Goal: Task Accomplishment & Management: Manage account settings

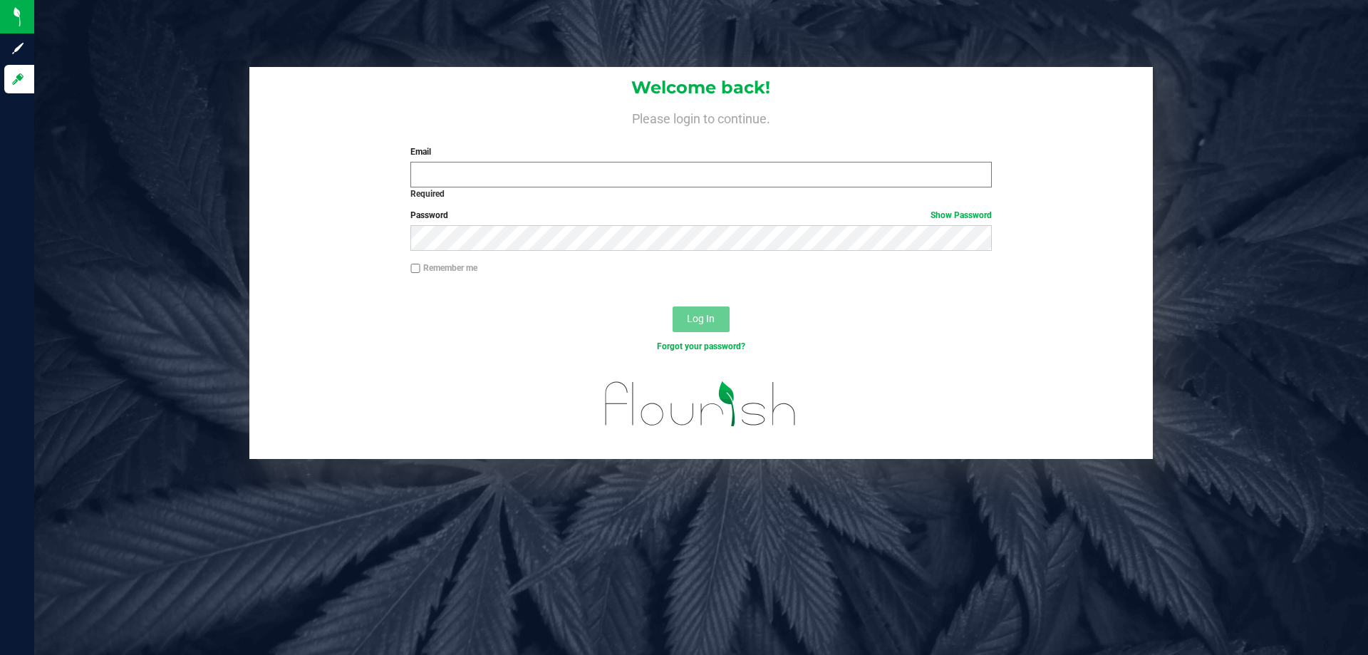
click at [584, 161] on div "Email Required Please format your email correctly." at bounding box center [701, 166] width 602 height 42
drag, startPoint x: 584, startPoint y: 167, endPoint x: 584, endPoint y: 190, distance: 23.5
click at [584, 187] on div "Email Required Please format your email correctly." at bounding box center [701, 166] width 602 height 42
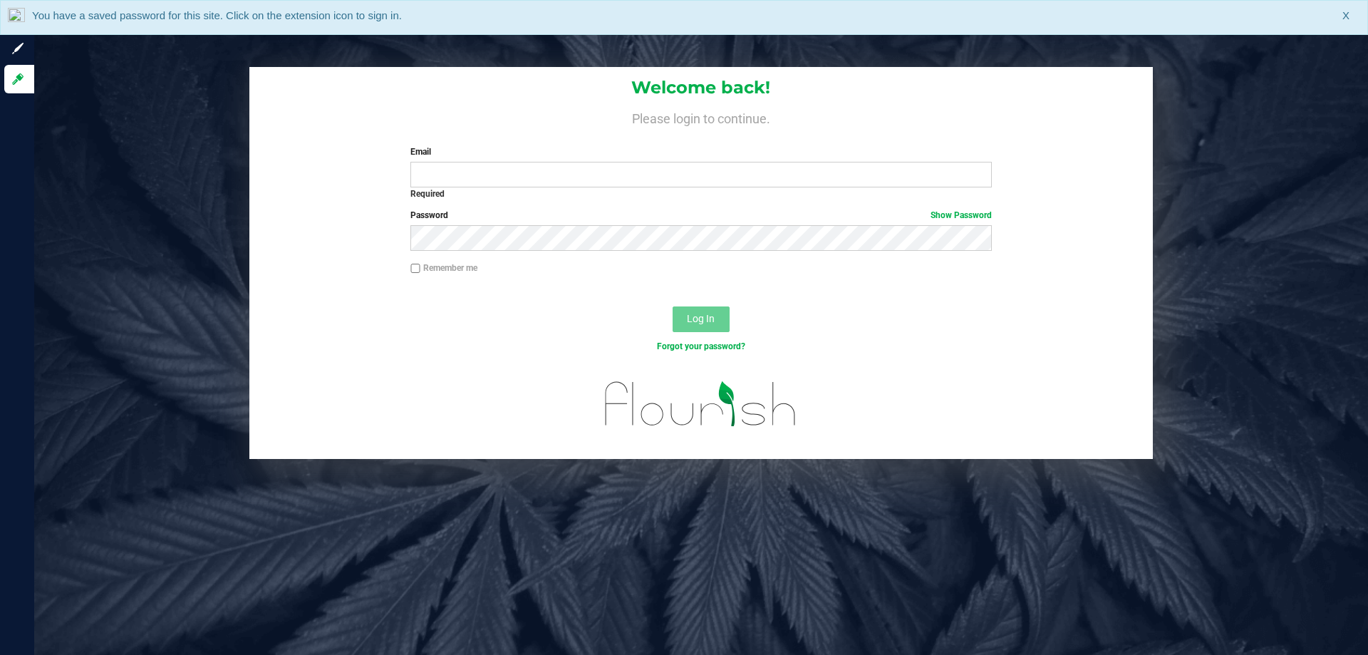
click at [584, 190] on div "Required" at bounding box center [700, 193] width 581 height 13
click at [591, 170] on input "Email" at bounding box center [700, 175] width 581 height 26
type input "[EMAIL_ADDRESS][DOMAIN_NAME]"
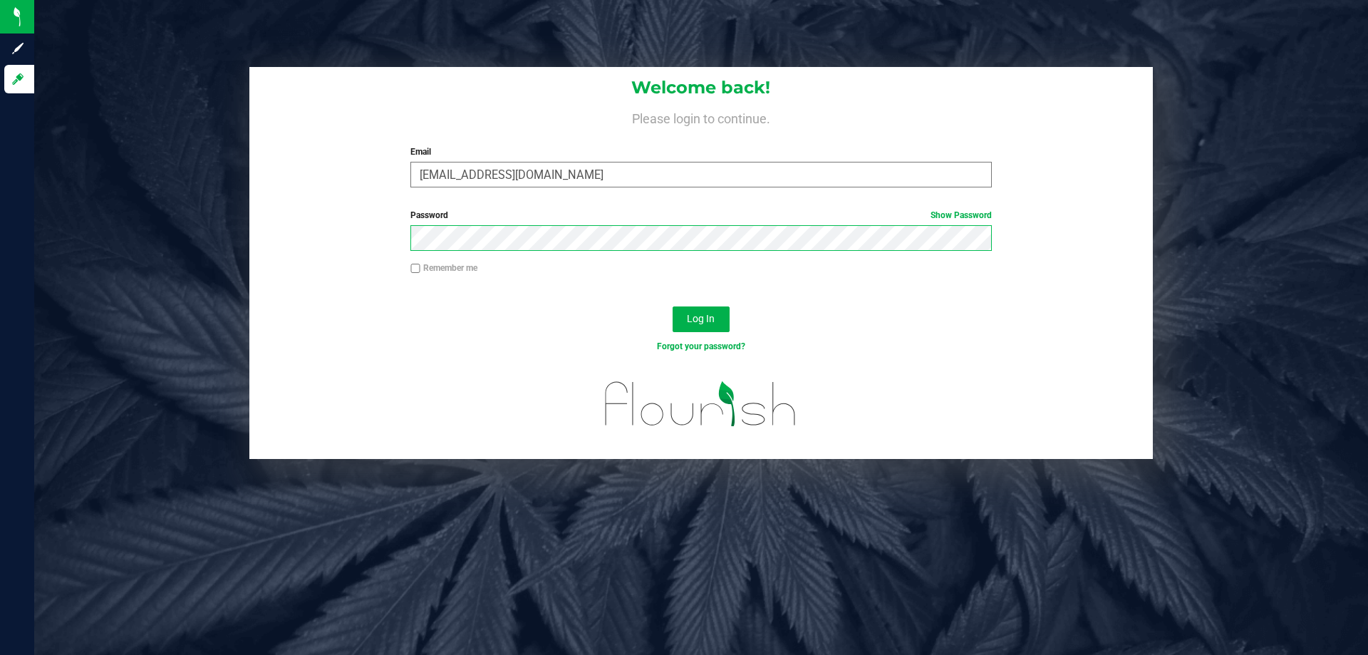
click at [673, 306] on button "Log In" at bounding box center [701, 319] width 57 height 26
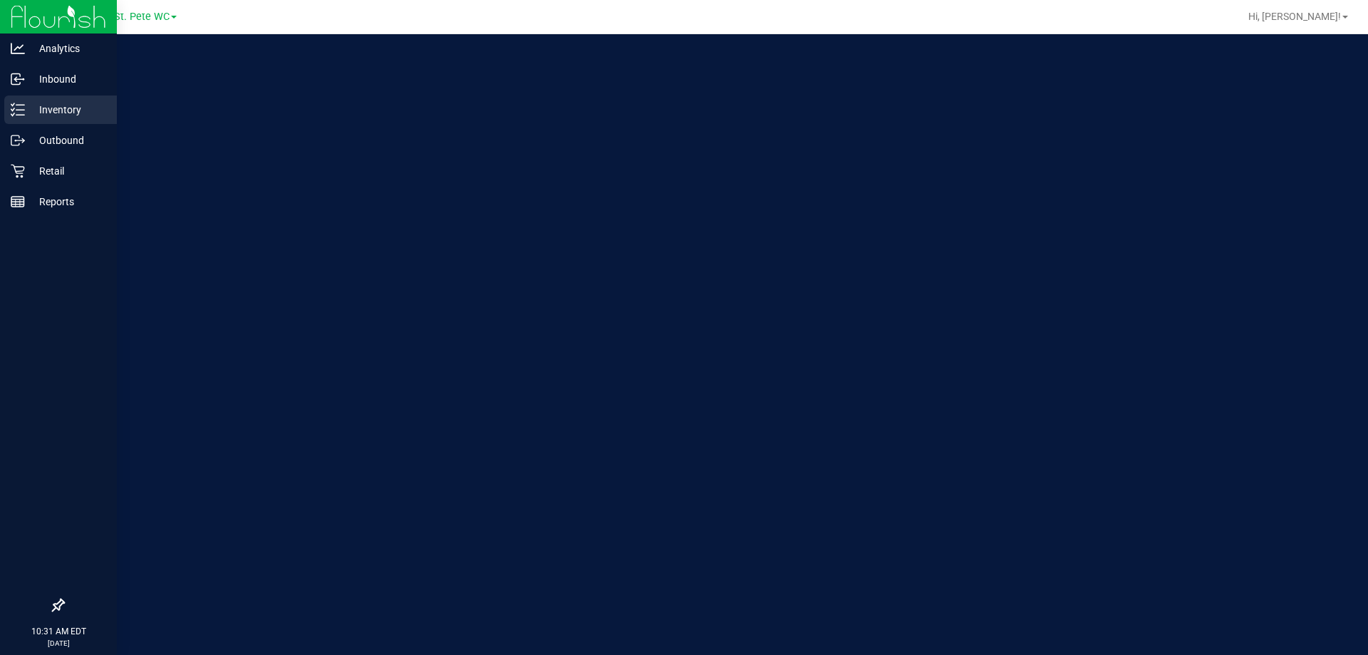
click at [32, 105] on p "Inventory" at bounding box center [68, 109] width 86 height 17
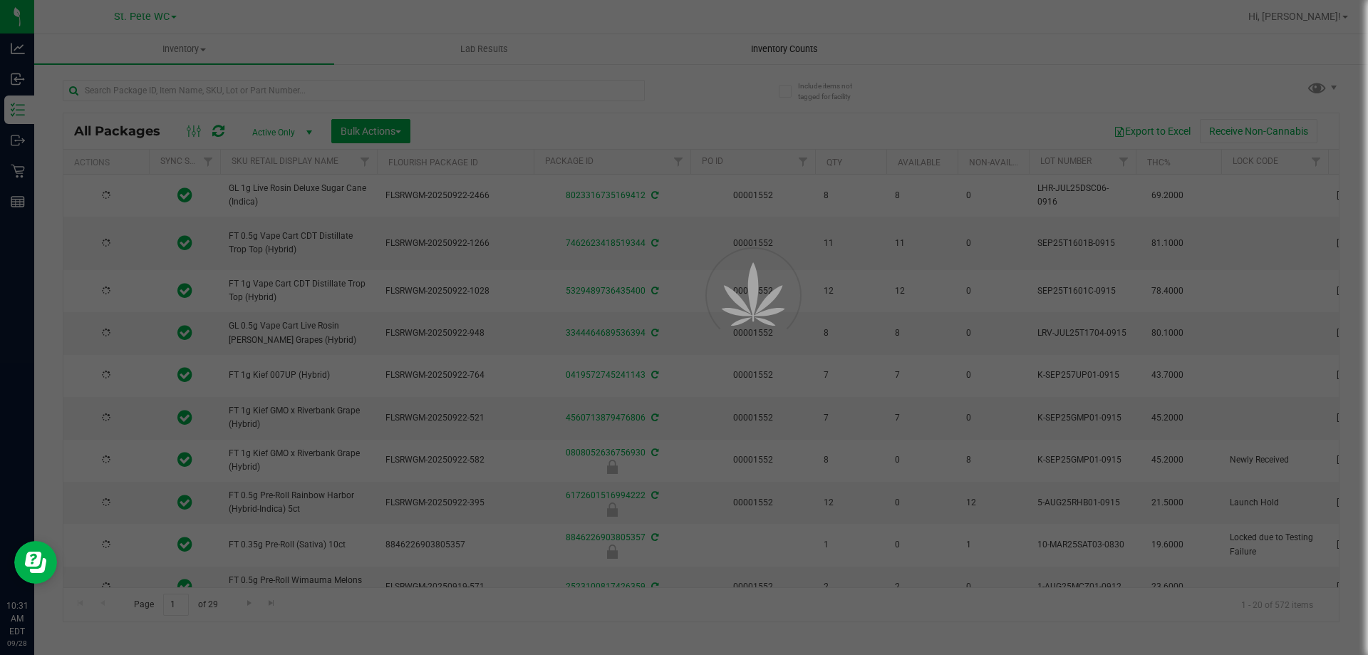
click at [759, 48] on div at bounding box center [684, 327] width 1368 height 655
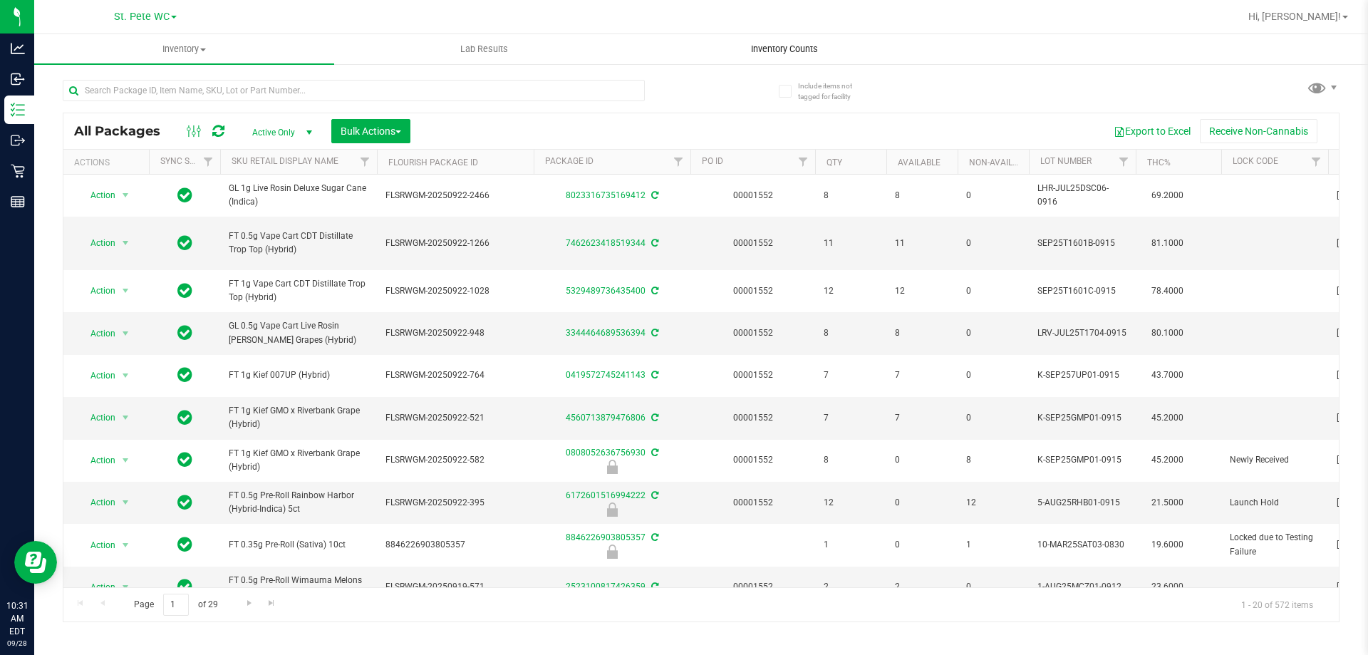
click at [822, 56] on uib-tab-heading "Inventory Counts" at bounding box center [784, 49] width 299 height 29
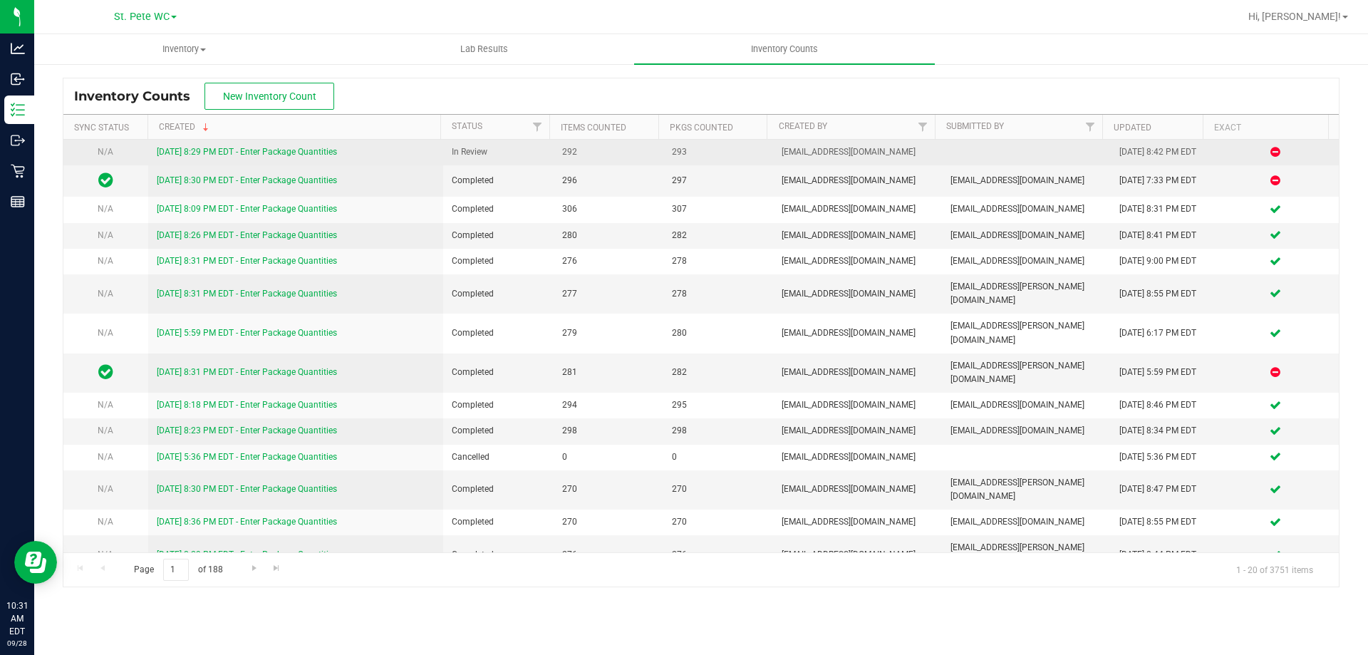
click at [306, 155] on link "[DATE] 8:29 PM EDT - Enter Package Quantities" at bounding box center [247, 152] width 180 height 10
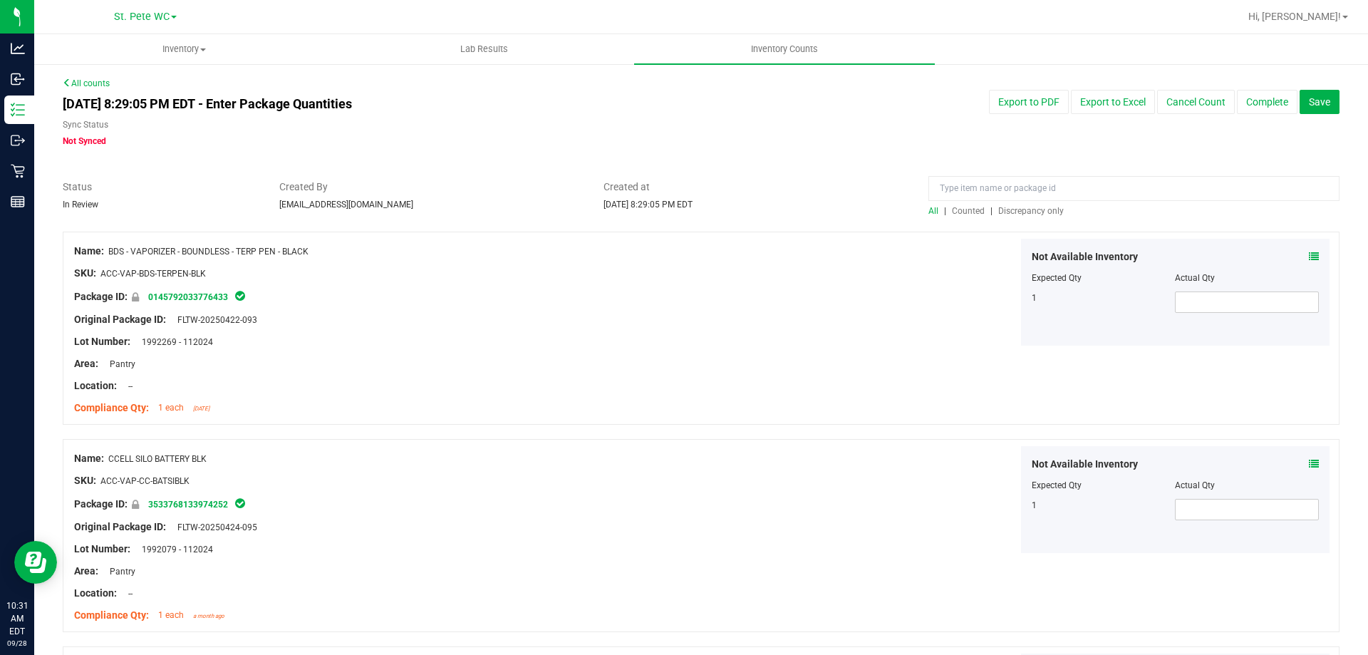
click at [1009, 210] on span "Discrepancy only" at bounding box center [1031, 211] width 66 height 10
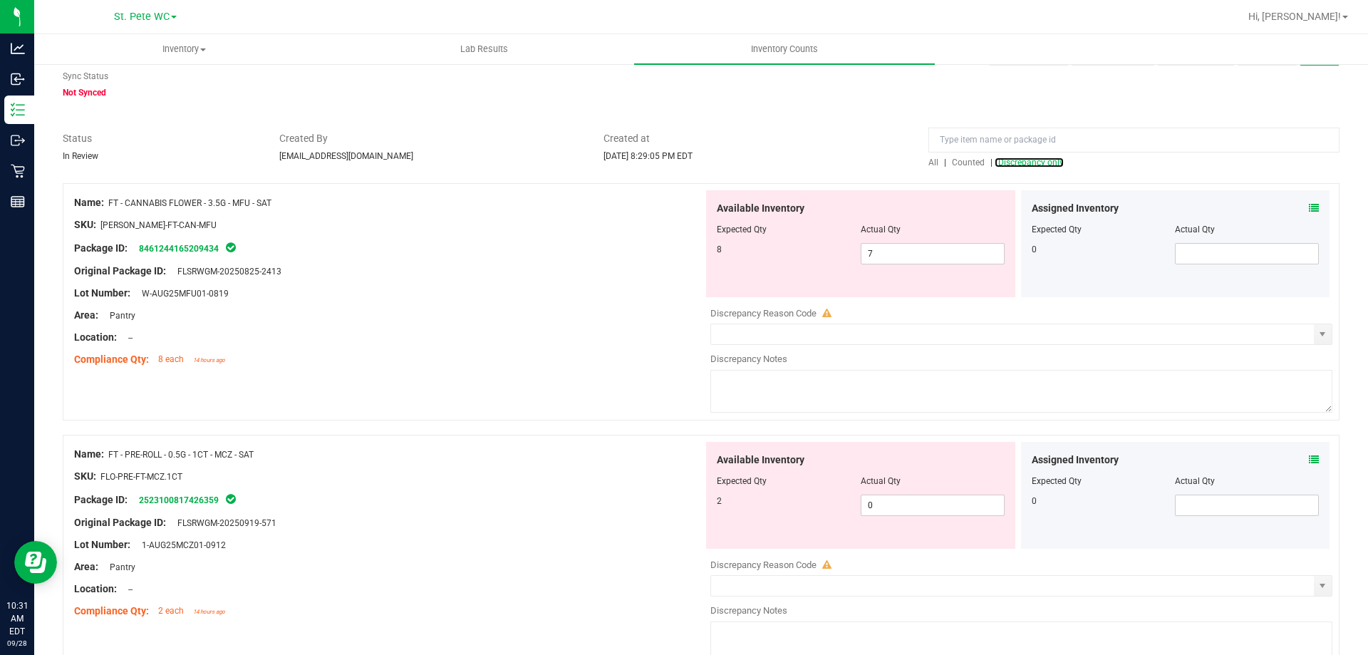
scroll to position [71, 0]
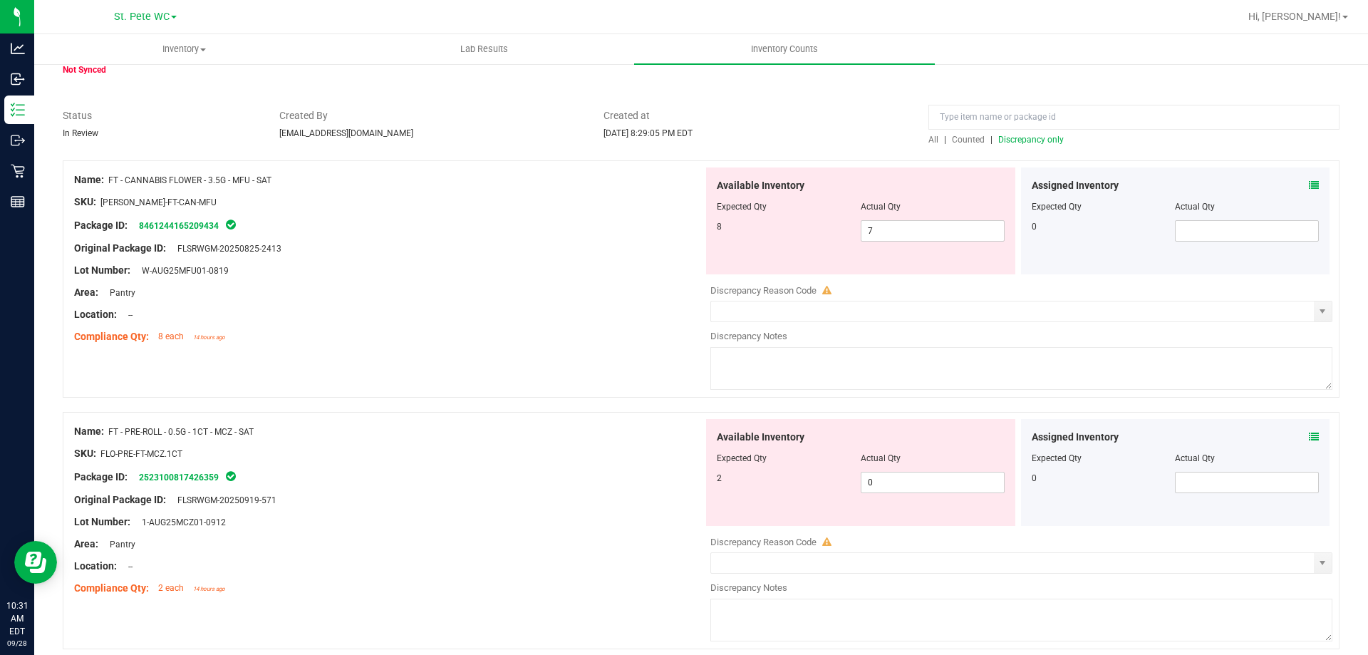
click at [215, 183] on span "FT - CANNABIS FLOWER - 3.5G - MFU - SAT" at bounding box center [189, 180] width 163 height 10
click at [266, 191] on div at bounding box center [388, 190] width 629 height 7
drag, startPoint x: 284, startPoint y: 177, endPoint x: 108, endPoint y: 179, distance: 175.3
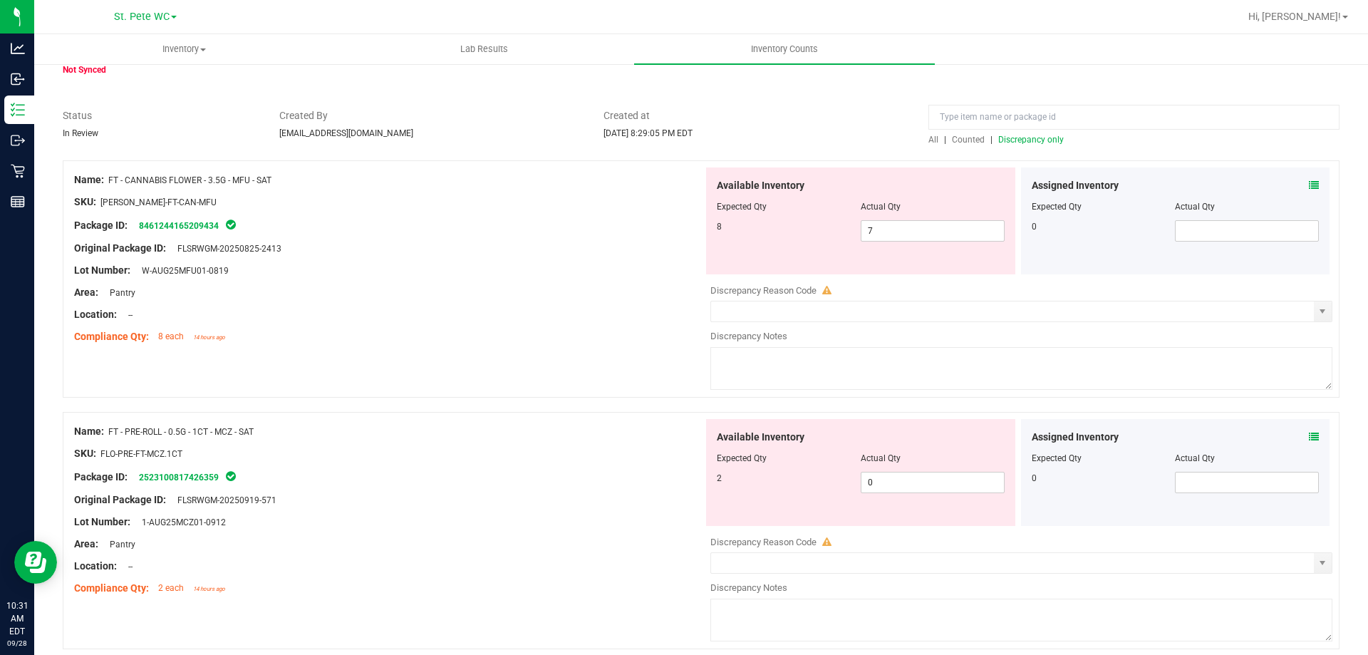
click at [108, 179] on div "Name: FT - CANNABIS FLOWER - 3.5G - MFU - SAT" at bounding box center [388, 179] width 629 height 15
click at [189, 251] on span "FLSRWGM-20250825-2413" at bounding box center [225, 249] width 111 height 10
drag, startPoint x: 177, startPoint y: 245, endPoint x: 290, endPoint y: 253, distance: 112.9
click at [290, 253] on div "Original Package ID: FLSRWGM-20250825-2413" at bounding box center [388, 248] width 629 height 15
copy span "FLSRWGM-20250825-2413"
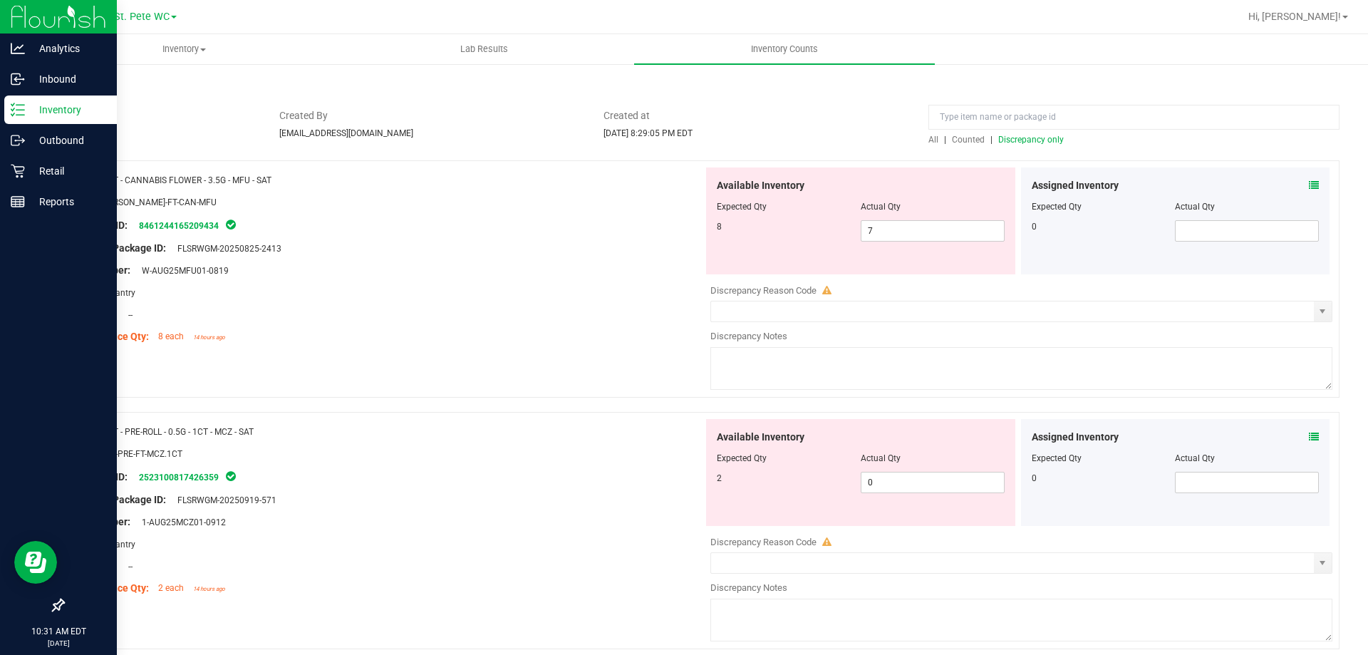
click at [29, 105] on p "Inventory" at bounding box center [68, 109] width 86 height 17
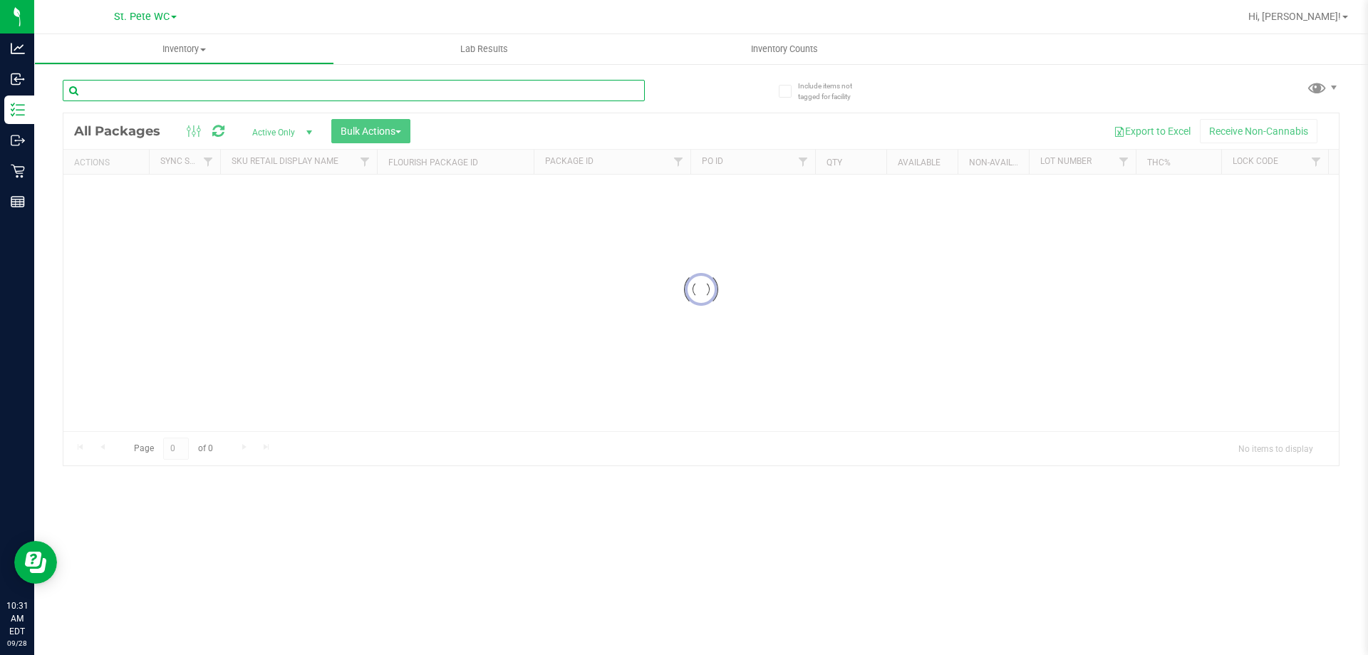
click at [153, 94] on input "text" at bounding box center [354, 90] width 582 height 21
paste input "FLSRWGM-20250825-2413"
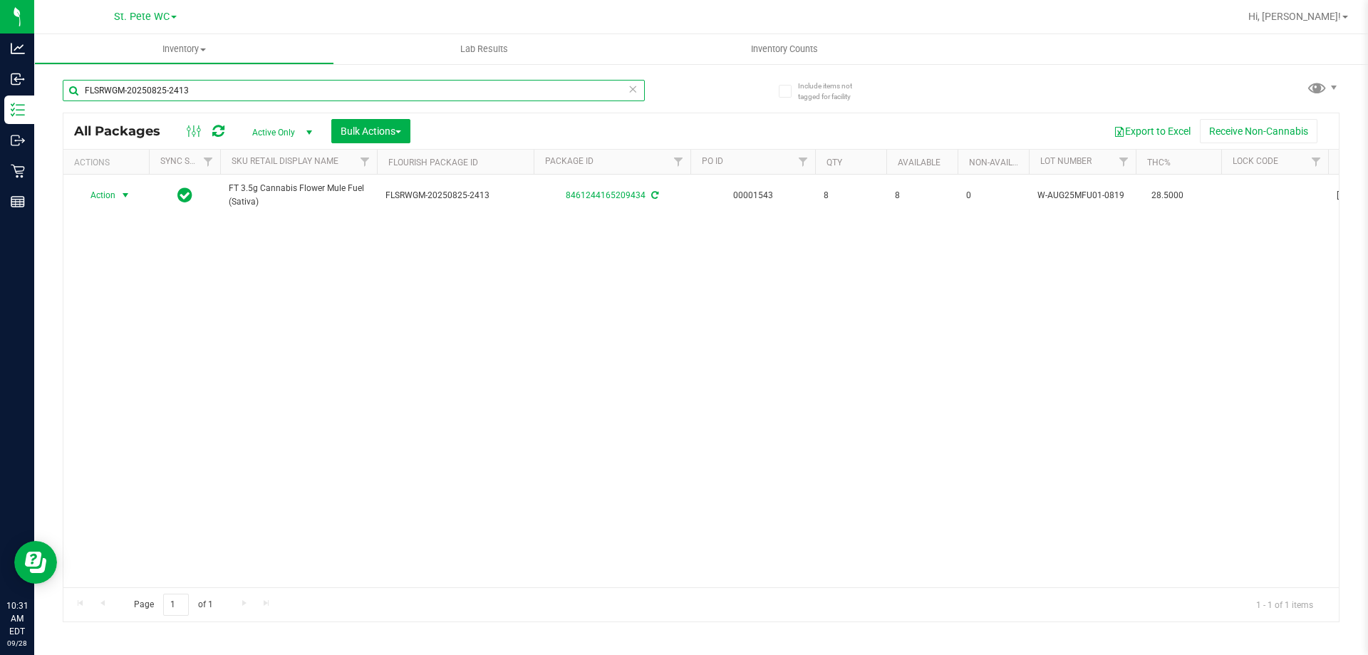
type input "FLSRWGM-20250825-2413"
click at [120, 190] on span "select" at bounding box center [125, 195] width 11 height 11
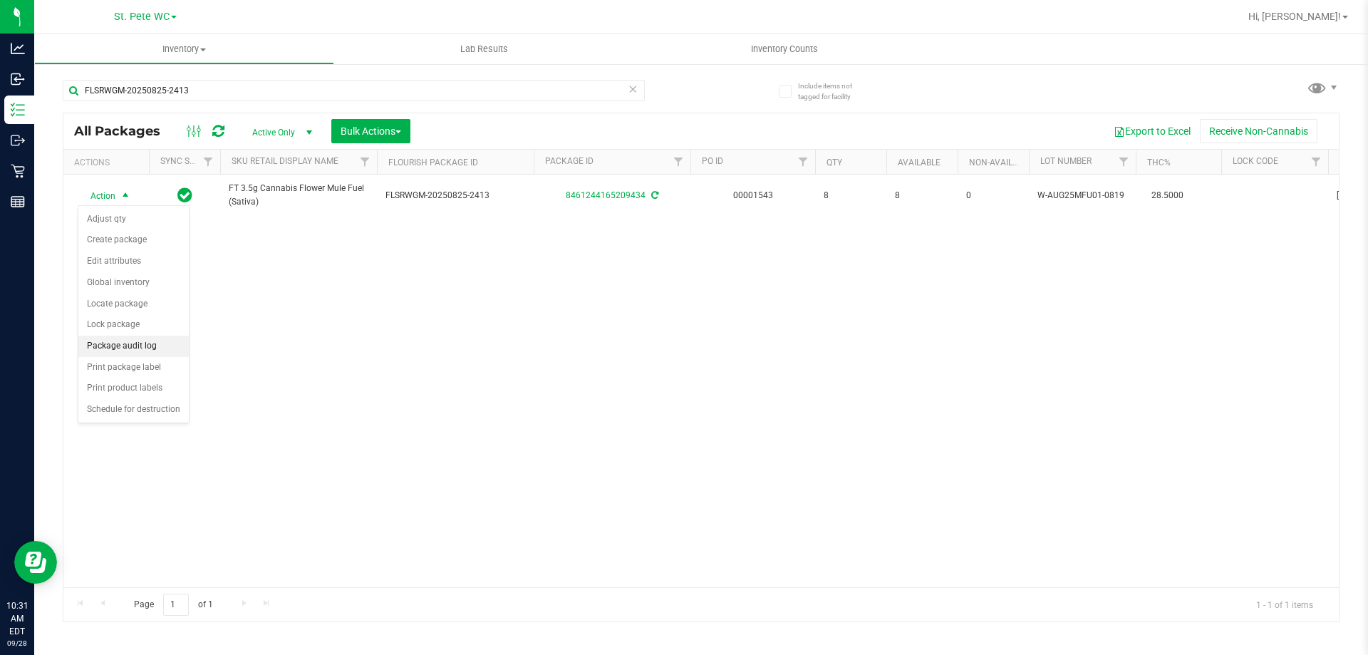
click at [118, 344] on li "Package audit log" at bounding box center [133, 346] width 110 height 21
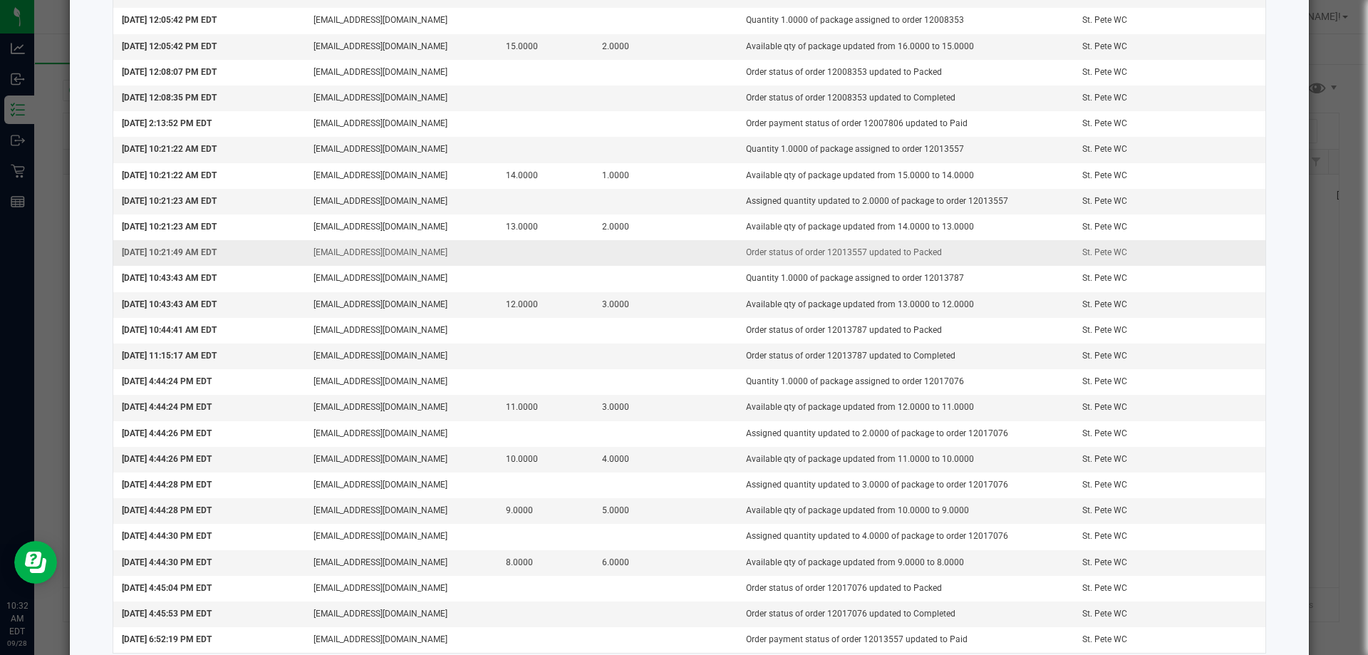
scroll to position [755, 0]
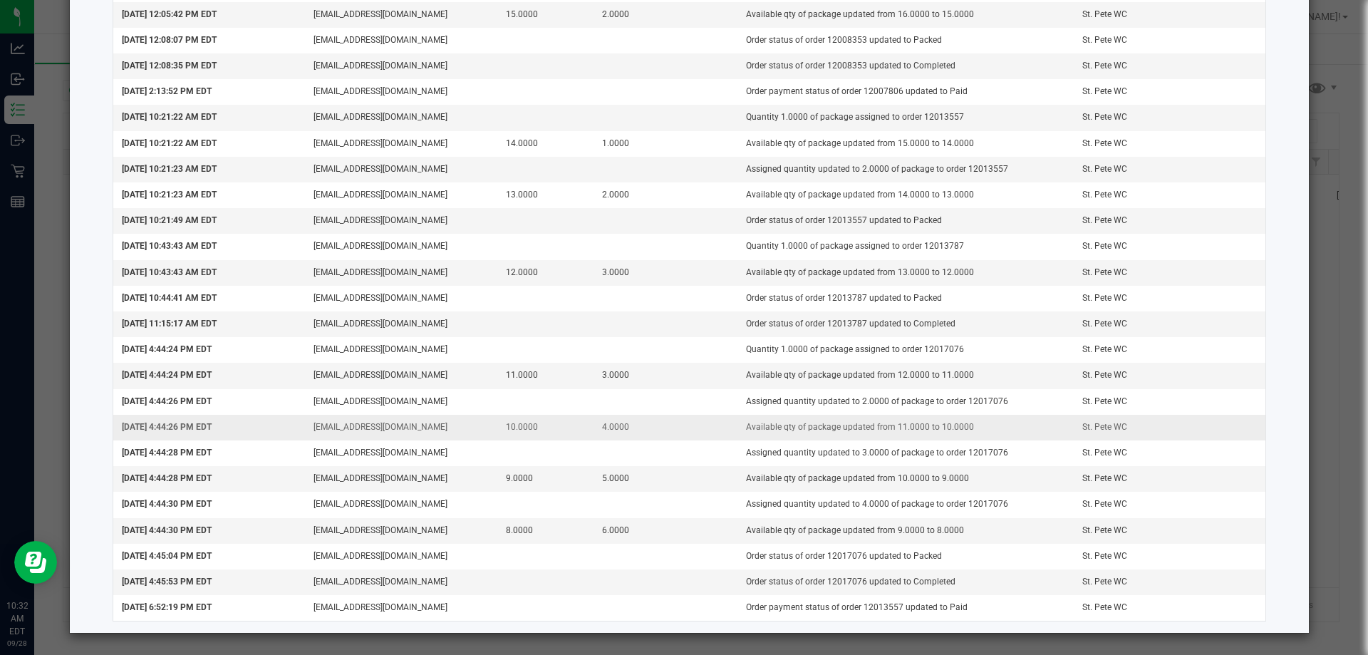
drag, startPoint x: 823, startPoint y: 300, endPoint x: 693, endPoint y: 427, distance: 181.4
click at [693, 427] on td "4.0000" at bounding box center [666, 428] width 144 height 26
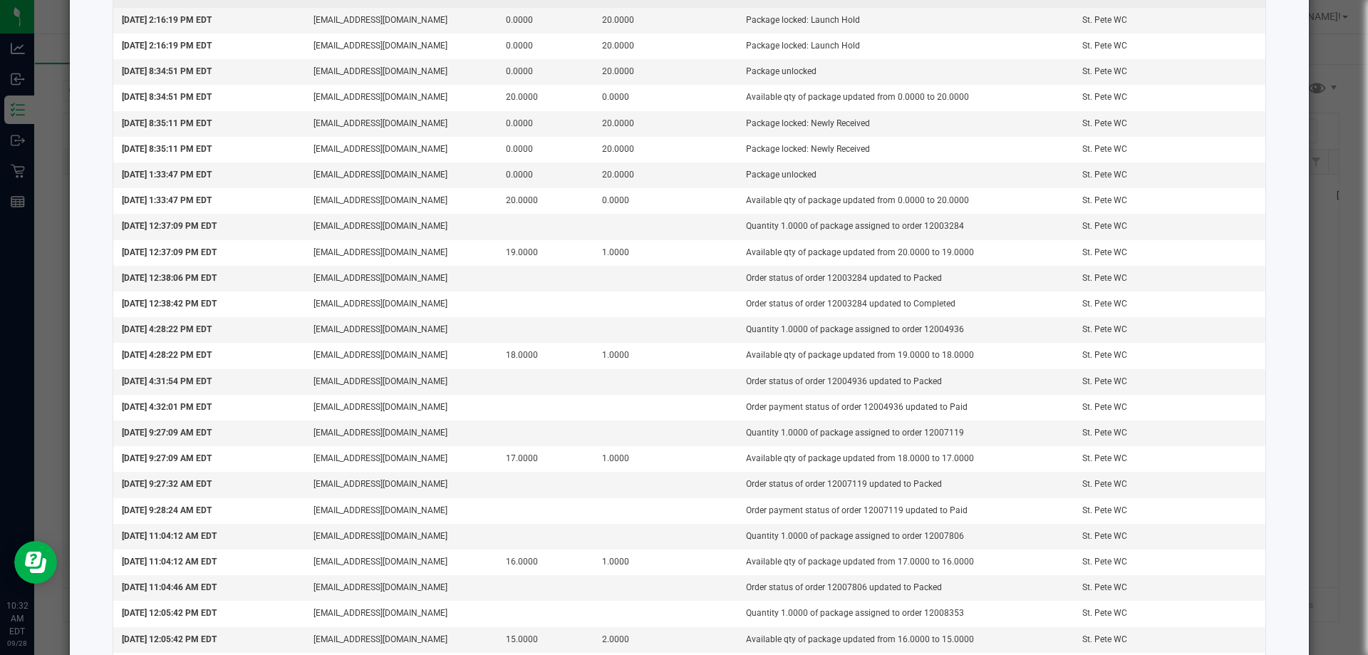
scroll to position [0, 0]
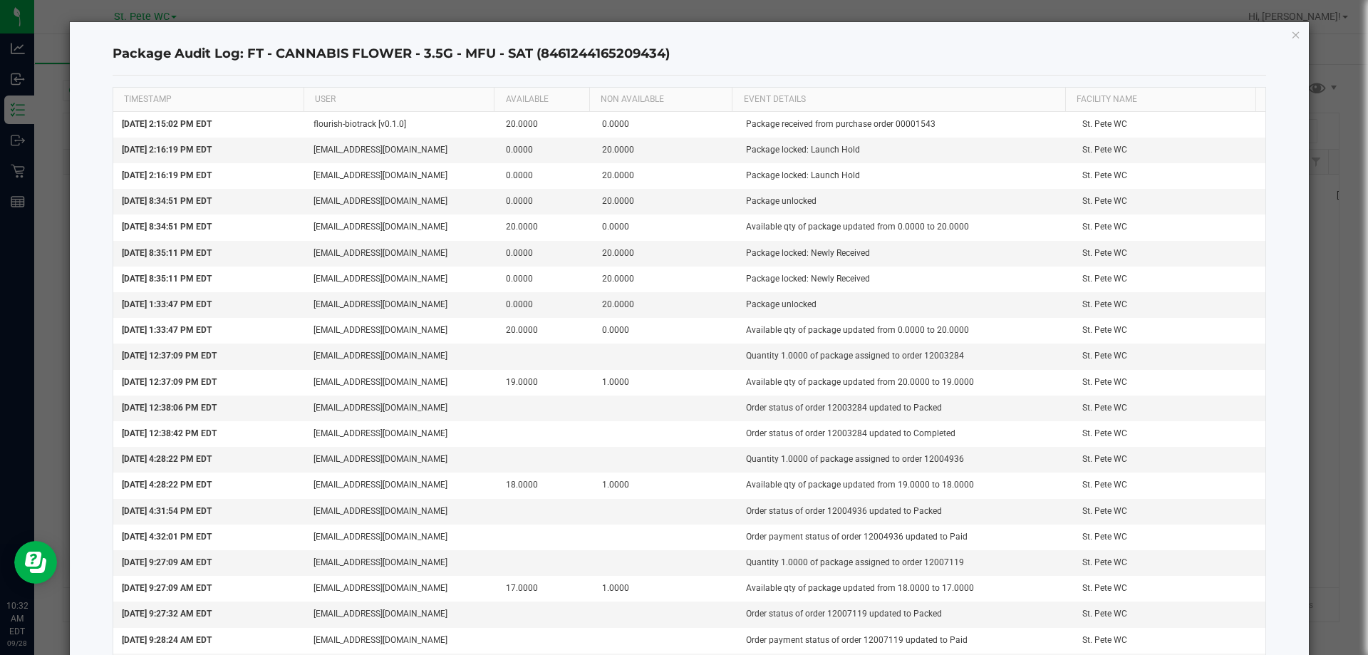
click at [1291, 38] on icon "button" at bounding box center [1296, 34] width 10 height 17
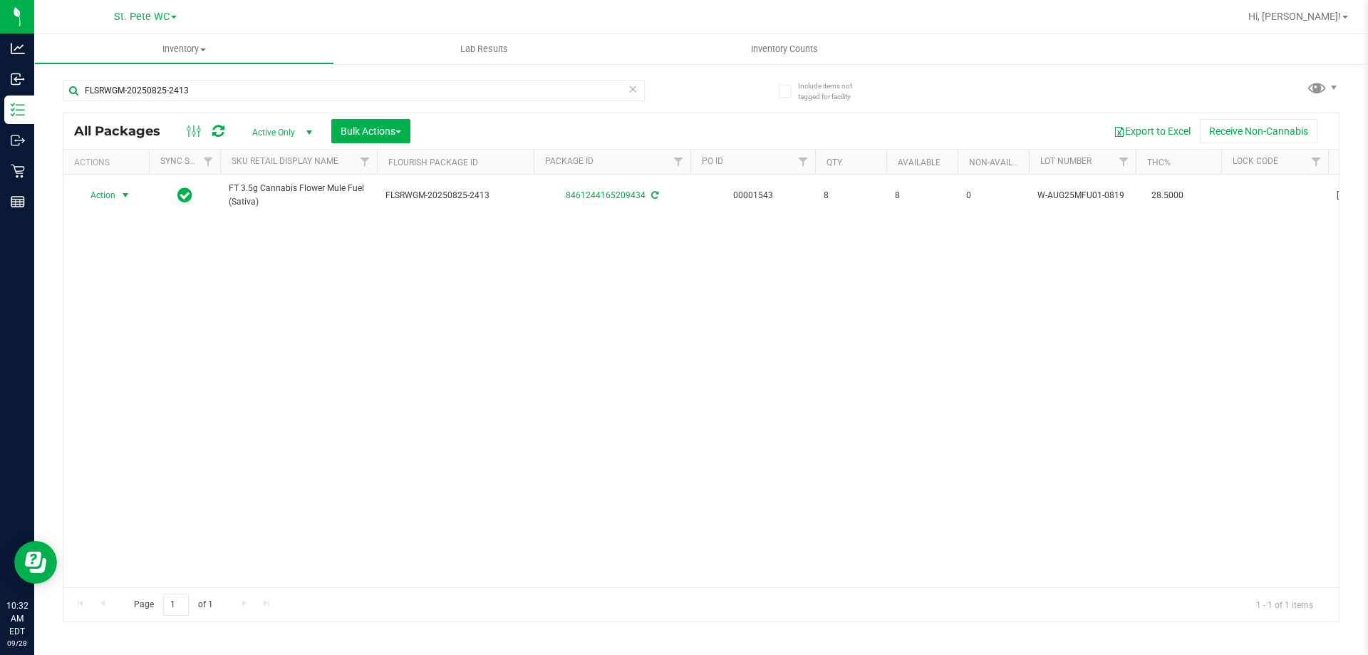
click at [377, 328] on div "Action Action Adjust qty Create package Edit attributes Global inventory Locate…" at bounding box center [701, 381] width 1276 height 413
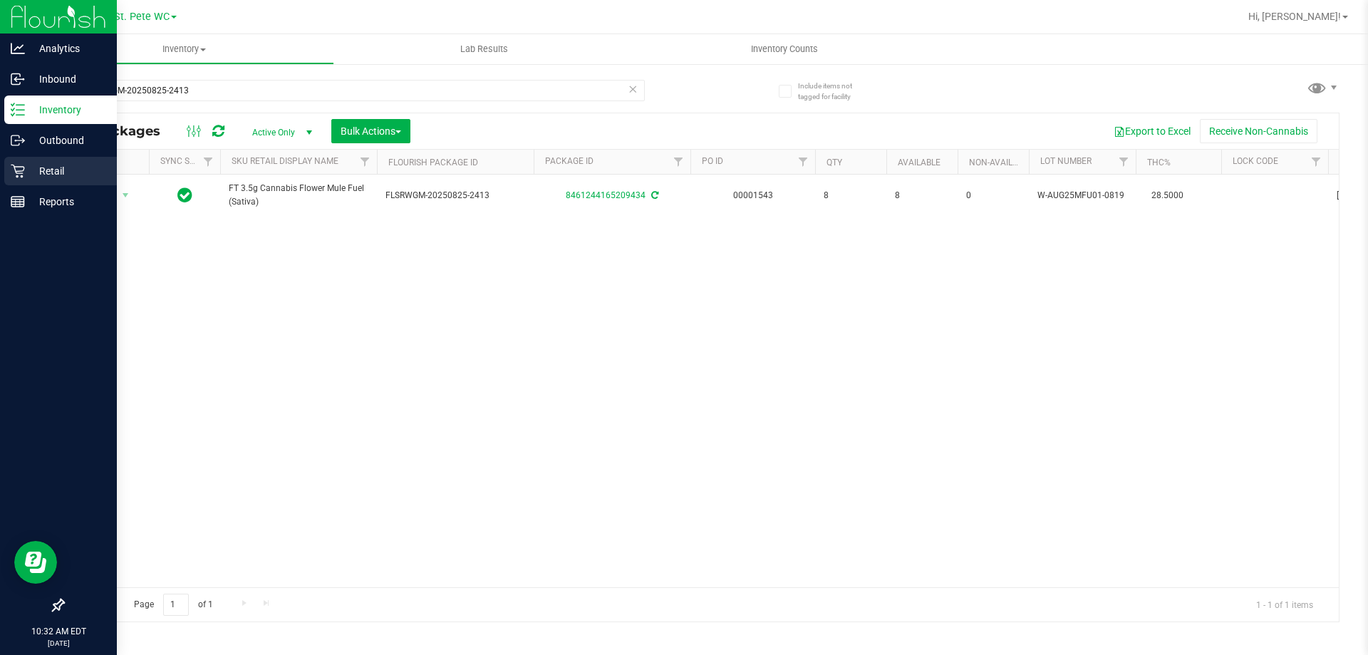
click at [30, 173] on p "Retail" at bounding box center [68, 170] width 86 height 17
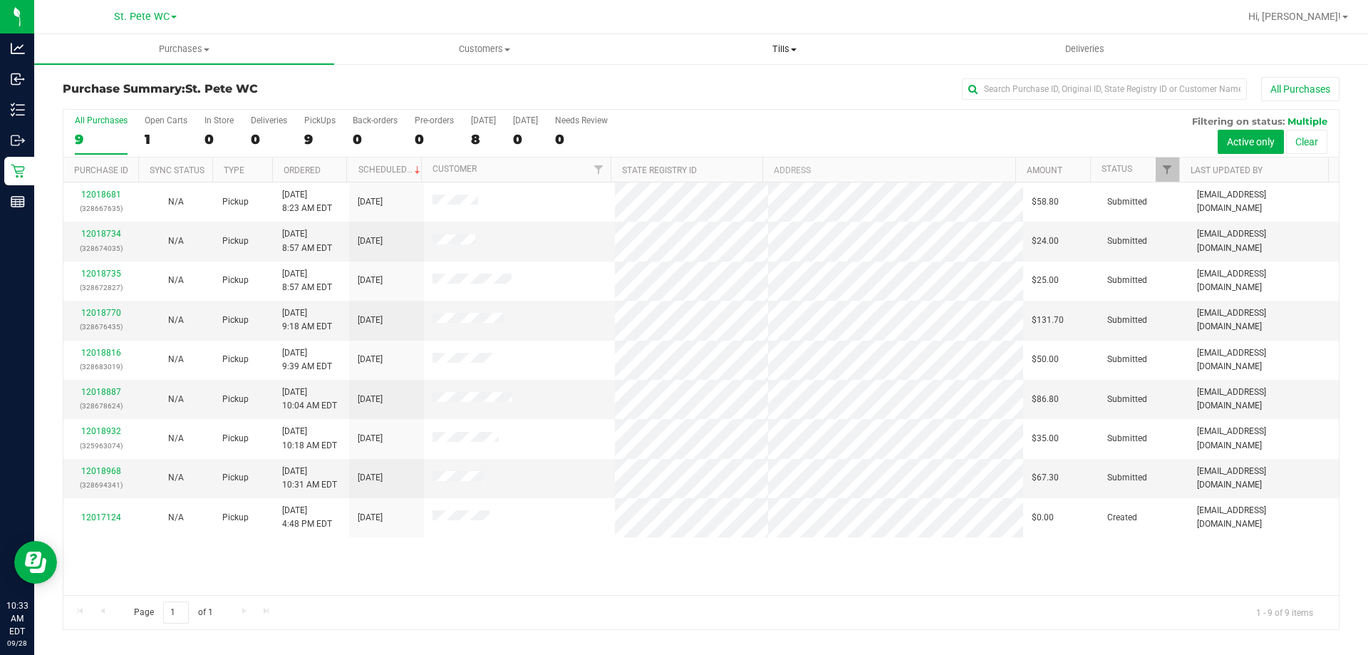
click at [766, 61] on uib-tab-heading "Tills Manage tills Reconcile e-payments" at bounding box center [784, 49] width 299 height 29
click at [741, 91] on li "Manage tills" at bounding box center [784, 86] width 300 height 17
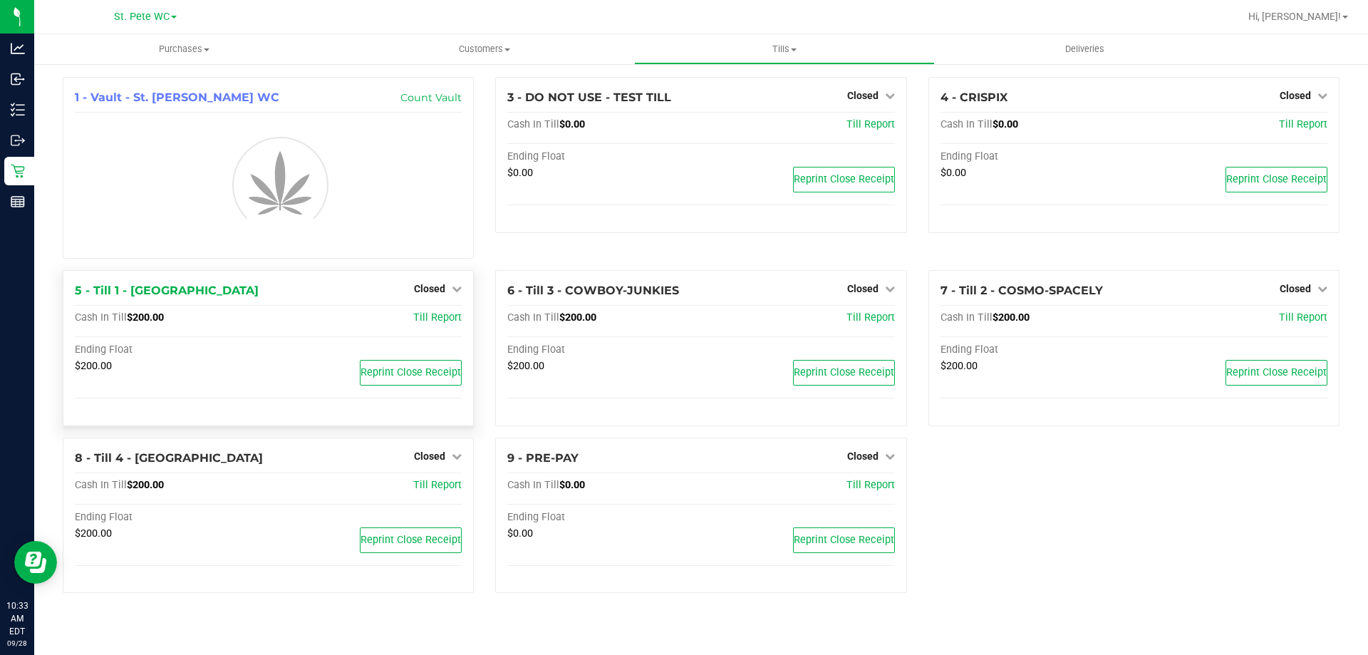
click at [438, 289] on span "Closed" at bounding box center [429, 288] width 31 height 11
click at [427, 316] on link "Open Till" at bounding box center [429, 318] width 38 height 11
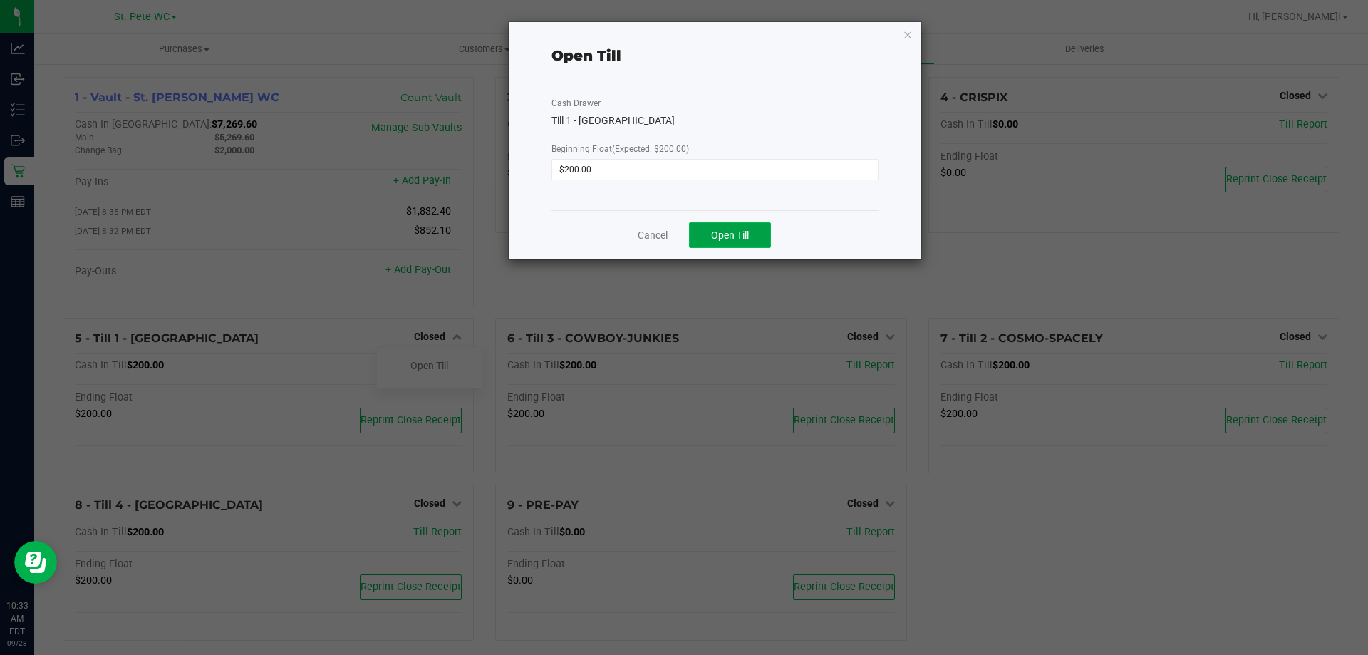
click at [703, 233] on button "Open Till" at bounding box center [730, 235] width 82 height 26
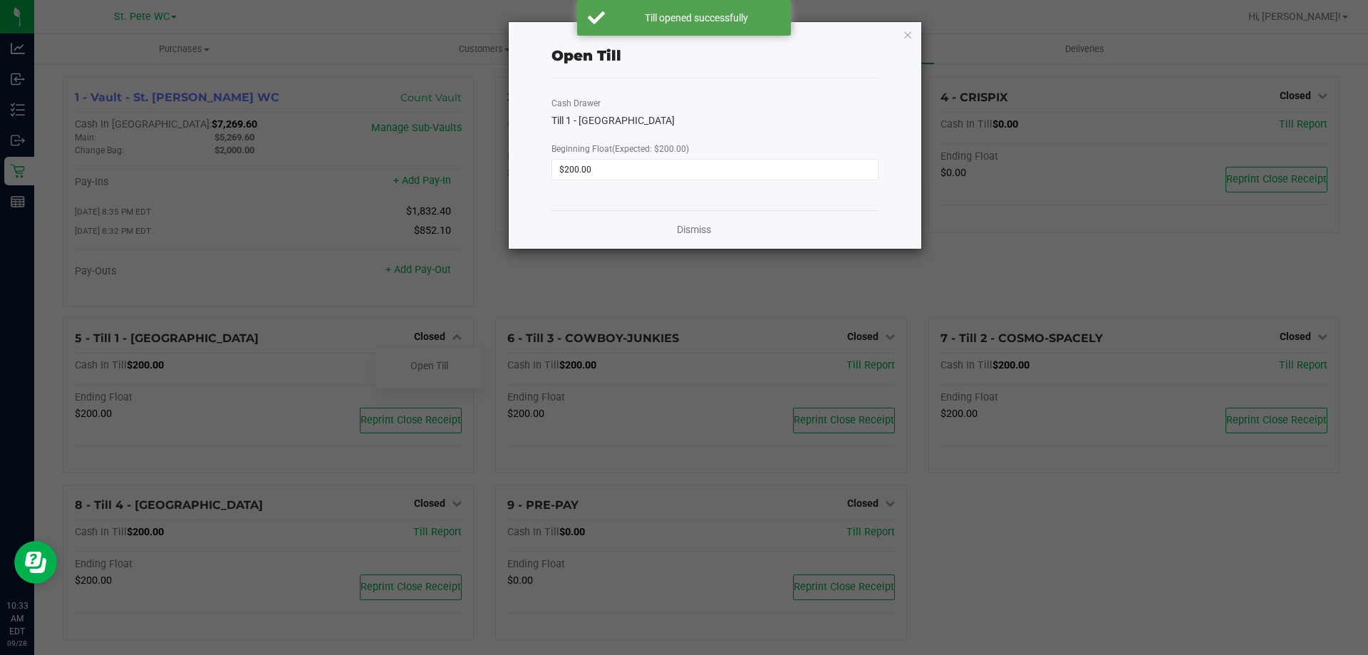
click at [672, 229] on div "Dismiss" at bounding box center [715, 229] width 327 height 38
click at [677, 230] on link "Dismiss" at bounding box center [694, 229] width 34 height 15
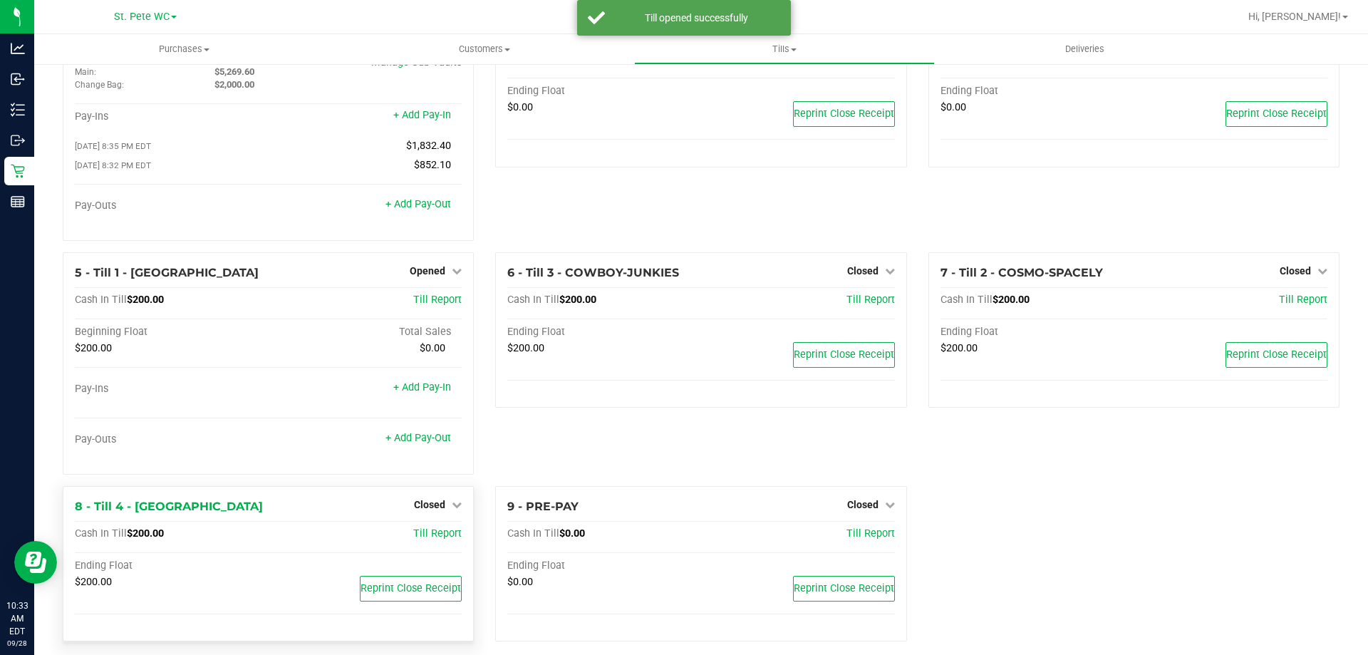
scroll to position [81, 0]
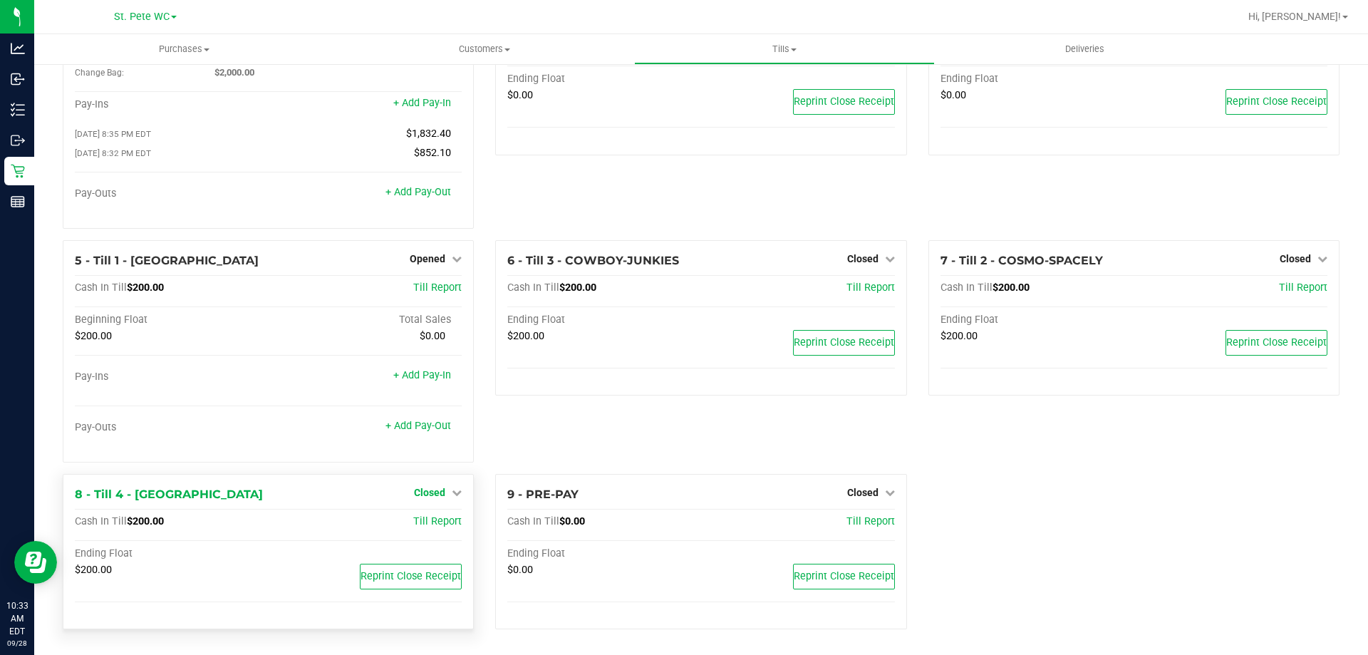
click at [430, 492] on span "Closed" at bounding box center [429, 492] width 31 height 11
click at [446, 517] on div "Open Till" at bounding box center [429, 522] width 105 height 18
click at [443, 521] on link "Open Till" at bounding box center [429, 521] width 38 height 11
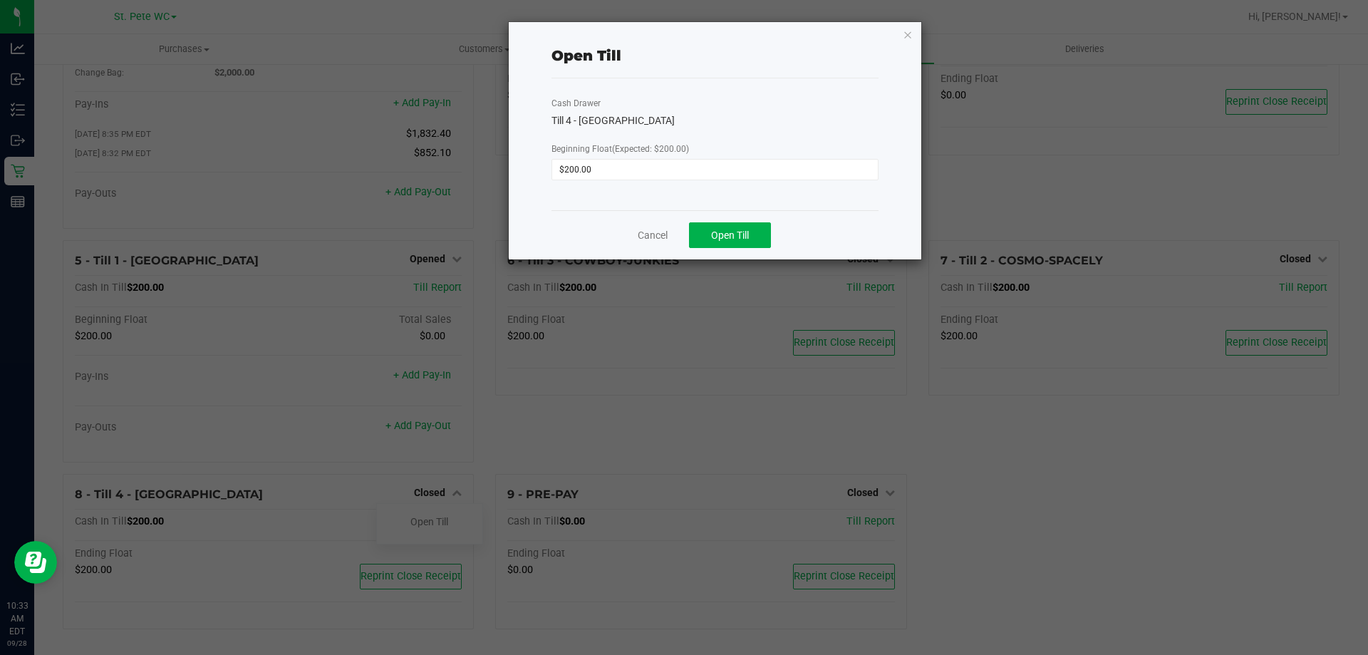
click at [652, 244] on div "Cancel Open Till" at bounding box center [715, 234] width 327 height 49
click at [652, 239] on link "Cancel" at bounding box center [653, 235] width 30 height 15
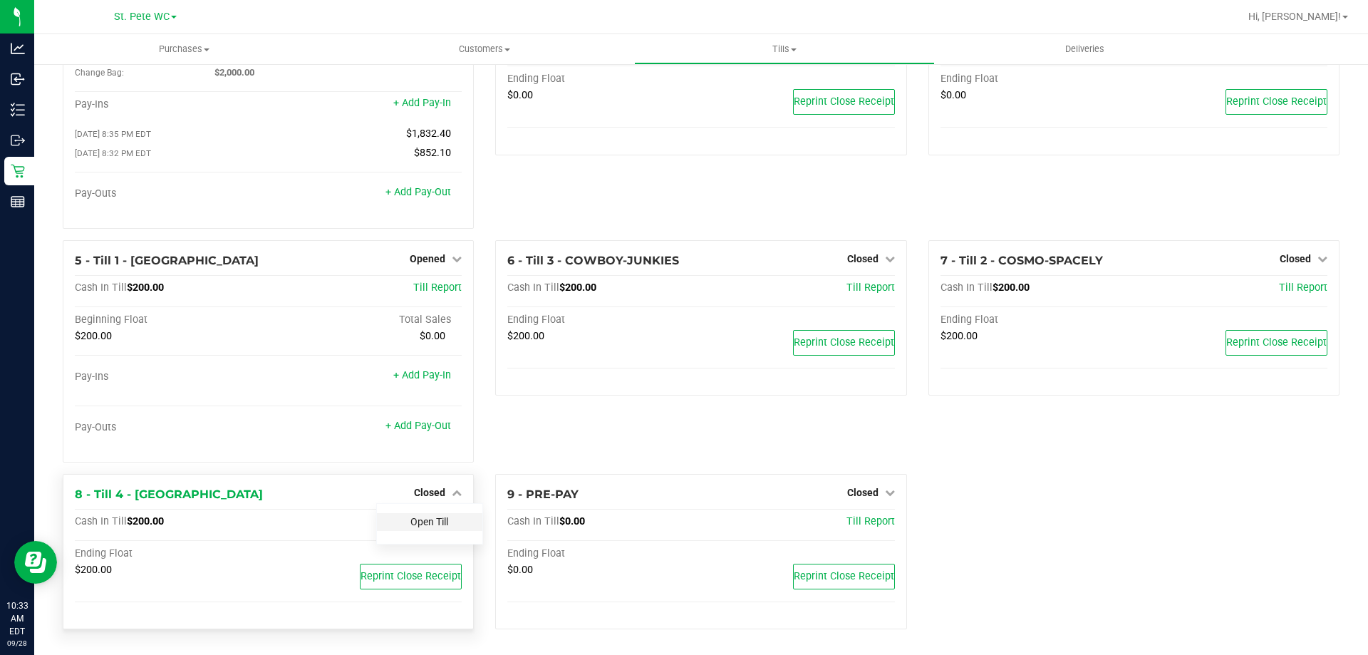
click at [435, 520] on link "Open Till" at bounding box center [429, 521] width 38 height 11
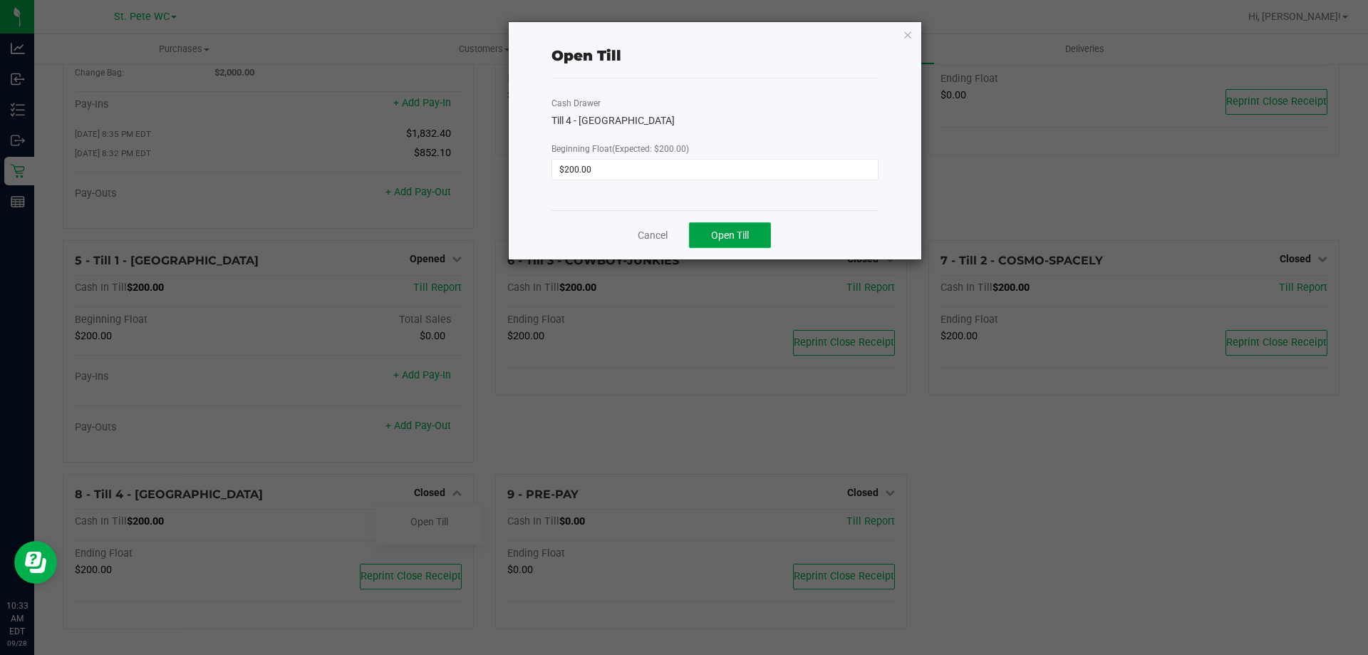
click at [698, 235] on button "Open Till" at bounding box center [730, 235] width 82 height 26
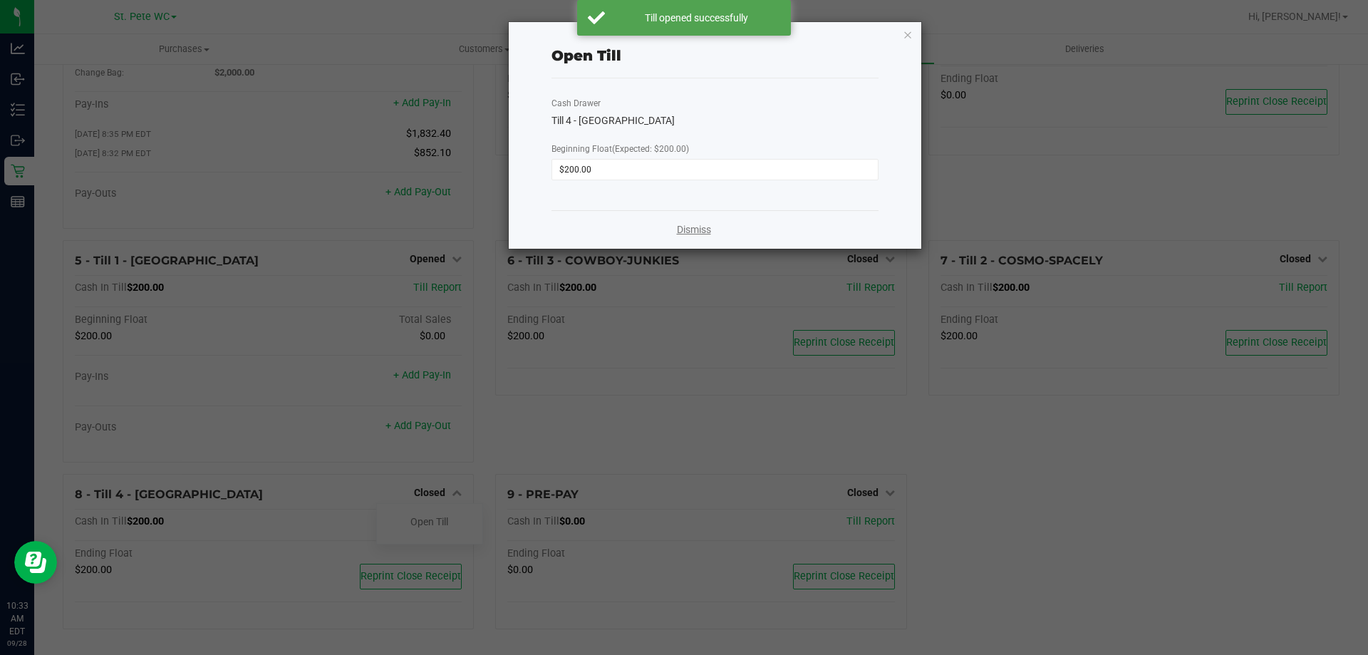
click at [685, 232] on link "Dismiss" at bounding box center [694, 229] width 34 height 15
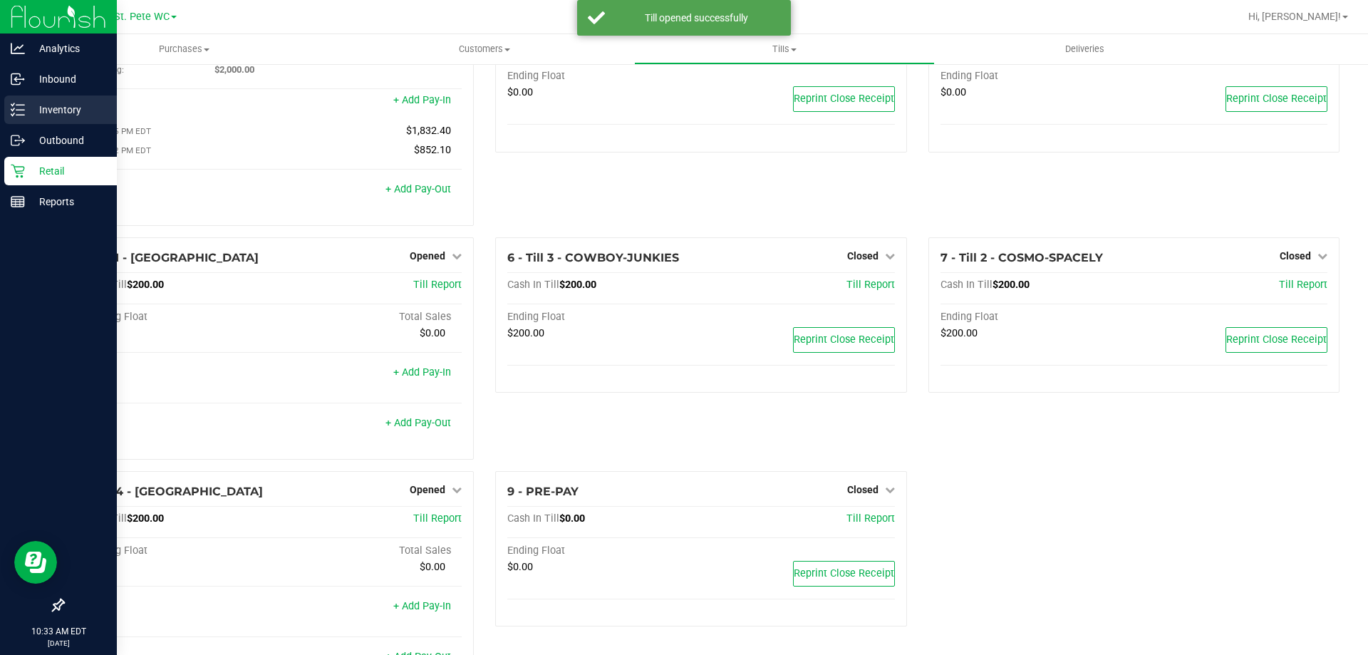
click at [18, 110] on line at bounding box center [20, 110] width 8 height 0
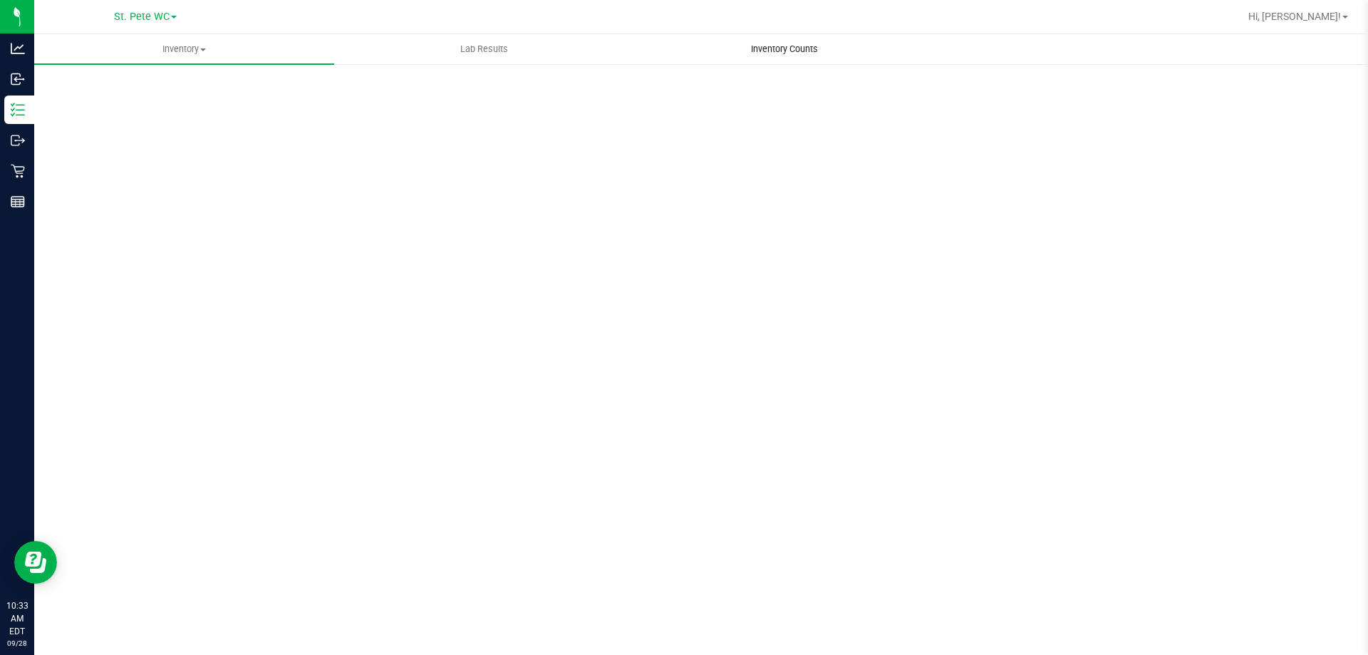
click at [763, 50] on span "Inventory Counts" at bounding box center [784, 49] width 105 height 13
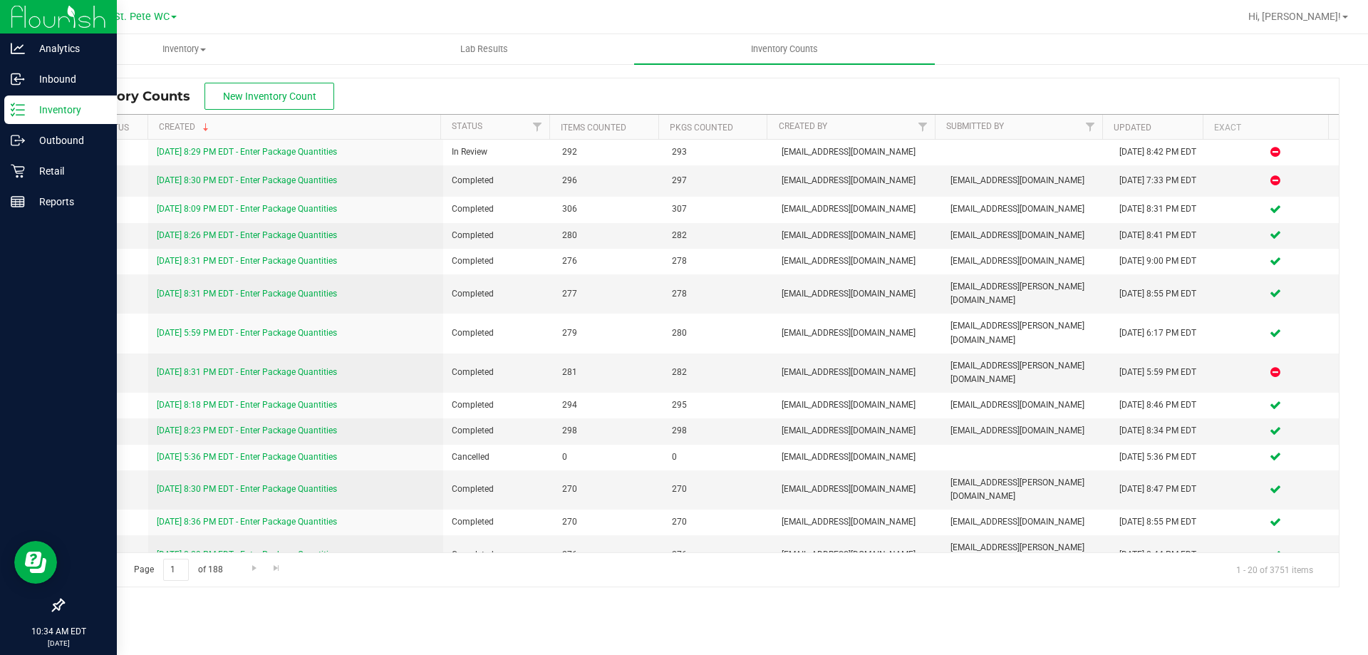
click at [48, 102] on p "Inventory" at bounding box center [68, 109] width 86 height 17
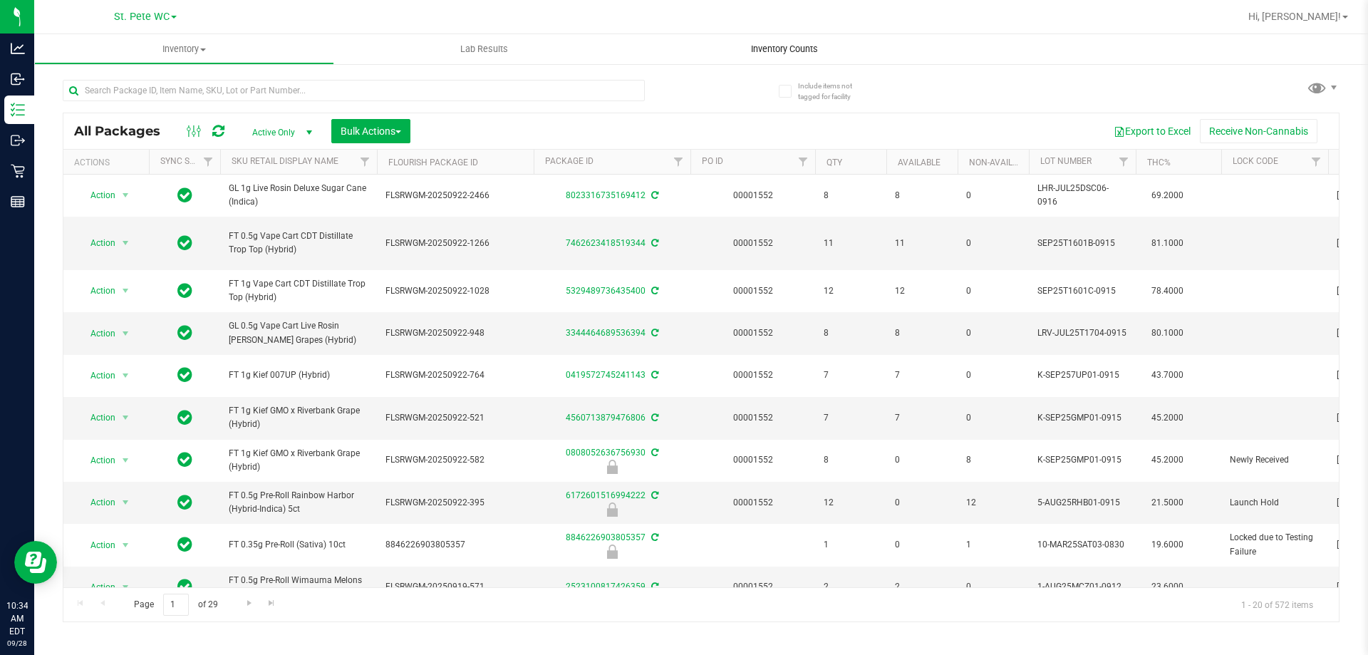
click at [766, 46] on span "Inventory Counts" at bounding box center [784, 49] width 105 height 13
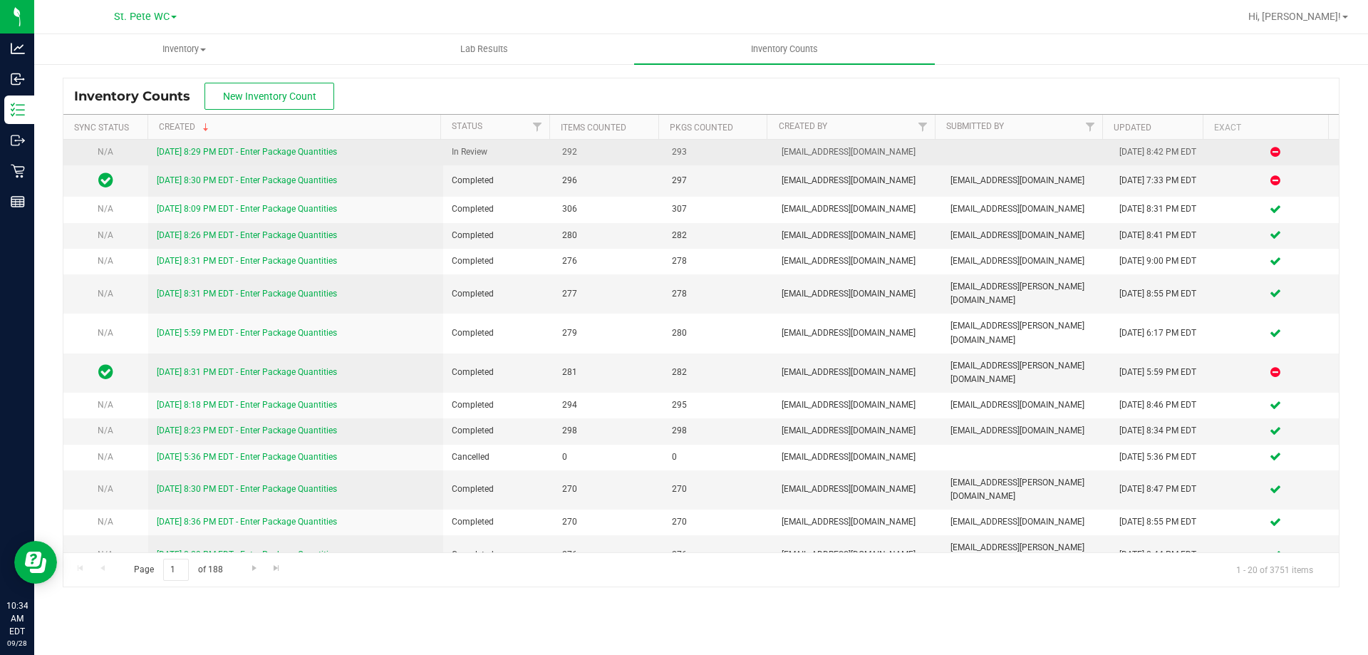
click at [311, 152] on link "[DATE] 8:29 PM EDT - Enter Package Quantities" at bounding box center [247, 152] width 180 height 10
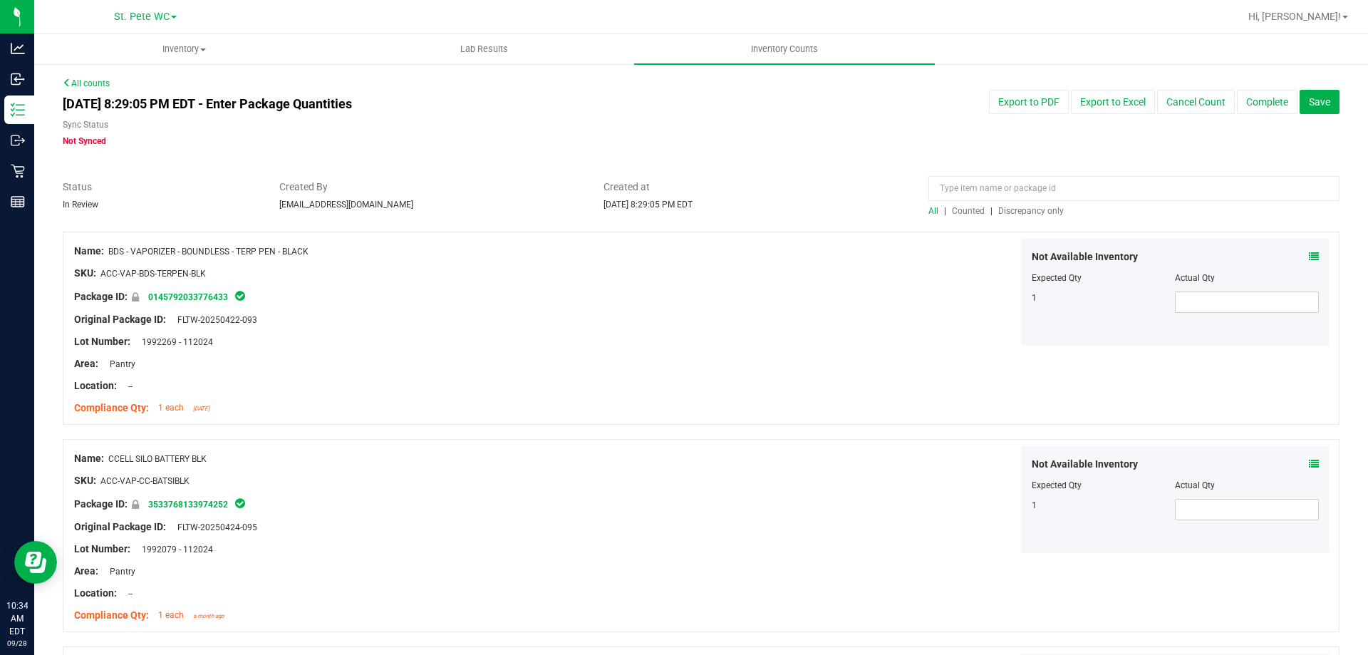
click at [1030, 202] on div at bounding box center [1134, 192] width 411 height 25
click at [1030, 207] on span "Discrepancy only" at bounding box center [1031, 211] width 66 height 10
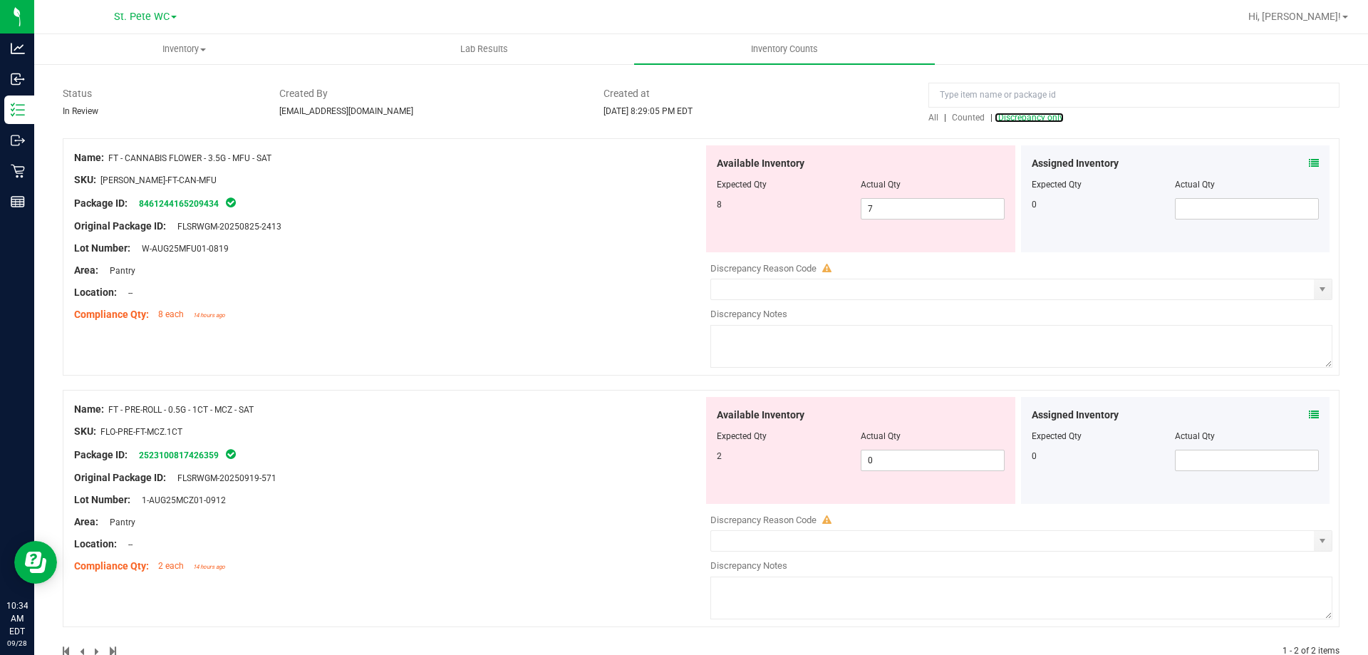
scroll to position [128, 0]
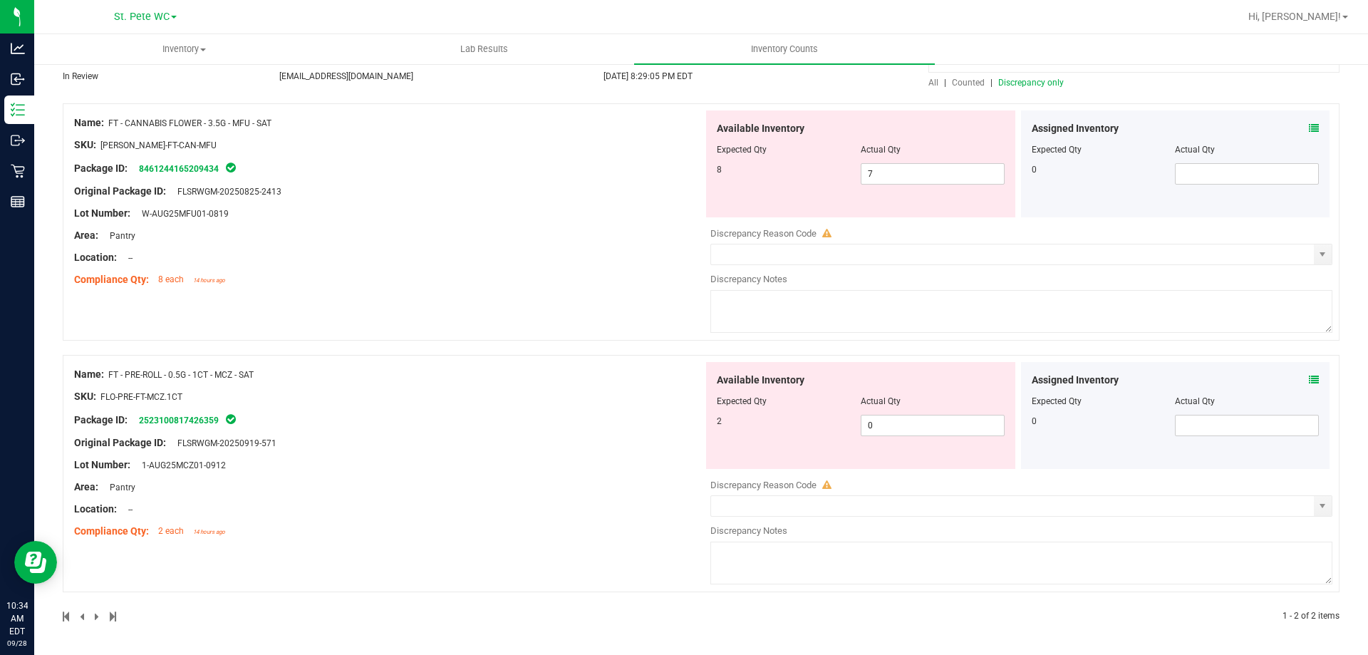
click at [224, 371] on span "FT - PRE-ROLL - 0.5G - 1CT - MCZ - SAT" at bounding box center [180, 375] width 145 height 10
click at [260, 378] on div "Name: FT - PRE-ROLL - 0.5G - 1CT - MCZ - SAT" at bounding box center [388, 374] width 629 height 15
drag, startPoint x: 272, startPoint y: 372, endPoint x: 110, endPoint y: 378, distance: 161.9
click at [110, 378] on div "Name: FT - PRE-ROLL - 0.5G - 1CT - MCZ - SAT" at bounding box center [388, 374] width 629 height 15
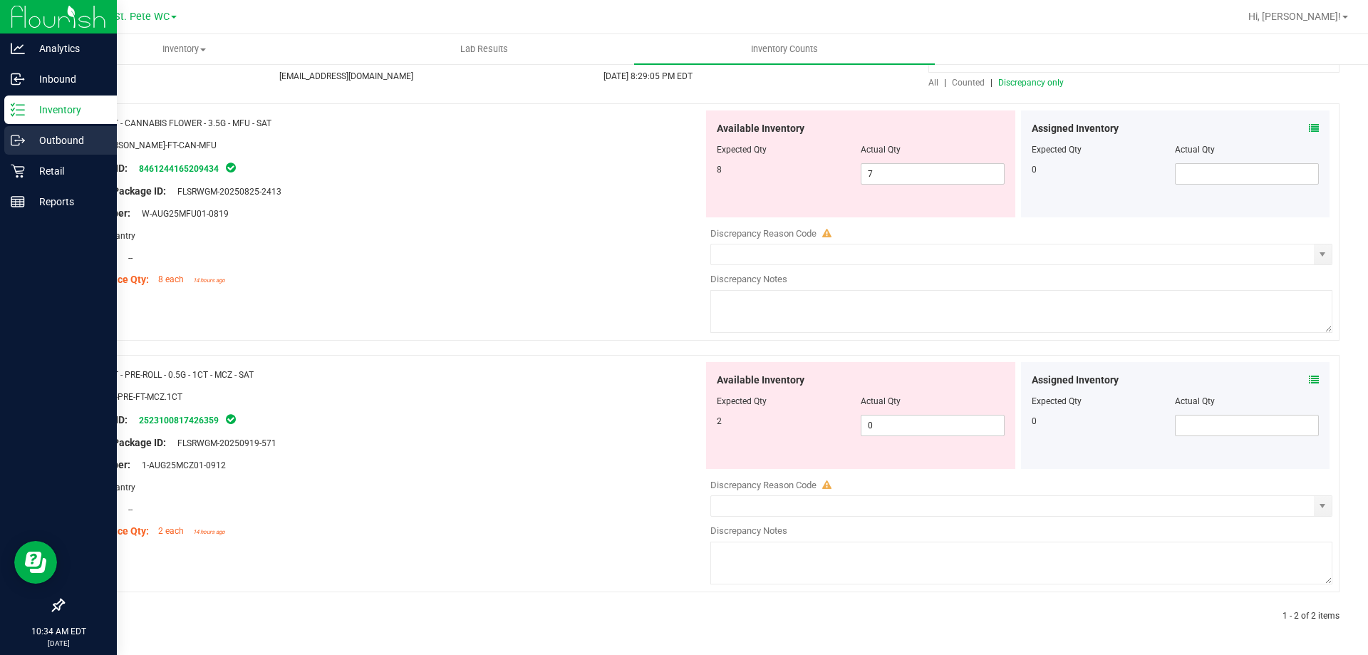
copy span "FT - PRE-ROLL - 0.5G - 1CT - MCZ - SAT"
click at [18, 115] on line at bounding box center [20, 115] width 8 height 0
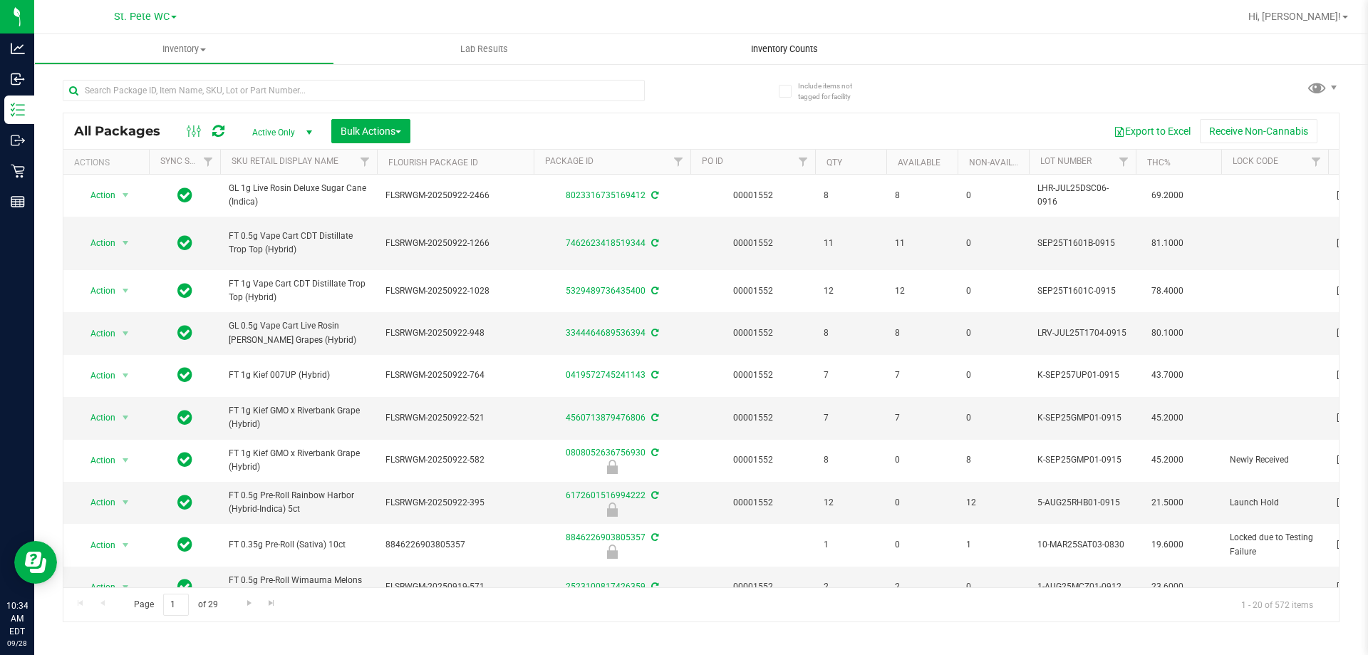
click at [780, 45] on span "Inventory Counts" at bounding box center [784, 49] width 105 height 13
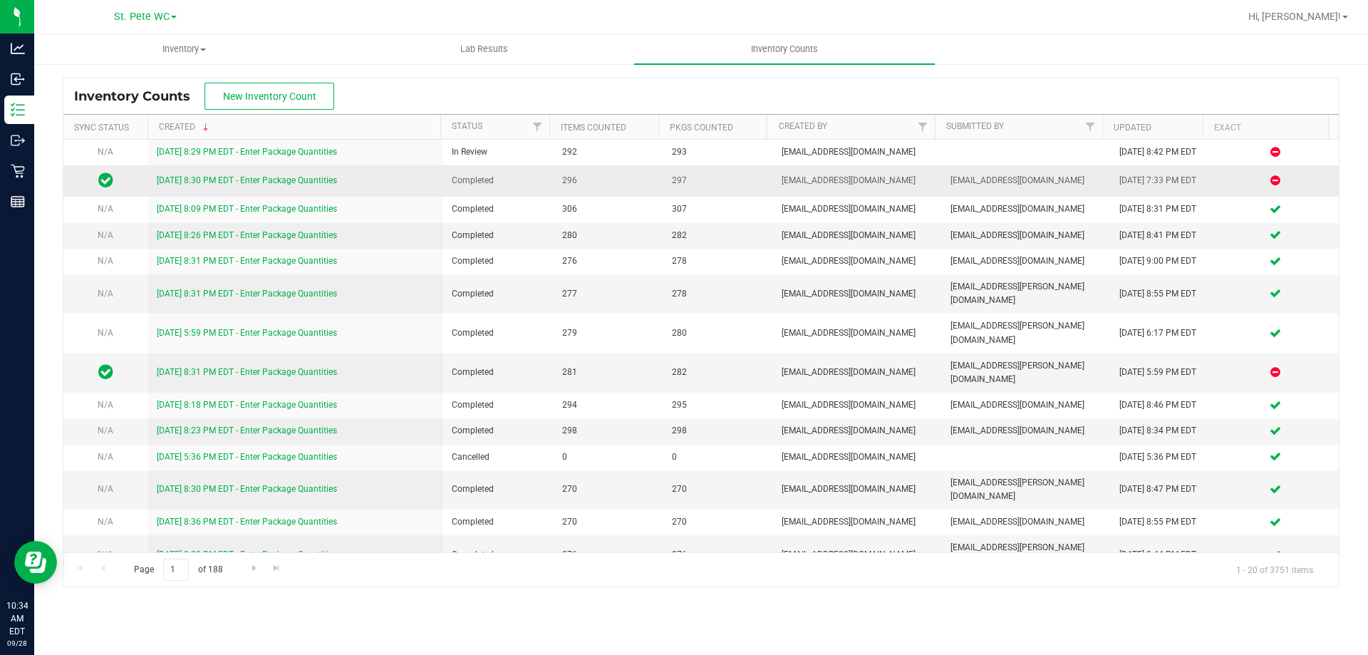
drag, startPoint x: 1209, startPoint y: 172, endPoint x: 1098, endPoint y: 172, distance: 110.5
click at [1098, 172] on tr "[DATE] 8:30 PM EDT - Enter Package Quantities Completed 296 297 [EMAIL_ADDRESS]…" at bounding box center [701, 180] width 1276 height 31
click at [1111, 176] on td "[DATE] 7:33 PM EDT" at bounding box center [1161, 180] width 101 height 31
drag, startPoint x: 1102, startPoint y: 176, endPoint x: 1192, endPoint y: 180, distance: 90.6
click at [1192, 180] on td "[DATE] 7:33 PM EDT" at bounding box center [1161, 180] width 101 height 31
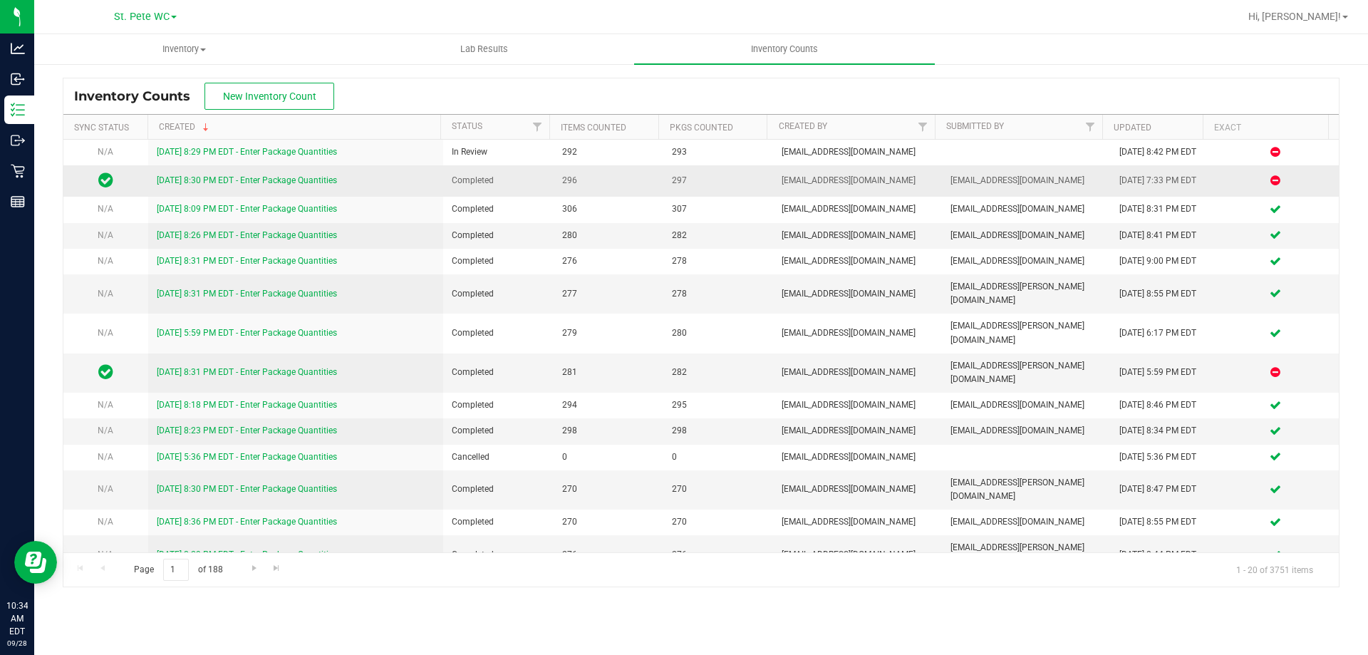
click at [1202, 188] on td "[DATE] 7:33 PM EDT" at bounding box center [1161, 180] width 101 height 31
click at [1201, 187] on td "[DATE] 7:33 PM EDT" at bounding box center [1161, 180] width 101 height 31
click at [1184, 192] on td "[DATE] 7:33 PM EDT" at bounding box center [1161, 180] width 101 height 31
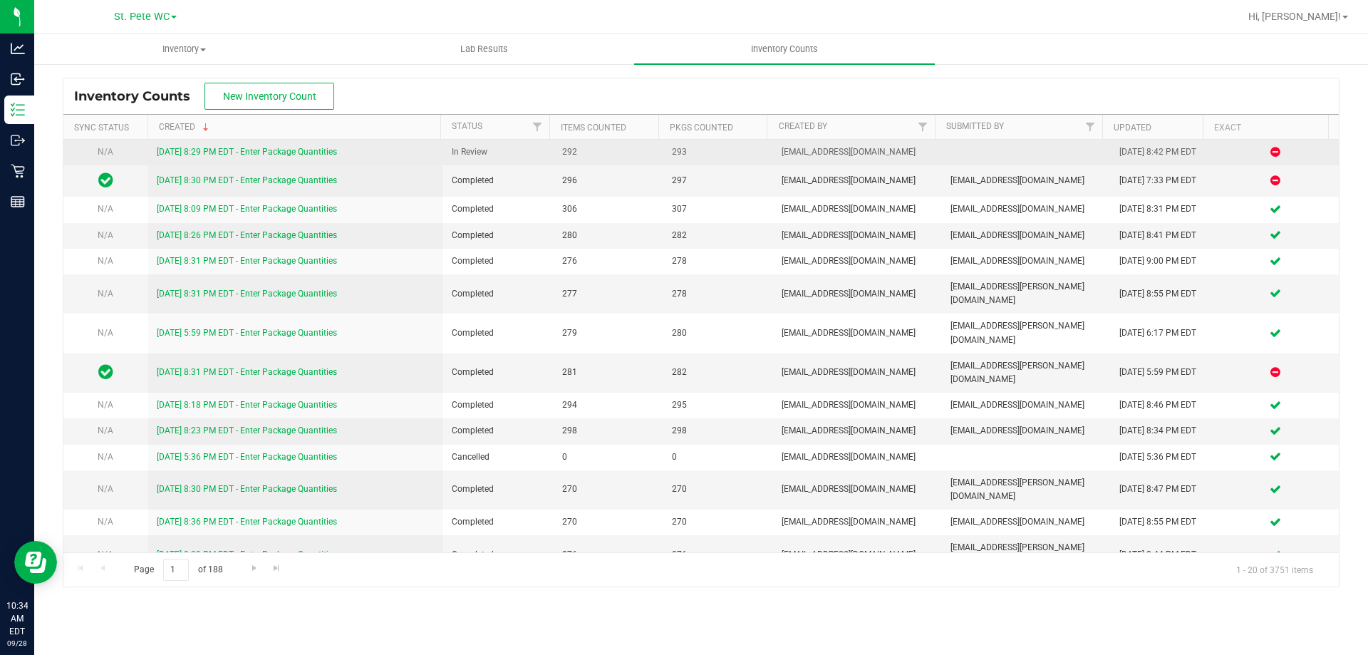
click at [1171, 160] on td "[DATE] 8:42 PM EDT" at bounding box center [1161, 153] width 101 height 26
click at [288, 153] on link "[DATE] 8:29 PM EDT - Enter Package Quantities" at bounding box center [247, 152] width 180 height 10
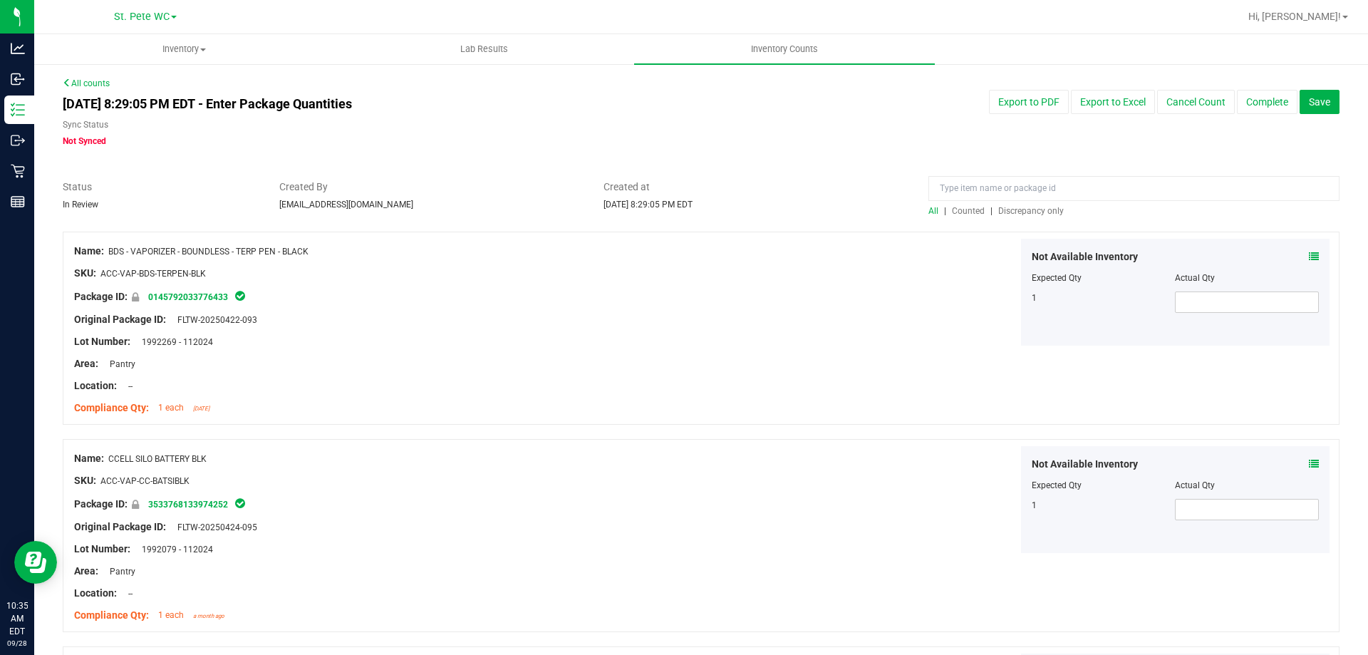
click at [1024, 212] on span "Discrepancy only" at bounding box center [1031, 211] width 66 height 10
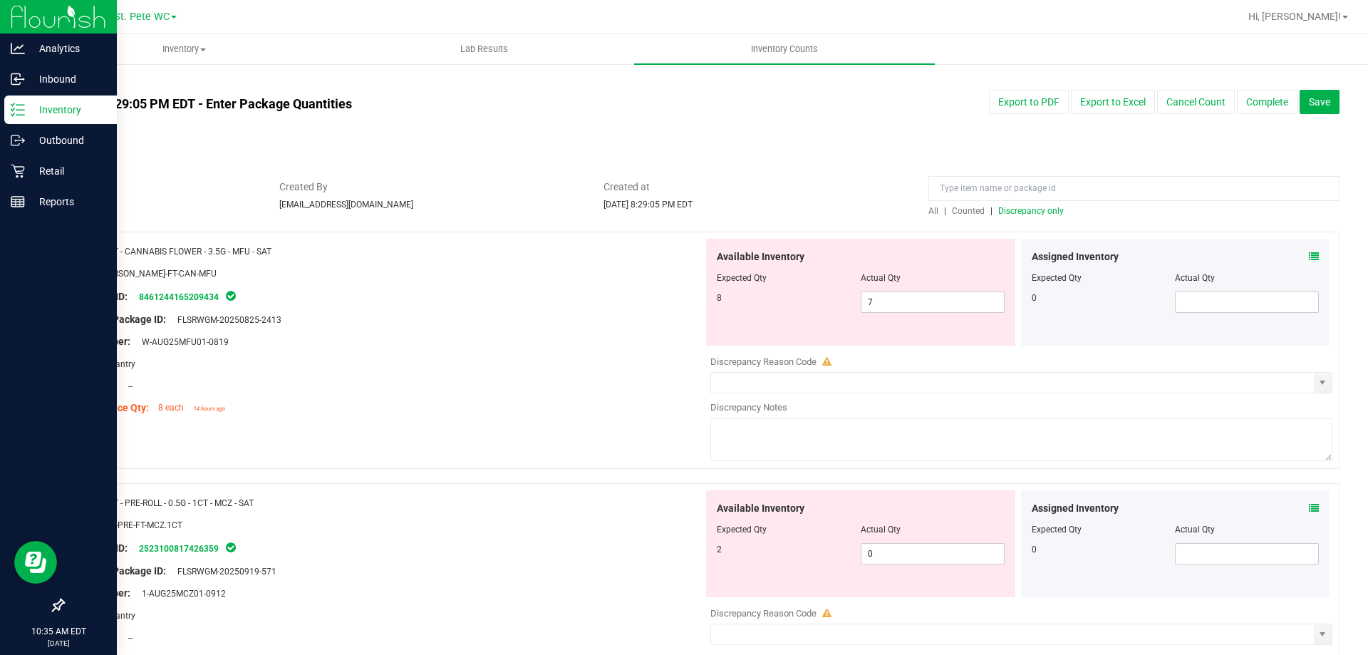
click at [14, 96] on div "Inventory" at bounding box center [60, 109] width 113 height 29
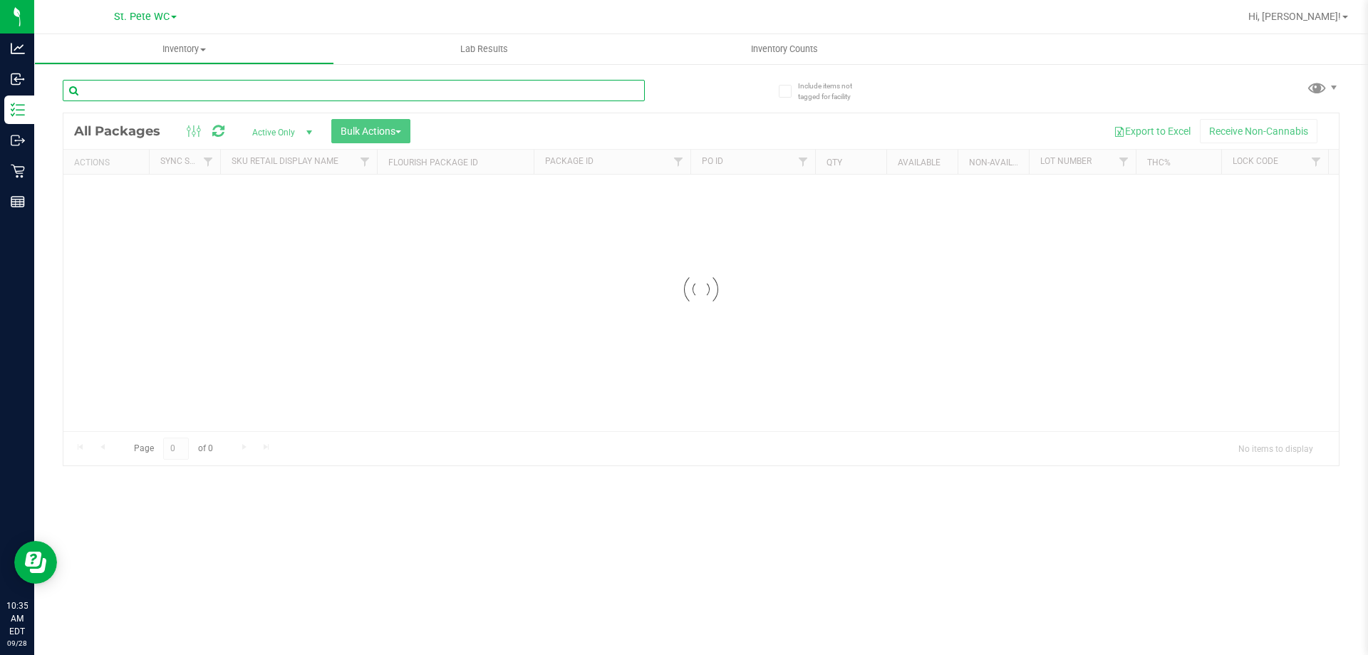
click at [165, 98] on input "text" at bounding box center [354, 90] width 582 height 21
paste input "FT - PRE-ROLL - 0.5G - 1CT - MCZ - SAT"
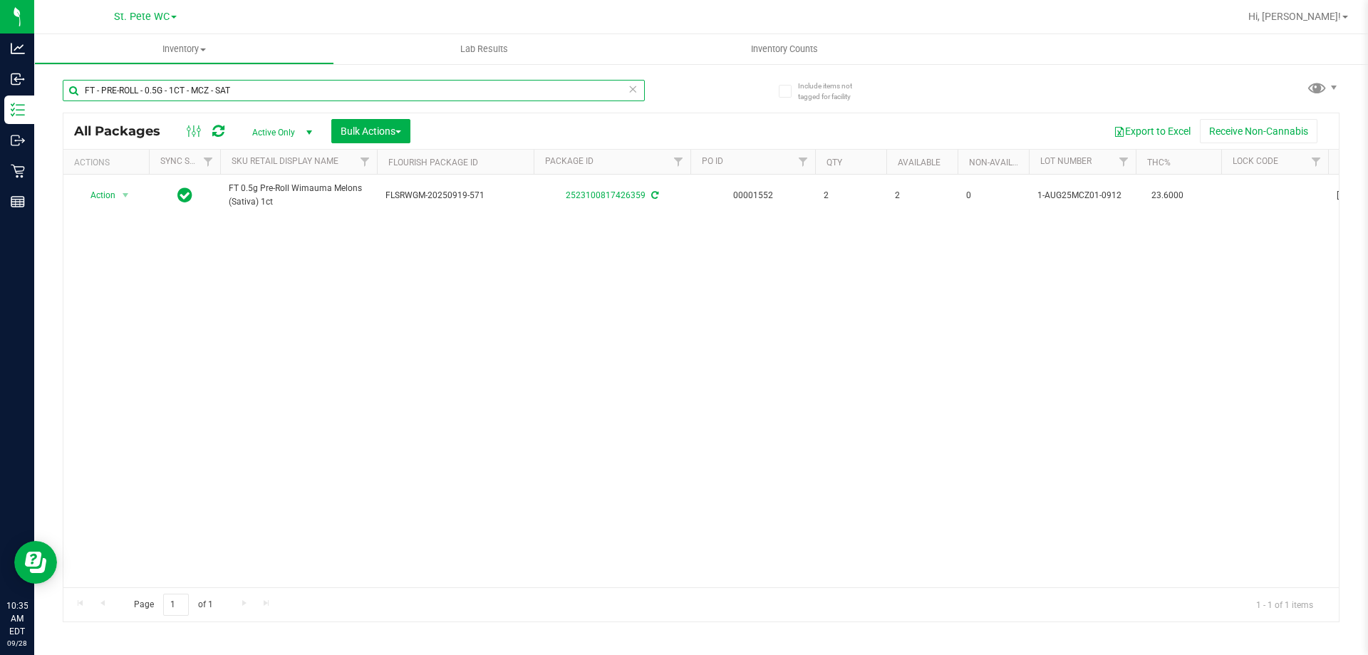
type input "FT - PRE-ROLL - 0.5G - 1CT - MCZ - SAT"
click at [415, 263] on div "Action Action Adjust qty Create package Edit attributes Global inventory Locate…" at bounding box center [701, 381] width 1276 height 413
click at [339, 343] on div "Action Action Adjust qty Create package Edit attributes Global inventory Locate…" at bounding box center [701, 381] width 1276 height 413
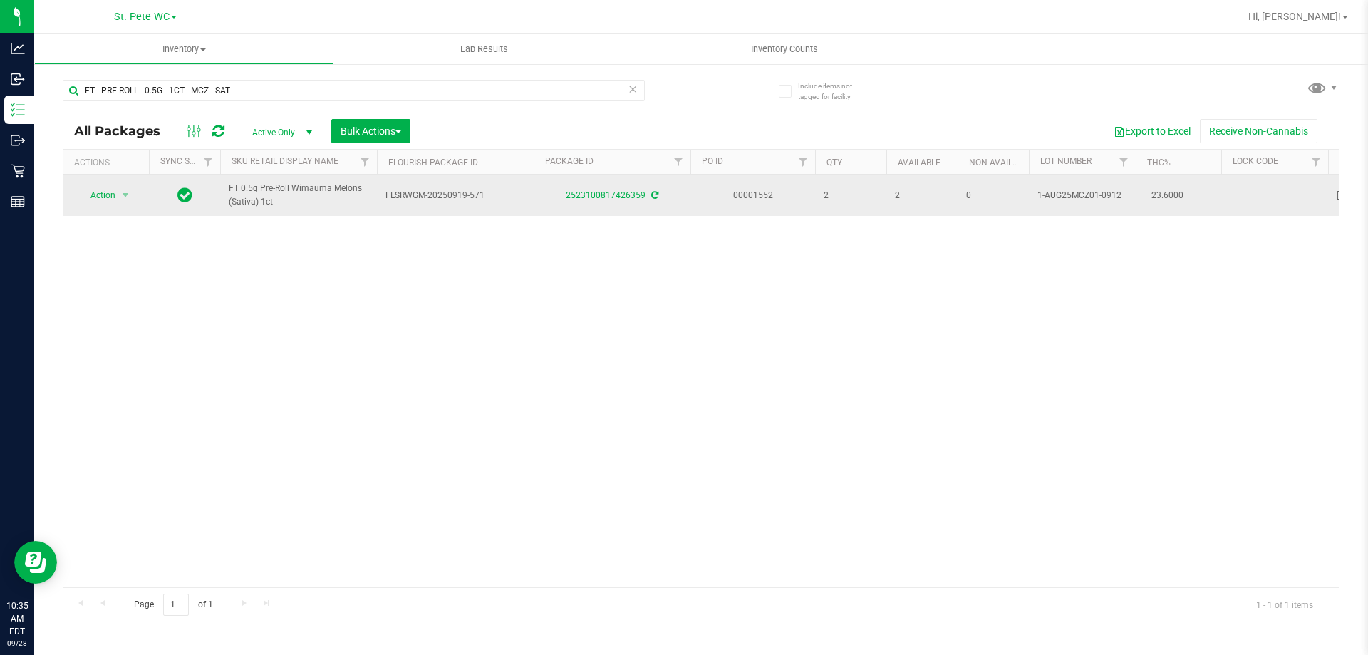
click at [105, 198] on span "Action" at bounding box center [97, 195] width 38 height 20
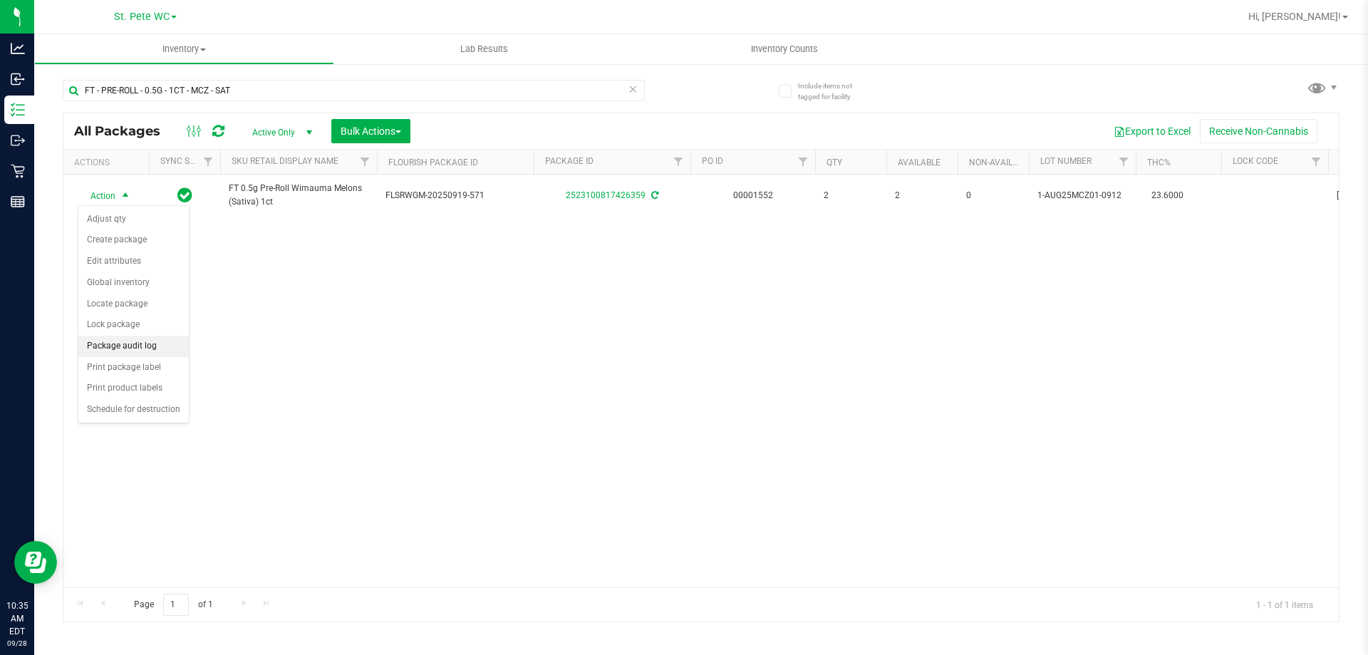
click at [105, 350] on li "Package audit log" at bounding box center [133, 346] width 110 height 21
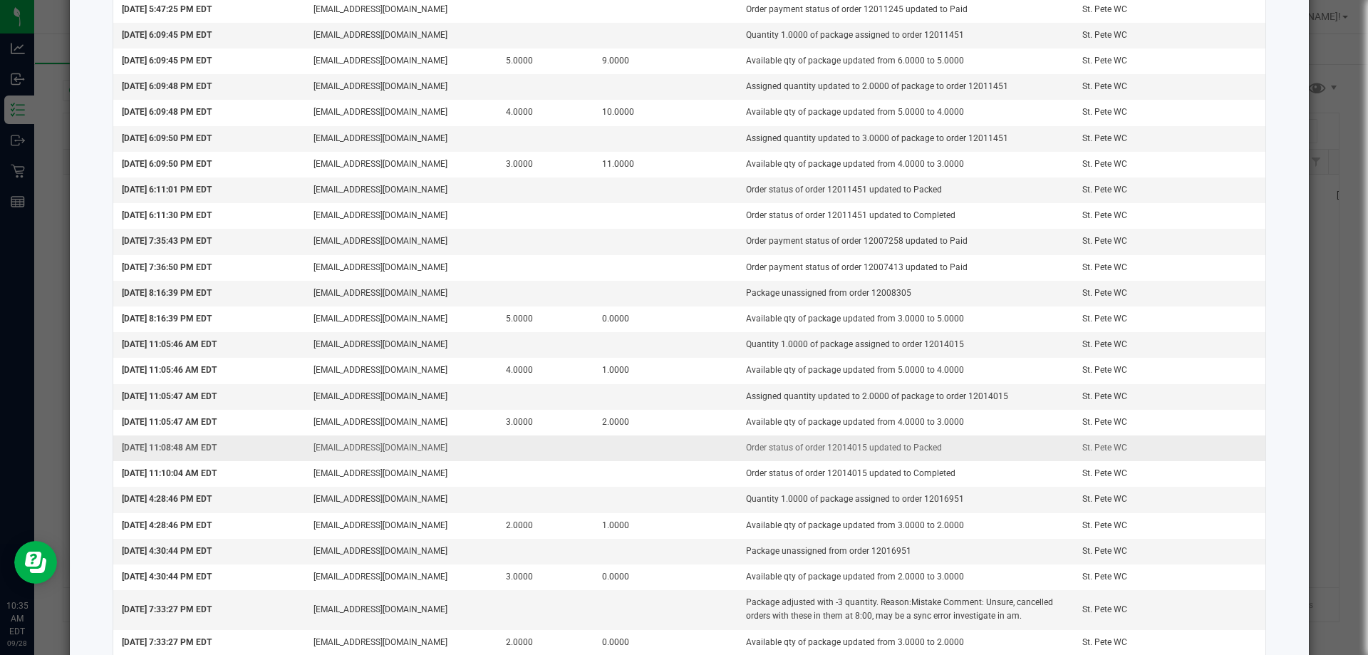
scroll to position [1542, 0]
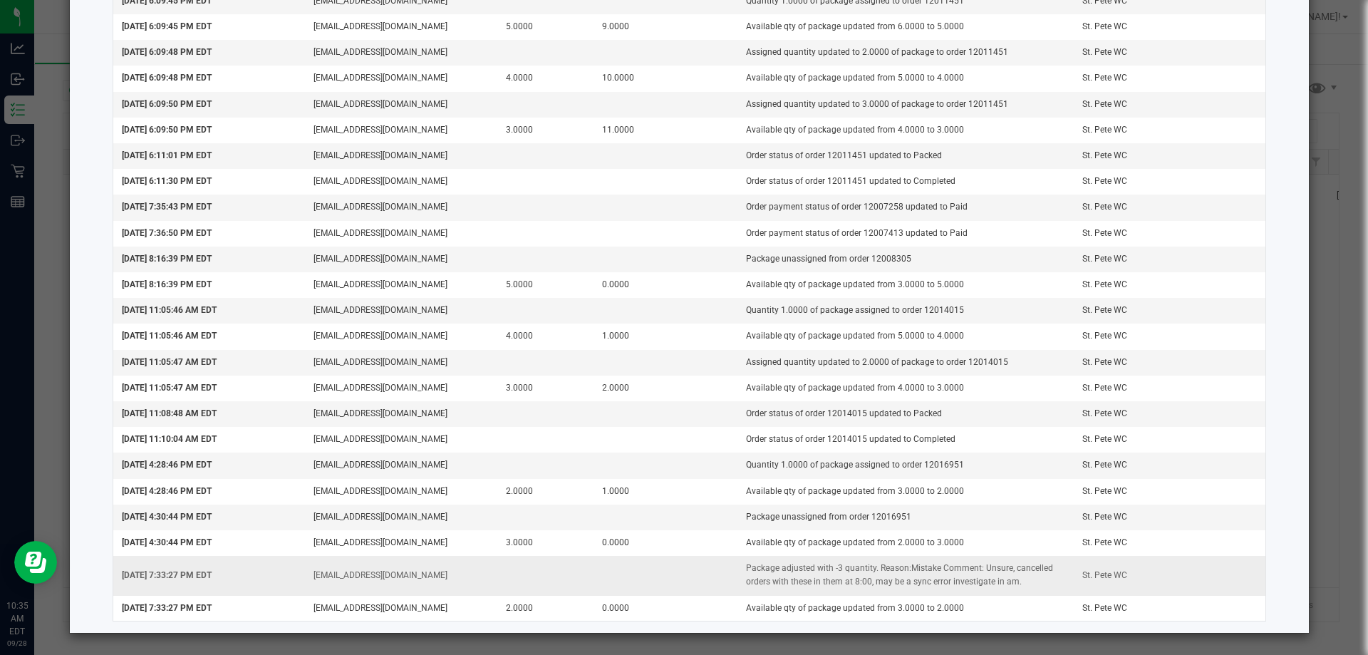
drag, startPoint x: 1016, startPoint y: 581, endPoint x: 992, endPoint y: 579, distance: 24.3
click at [992, 579] on td "Package adjusted with -3 quantity. Reason:Mistake Comment: Unsure, cancelled or…" at bounding box center [906, 575] width 336 height 39
drag, startPoint x: 973, startPoint y: 569, endPoint x: 994, endPoint y: 582, distance: 24.9
click at [994, 582] on td "Package adjusted with -3 quantity. Reason:Mistake Comment: Unsure, cancelled or…" at bounding box center [906, 575] width 336 height 39
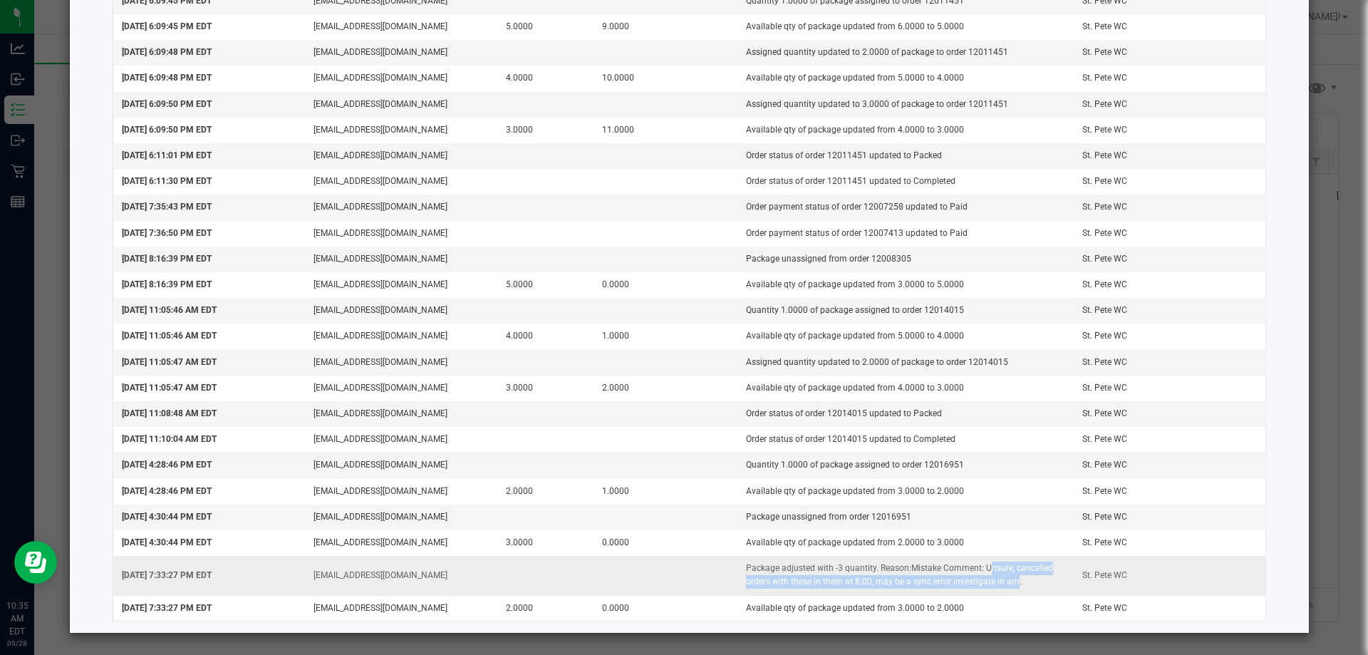
click at [994, 582] on td "Package adjusted with -3 quantity. Reason:Mistake Comment: Unsure, cancelled or…" at bounding box center [906, 575] width 336 height 39
click at [867, 572] on td "Package adjusted with -3 quantity. Reason:Mistake Comment: Unsure, cancelled or…" at bounding box center [906, 575] width 336 height 39
drag, startPoint x: 899, startPoint y: 570, endPoint x: 926, endPoint y: 586, distance: 30.7
click at [926, 586] on td "Package adjusted with -3 quantity. Reason:Mistake Comment: Unsure, cancelled or…" at bounding box center [906, 575] width 336 height 39
click at [925, 585] on td "Package adjusted with -3 quantity. Reason:Mistake Comment: Unsure, cancelled or…" at bounding box center [906, 575] width 336 height 39
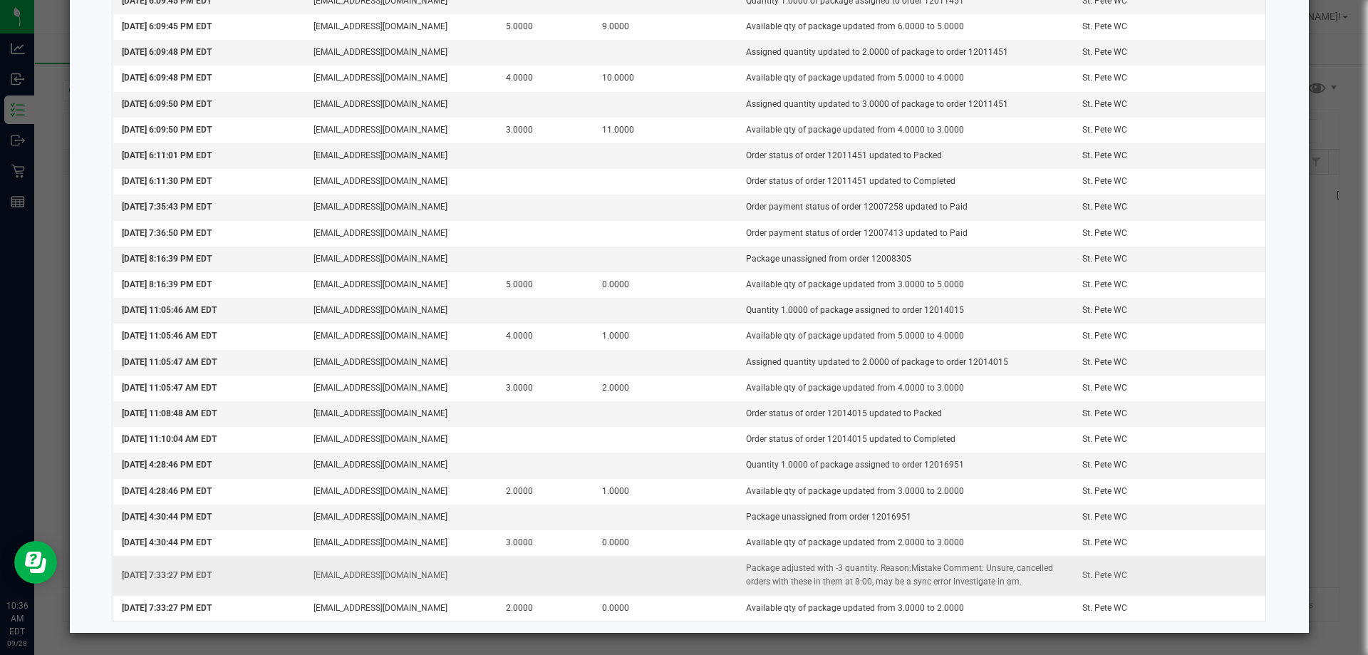
drag, startPoint x: 925, startPoint y: 585, endPoint x: 890, endPoint y: 585, distance: 34.9
click at [890, 585] on td "Package adjusted with -3 quantity. Reason:Mistake Comment: Unsure, cancelled or…" at bounding box center [906, 575] width 336 height 39
drag, startPoint x: 314, startPoint y: 309, endPoint x: 766, endPoint y: 313, distance: 451.8
click at [766, 313] on tr "[DATE] 11:05:46 AM EDT [EMAIL_ADDRESS][DOMAIN_NAME] Quantity 1.0000 of package …" at bounding box center [689, 311] width 1153 height 26
click at [766, 313] on td "Quantity 1.0000 of package assigned to order 12014015" at bounding box center [906, 311] width 336 height 26
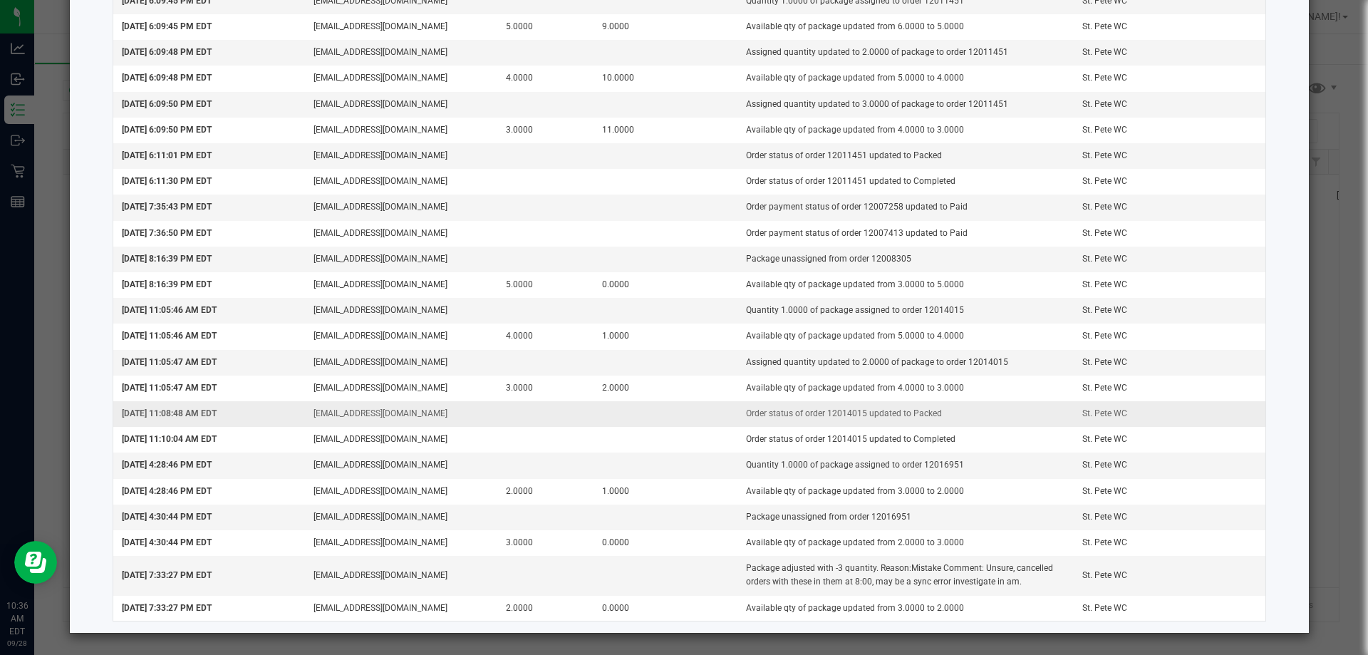
click at [874, 411] on td "Order status of order 12014015 updated to Packed" at bounding box center [906, 414] width 336 height 26
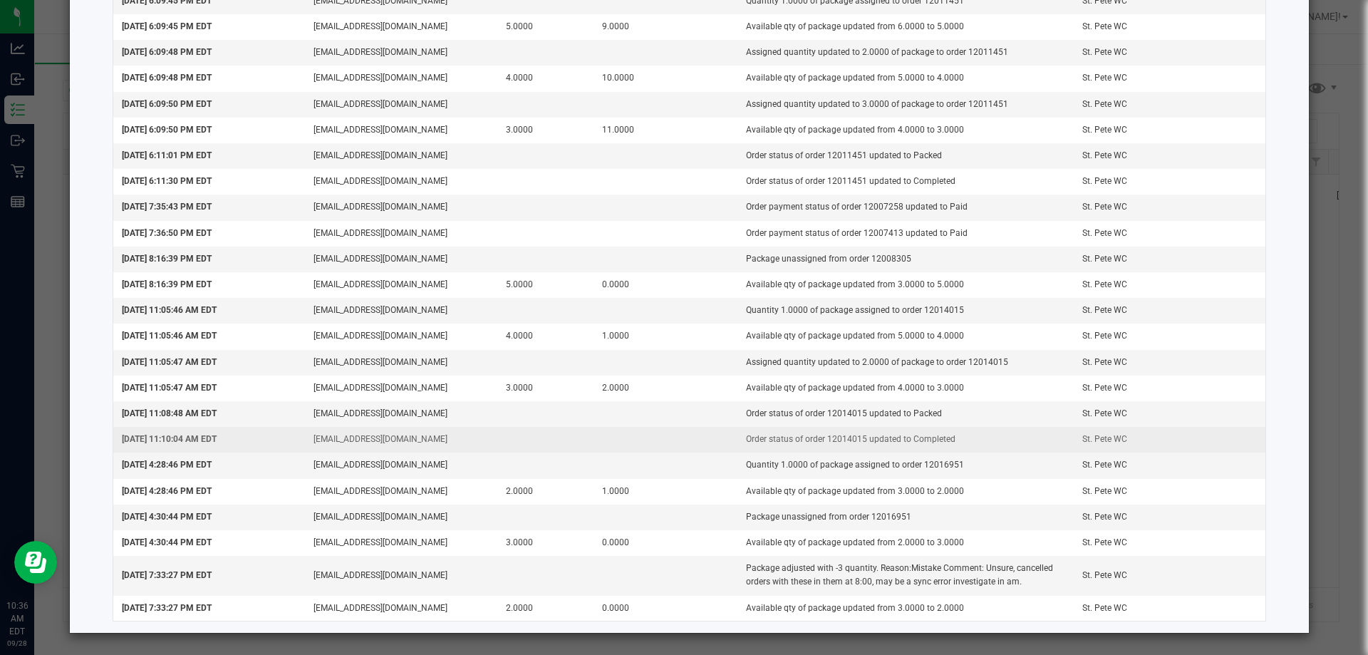
click at [870, 443] on td "Order status of order 12014015 updated to Completed" at bounding box center [906, 440] width 336 height 26
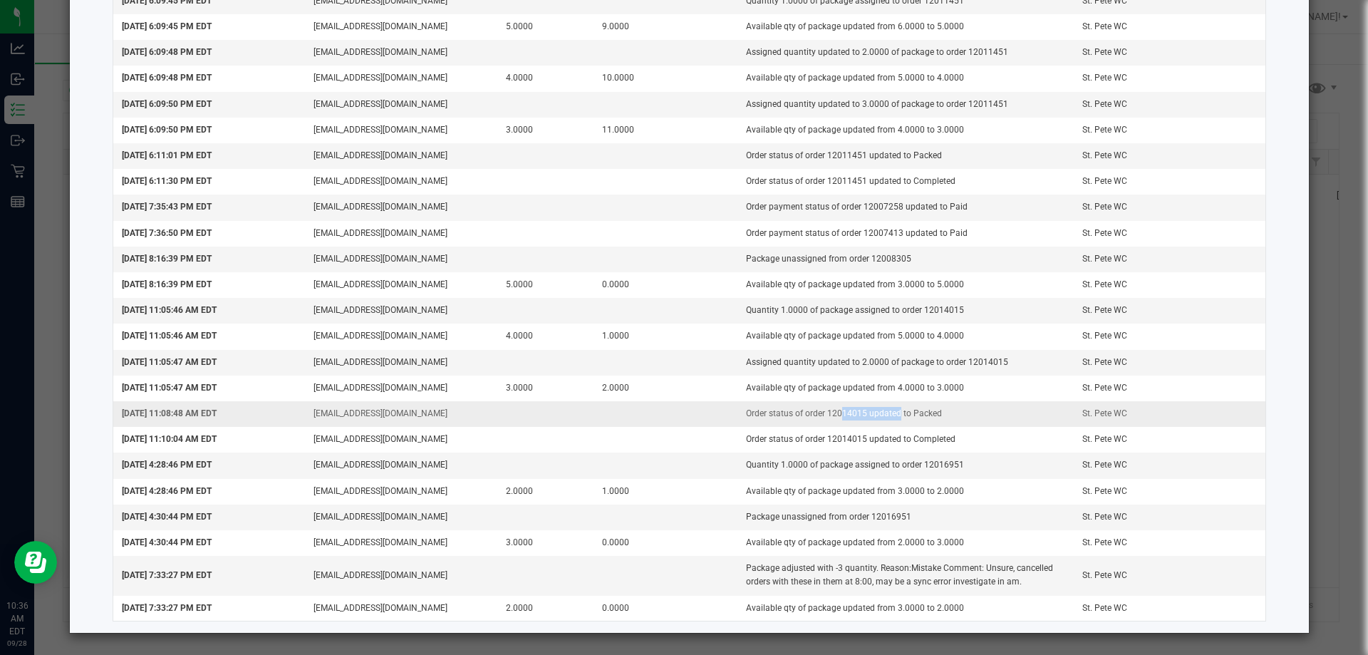
drag, startPoint x: 824, startPoint y: 410, endPoint x: 882, endPoint y: 408, distance: 58.5
click at [882, 408] on td "Order status of order 12014015 updated to Packed" at bounding box center [906, 414] width 336 height 26
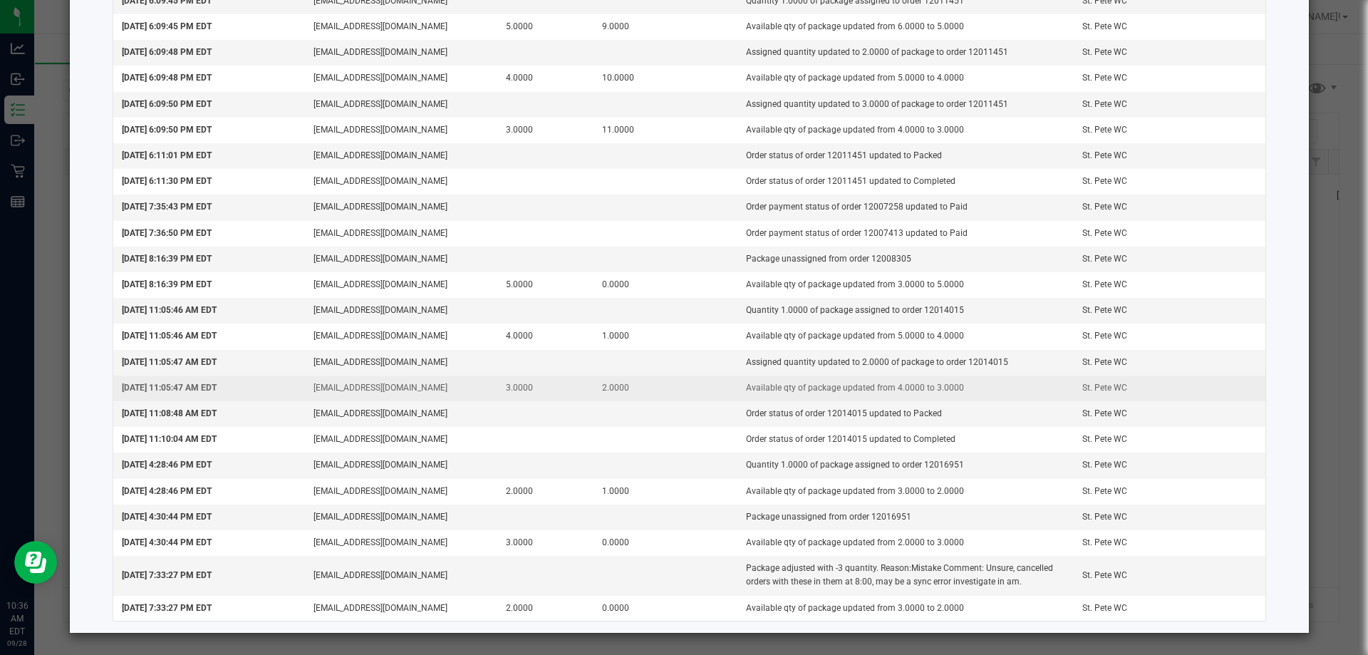
click at [847, 390] on td "Available qty of package updated from 4.0000 to 3.0000" at bounding box center [906, 389] width 336 height 26
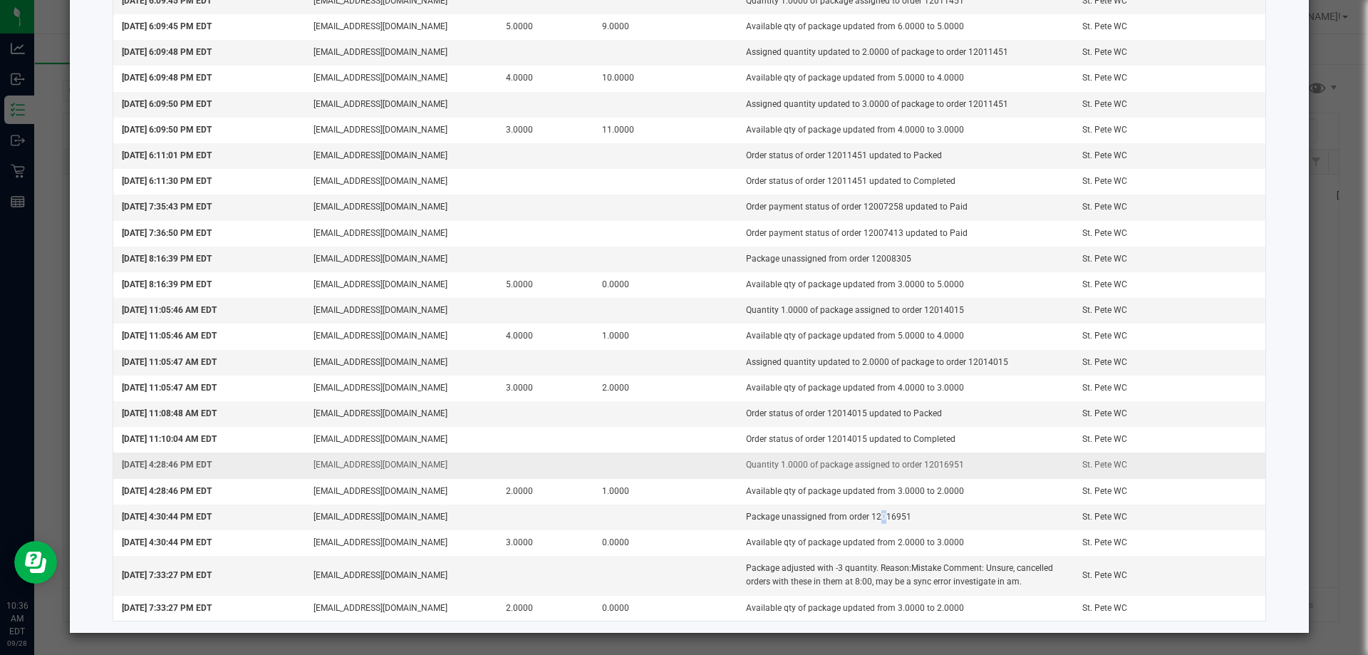
drag, startPoint x: 922, startPoint y: 596, endPoint x: 841, endPoint y: 462, distance: 157.3
click at [775, 355] on td "Assigned quantity updated to 2.0000 of package to order 12014015" at bounding box center [906, 363] width 336 height 26
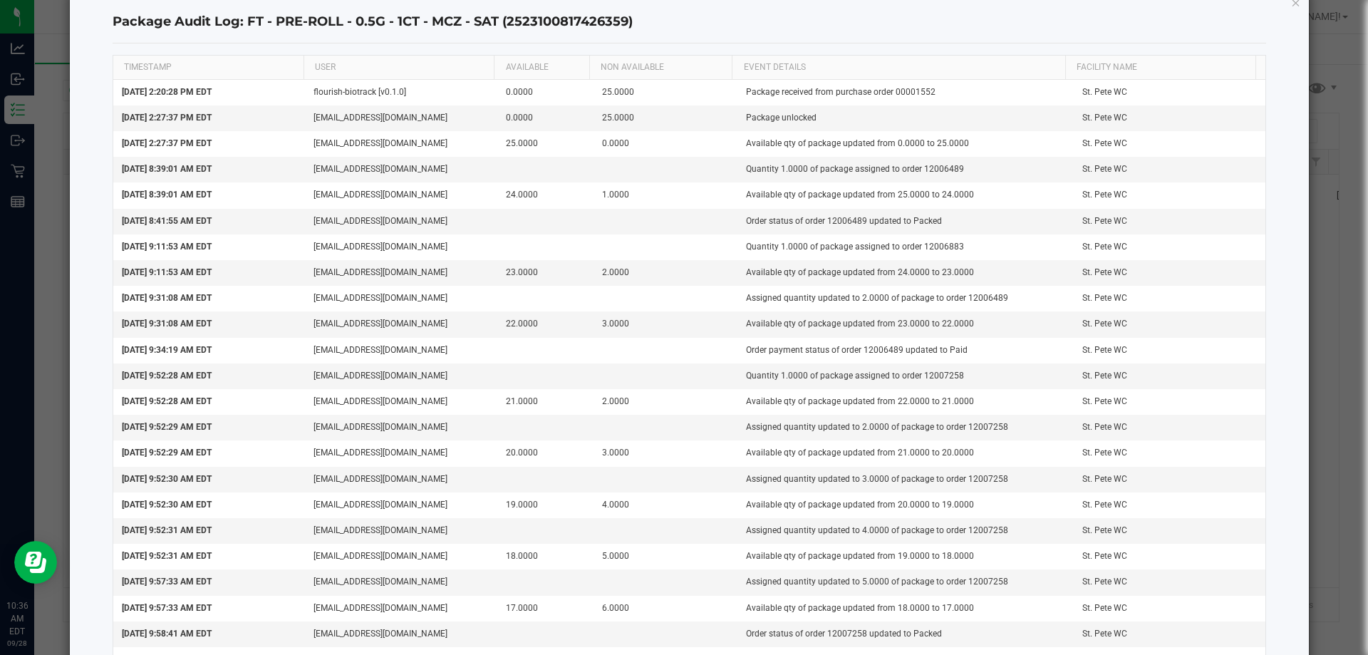
scroll to position [0, 0]
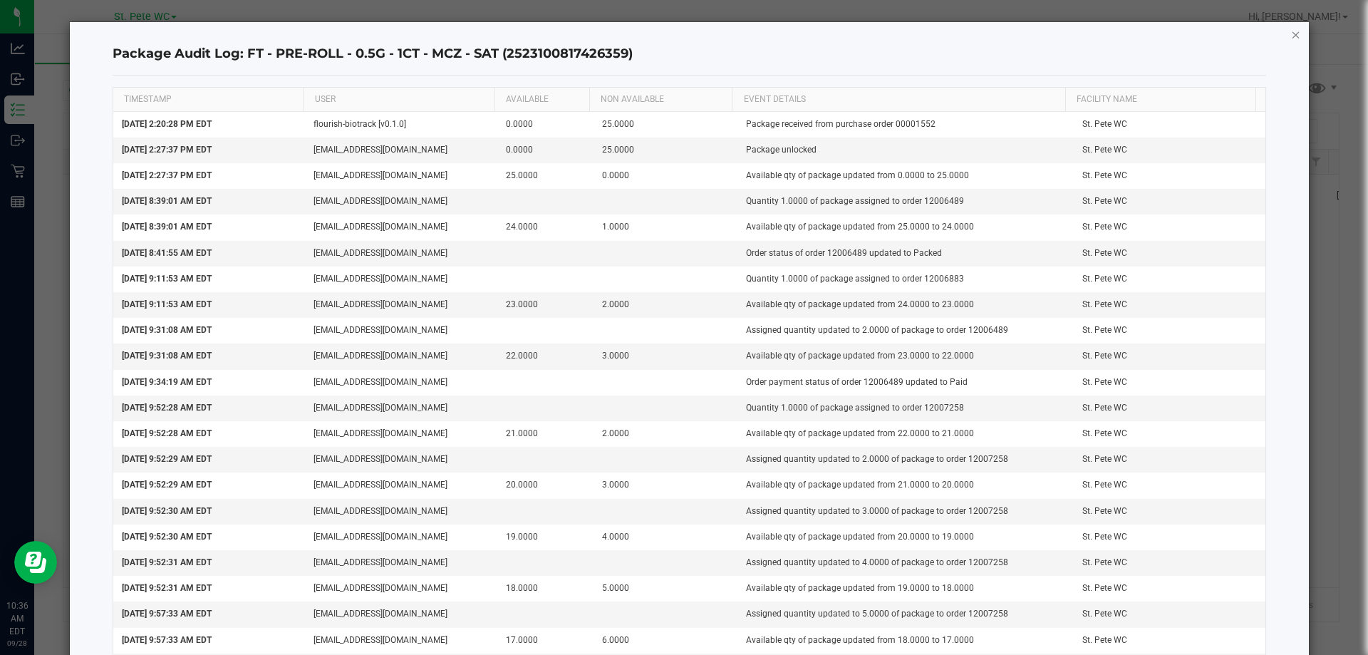
click at [1291, 32] on icon "button" at bounding box center [1296, 34] width 10 height 17
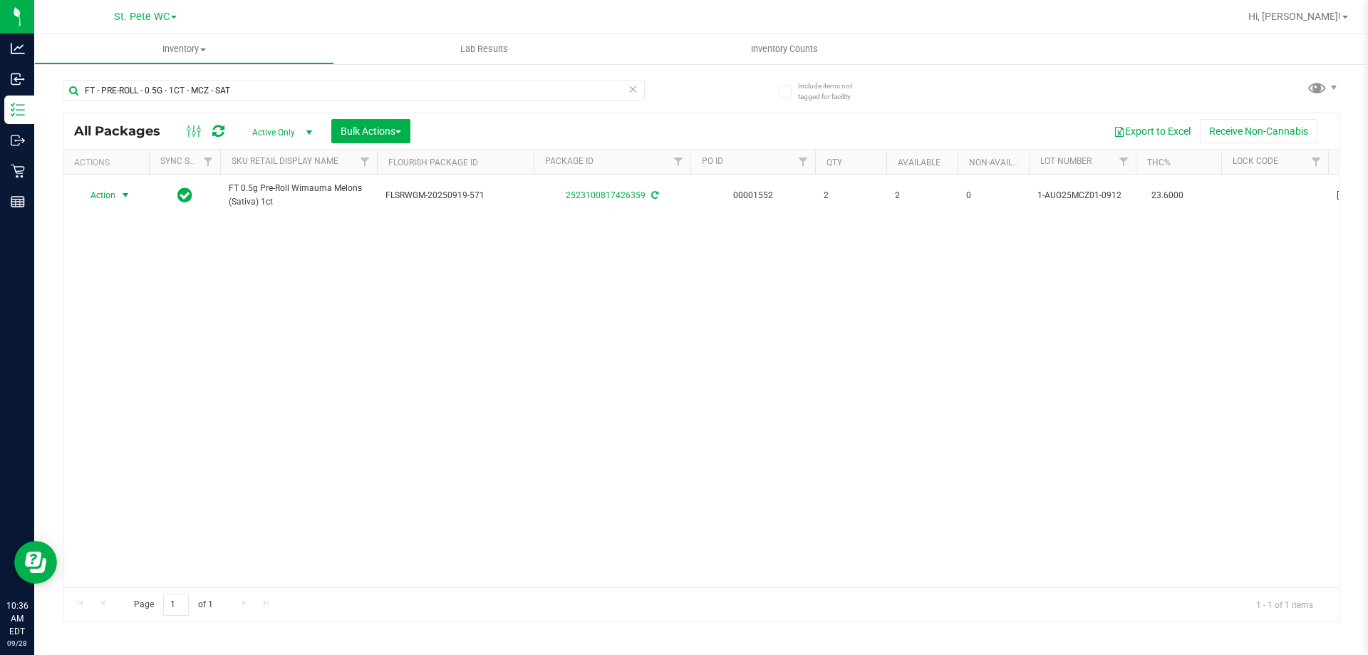
click at [706, 331] on div "Action Action Adjust qty Create package Edit attributes Global inventory Locate…" at bounding box center [701, 381] width 1276 height 413
click at [777, 53] on span "Inventory Counts" at bounding box center [784, 49] width 105 height 13
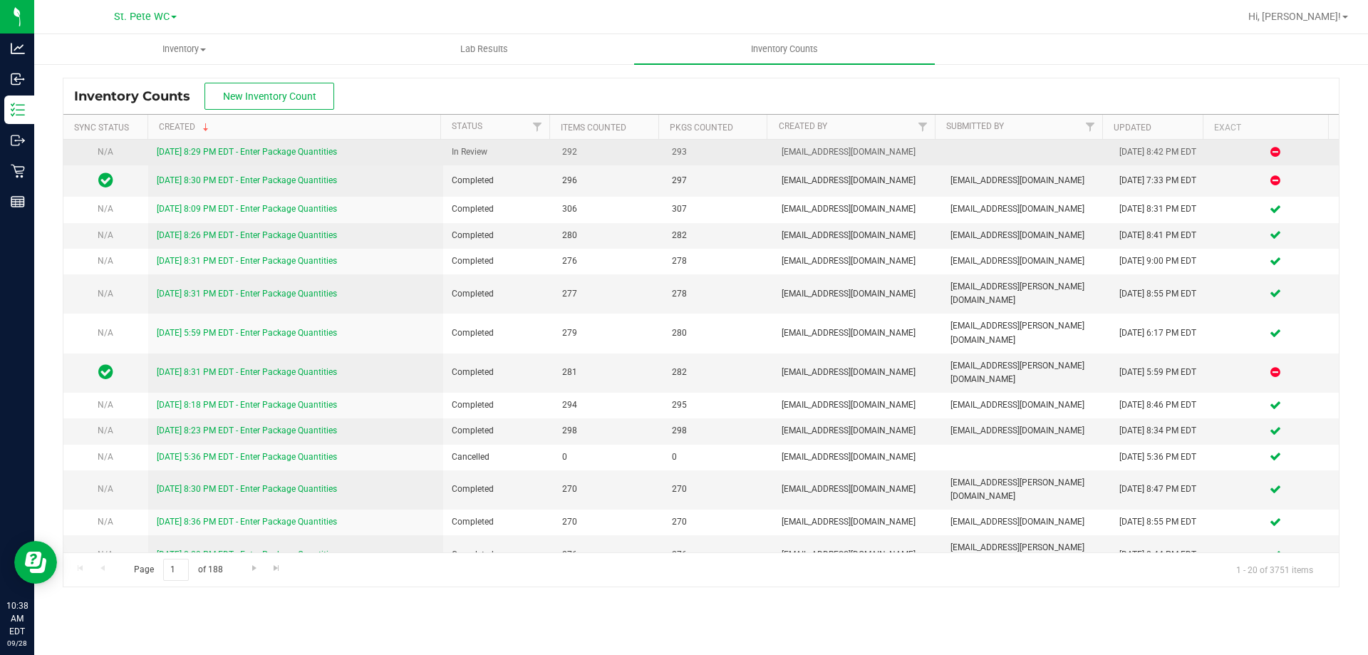
click at [294, 157] on div "[DATE] 8:29 PM EDT - Enter Package Quantities" at bounding box center [296, 152] width 279 height 14
click at [295, 155] on link "[DATE] 8:29 PM EDT - Enter Package Quantities" at bounding box center [247, 152] width 180 height 10
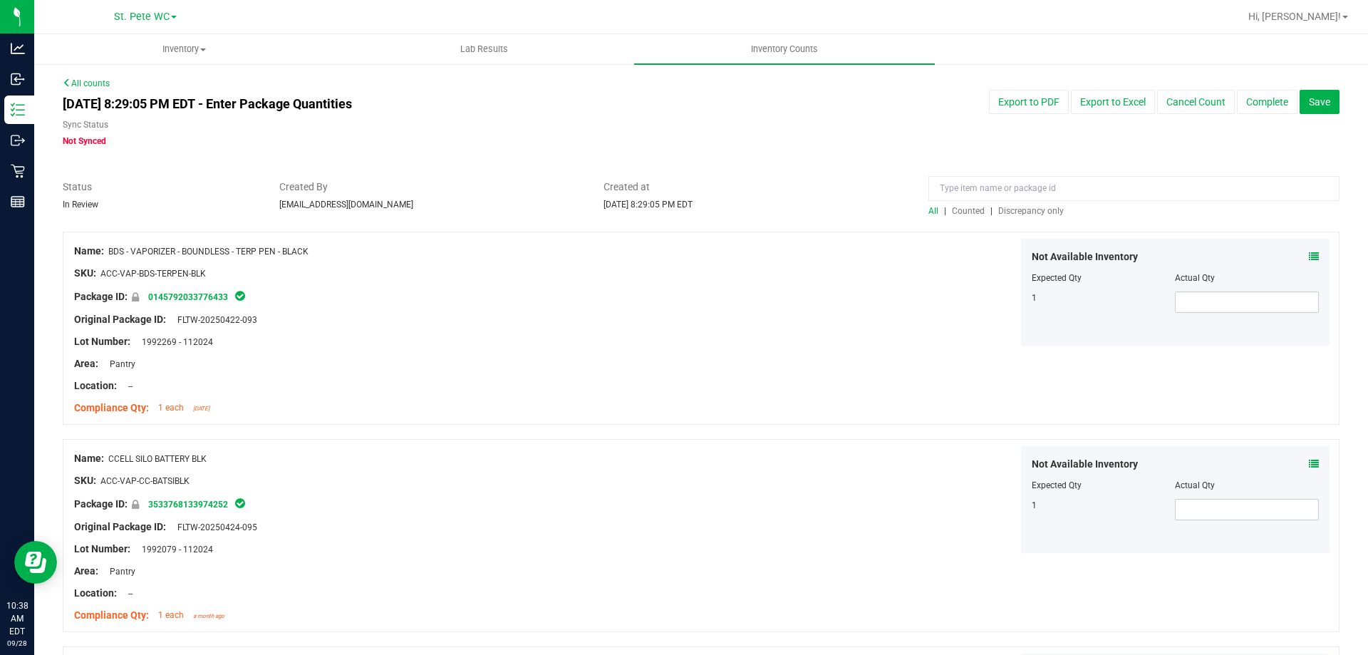
click at [1014, 218] on div at bounding box center [701, 224] width 1277 height 14
click at [1023, 210] on span "Discrepancy only" at bounding box center [1031, 211] width 66 height 10
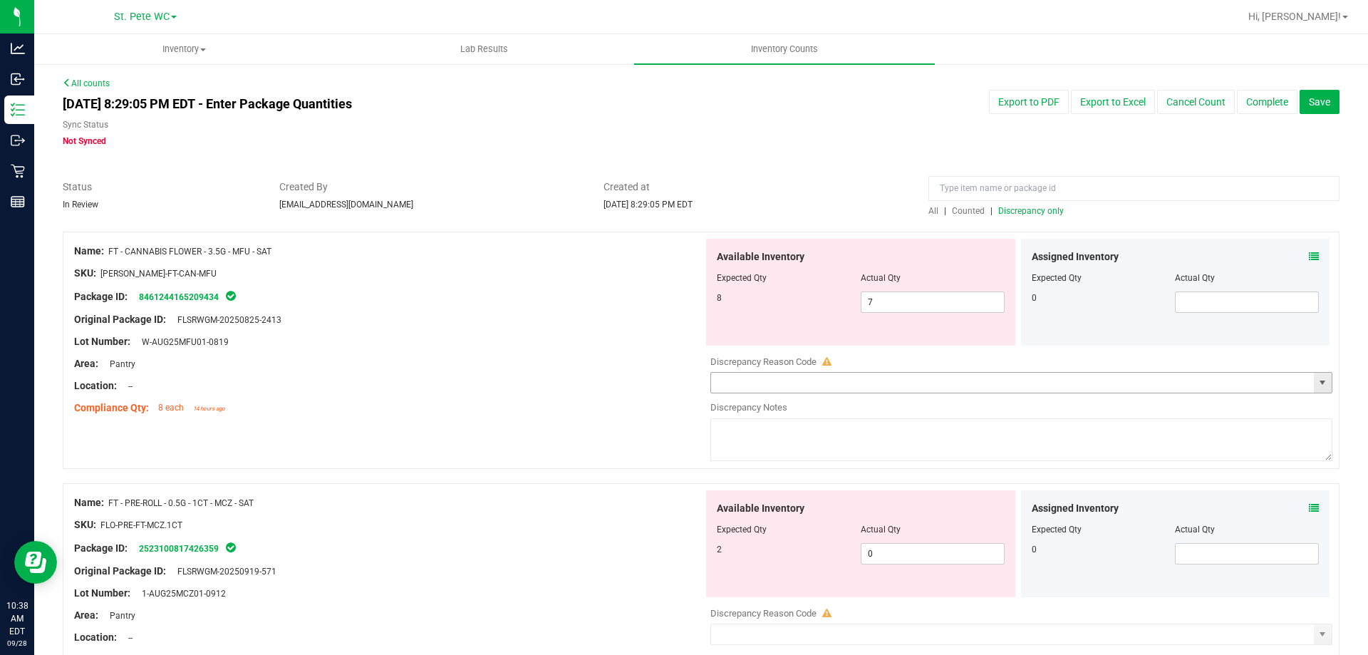
click at [855, 384] on input "text" at bounding box center [1012, 383] width 603 height 20
click at [1316, 389] on span "select" at bounding box center [1323, 383] width 18 height 20
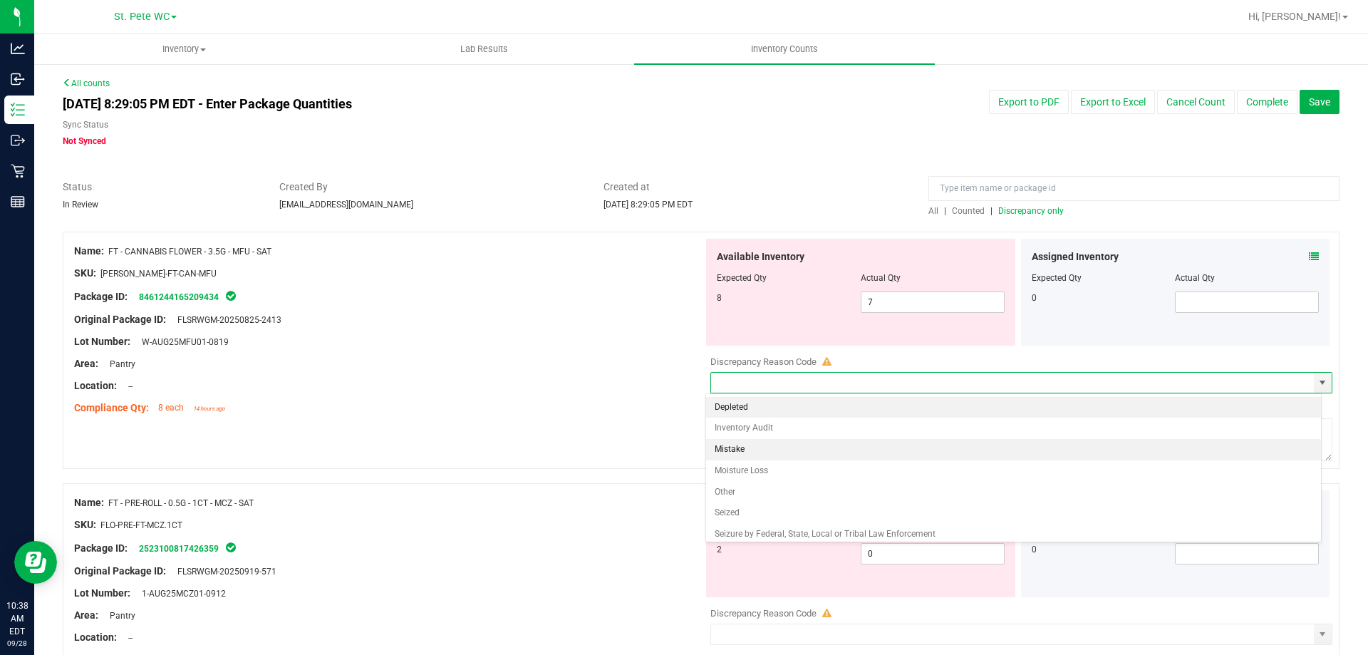
click at [755, 450] on li "Mistake" at bounding box center [1014, 449] width 616 height 21
type input "Mistake"
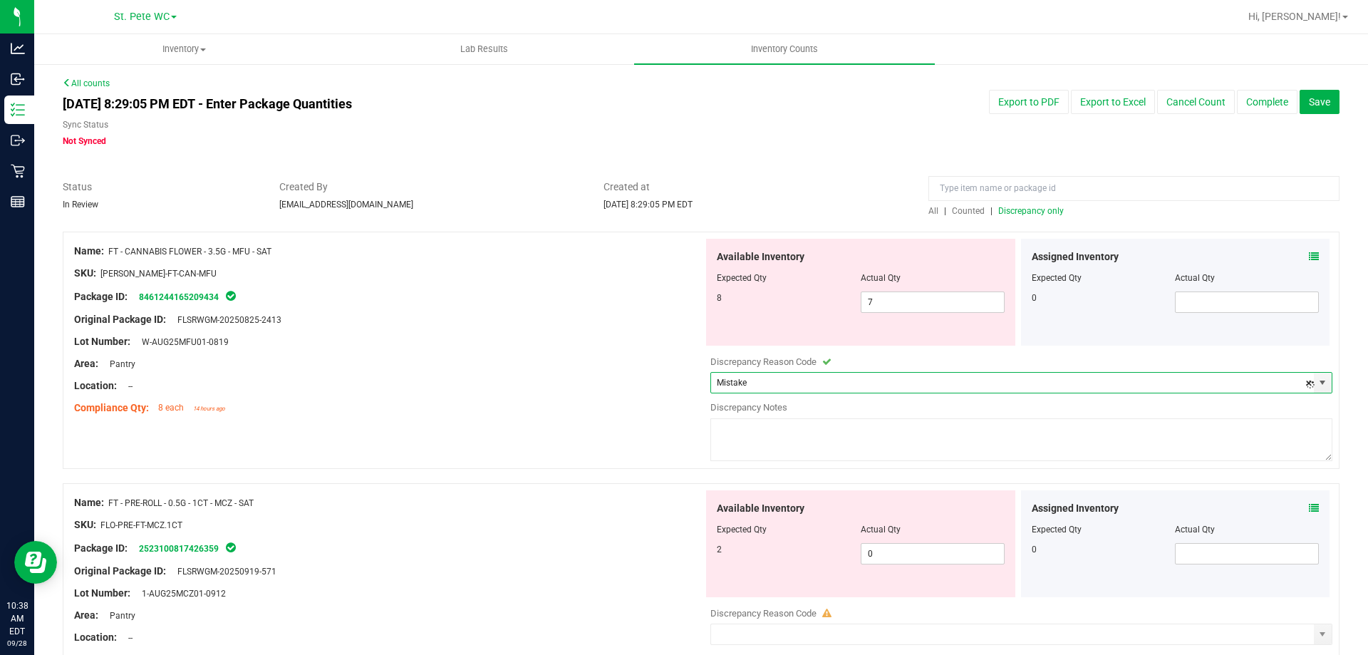
click at [784, 448] on textarea at bounding box center [1022, 439] width 622 height 43
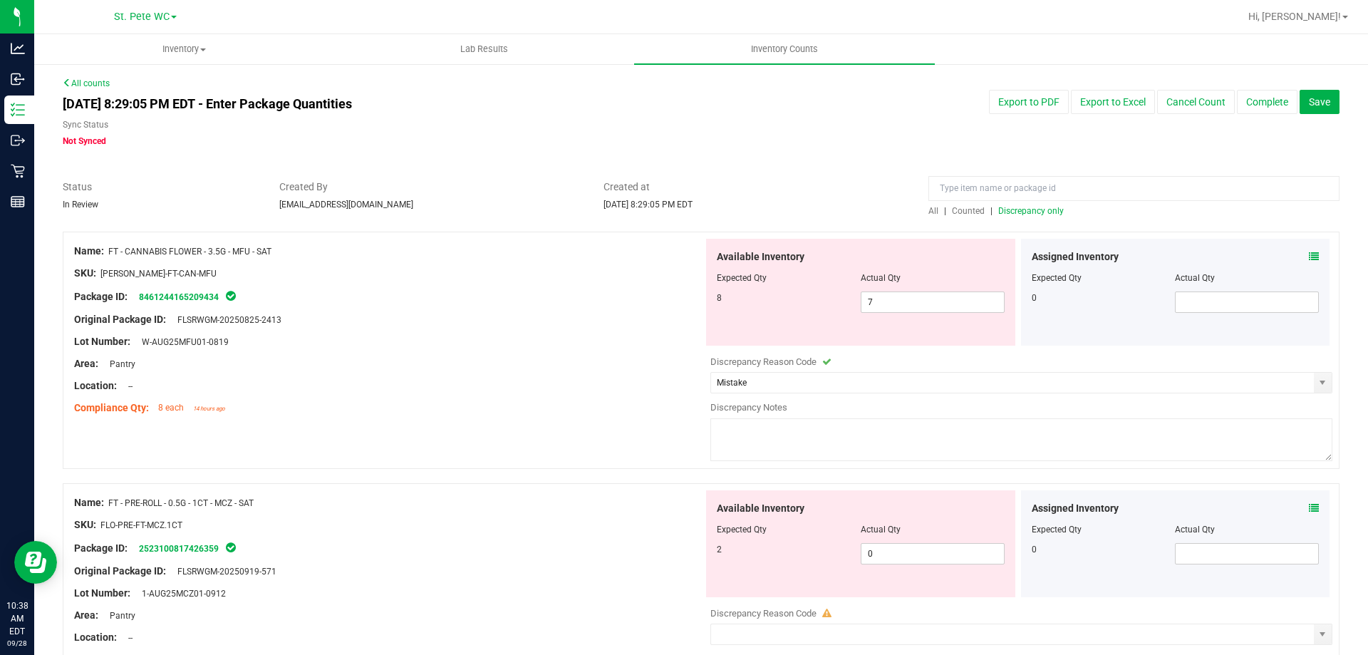
type textarea "I"
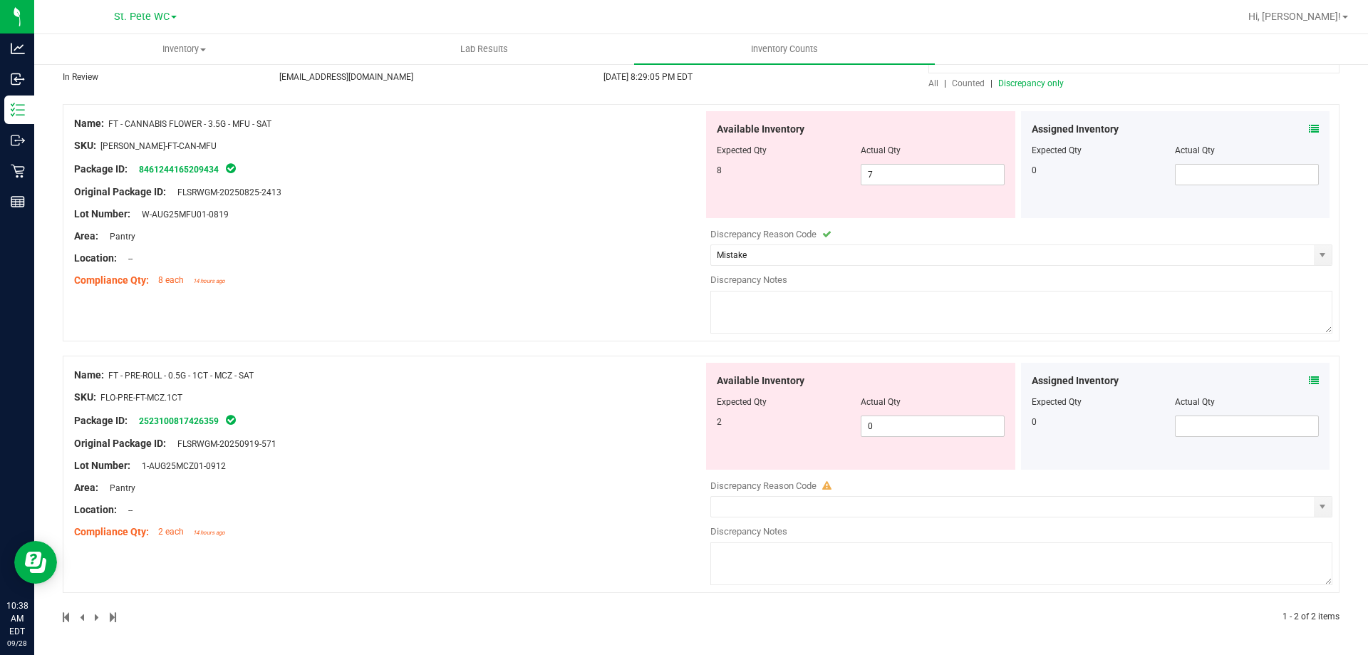
scroll to position [128, 0]
click at [896, 522] on div at bounding box center [1022, 520] width 622 height 7
click at [893, 512] on input "text" at bounding box center [1012, 506] width 603 height 20
click at [1314, 510] on span "select" at bounding box center [1323, 506] width 18 height 20
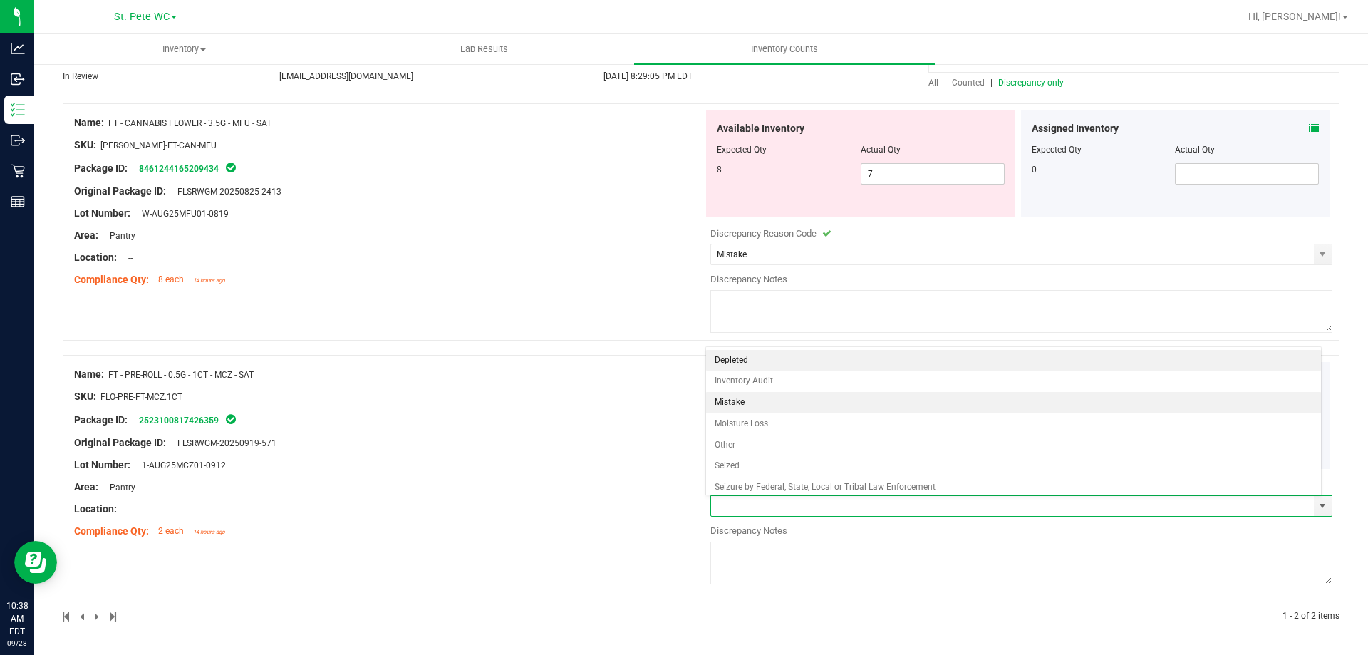
click at [768, 410] on li "Mistake" at bounding box center [1014, 402] width 616 height 21
type input "Mistake"
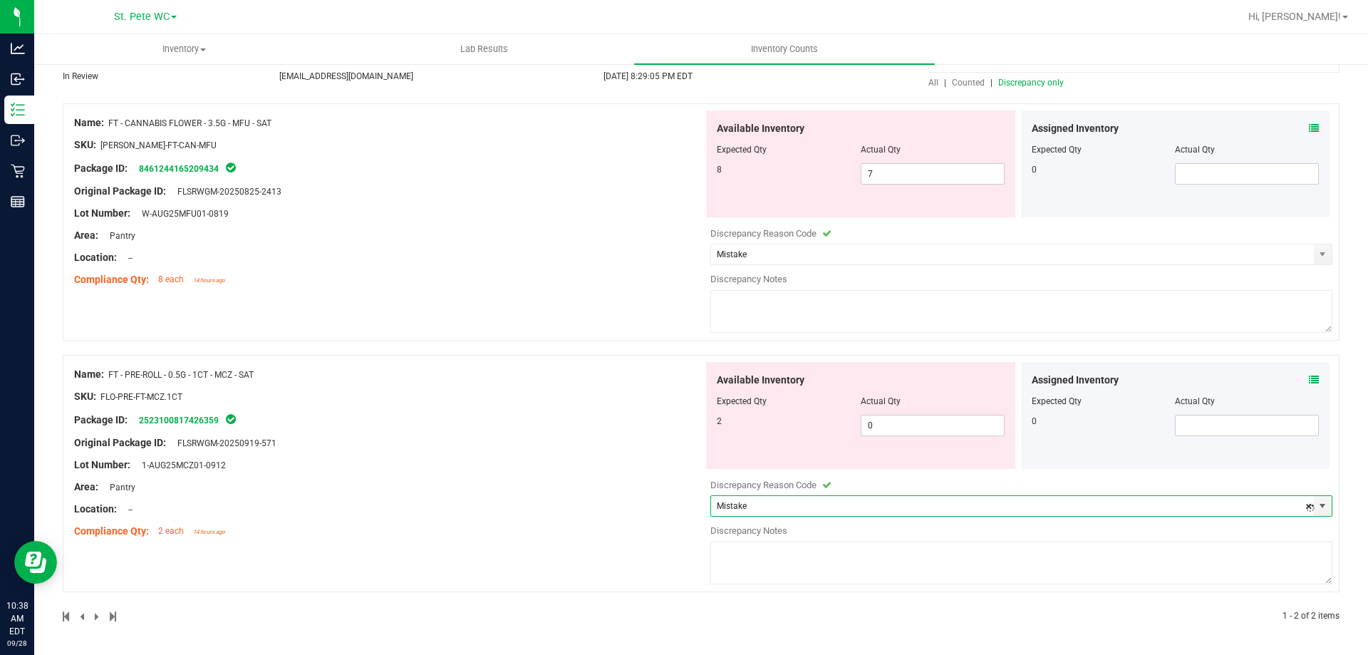
click at [750, 611] on div "1 - 2 of 2 items" at bounding box center [701, 616] width 1277 height 13
click at [768, 570] on textarea at bounding box center [1022, 563] width 622 height 43
type textarea "D"
type textarea "d"
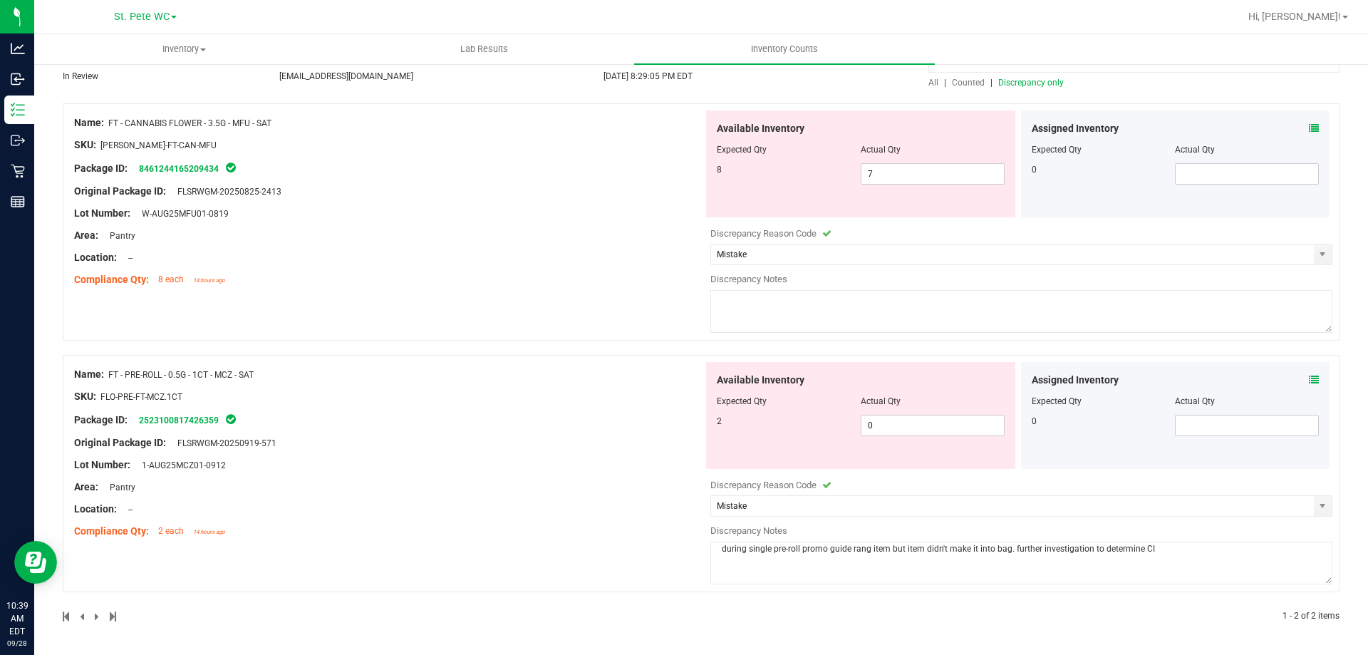
type textarea "during single pre-roll promo guide rang item but item didn't make it into bag. …"
click at [777, 562] on textarea "during single pre-roll promo guide rang item but item didn't make it into bag. …" at bounding box center [1022, 563] width 622 height 43
click at [854, 549] on textarea "during single pre-roll promo guide rang item but item didn't make it into bag. …" at bounding box center [1022, 563] width 622 height 43
click at [852, 552] on textarea "during single pre-roll promo guide rang item but item didn't make it into bag. …" at bounding box center [1022, 563] width 622 height 43
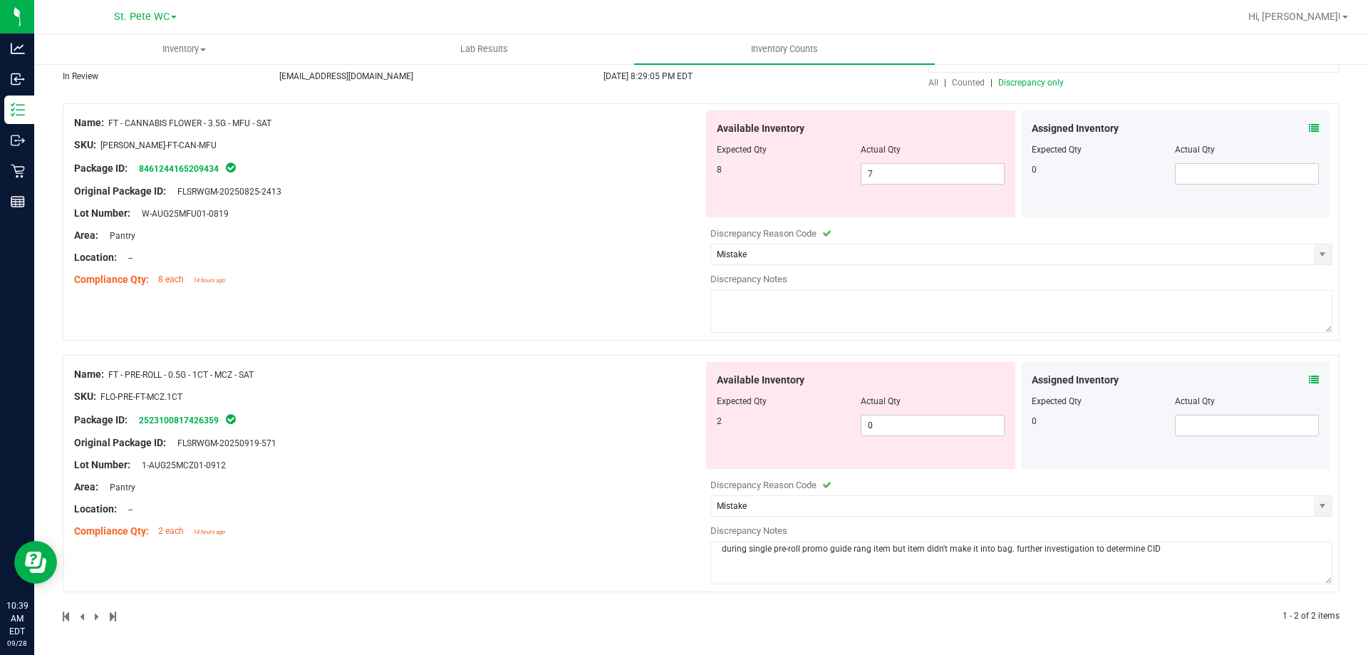
click at [852, 552] on textarea "during single pre-roll promo guide rang item but item didn't make it into bag. …" at bounding box center [1022, 563] width 622 height 43
click at [845, 562] on textarea "during single pre-roll promo guide rang item but item didn't make it into bag. …" at bounding box center [1022, 563] width 622 height 43
drag, startPoint x: 1178, startPoint y: 570, endPoint x: 666, endPoint y: 519, distance: 514.3
click at [666, 519] on div "Name: FT - PRE-ROLL - 0.5G - 1CT - MCZ - SAT SKU: FLO-PRE-FT-MCZ.1CT Package ID…" at bounding box center [701, 473] width 1277 height 237
click at [604, 472] on div "Name: FT - PRE-ROLL - 0.5G - 1CT - MCZ - SAT SKU: FLO-PRE-FT-MCZ.1CT Package ID…" at bounding box center [388, 453] width 629 height 182
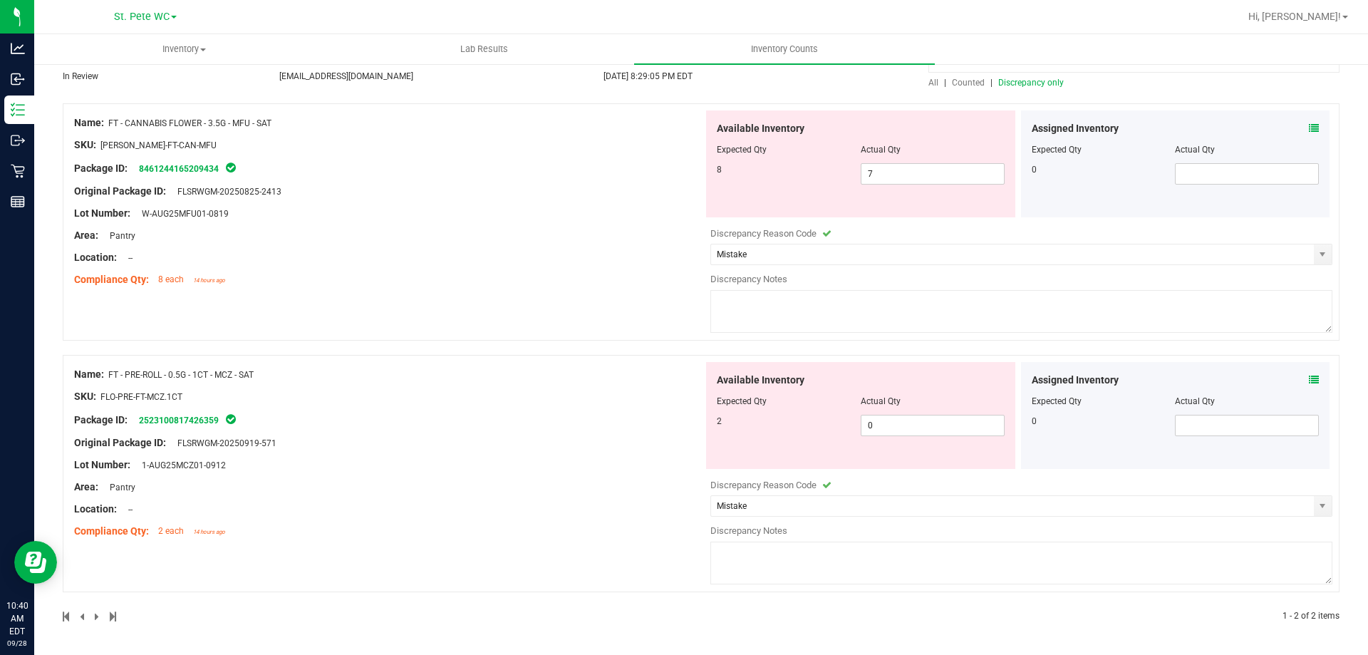
click at [630, 503] on div "Location: --" at bounding box center [388, 509] width 629 height 15
click at [812, 582] on textarea at bounding box center [1022, 563] width 622 height 43
click at [790, 582] on textarea at bounding box center [1022, 563] width 622 height 43
click at [802, 563] on textarea at bounding box center [1022, 563] width 622 height 43
click at [815, 571] on textarea at bounding box center [1022, 563] width 622 height 43
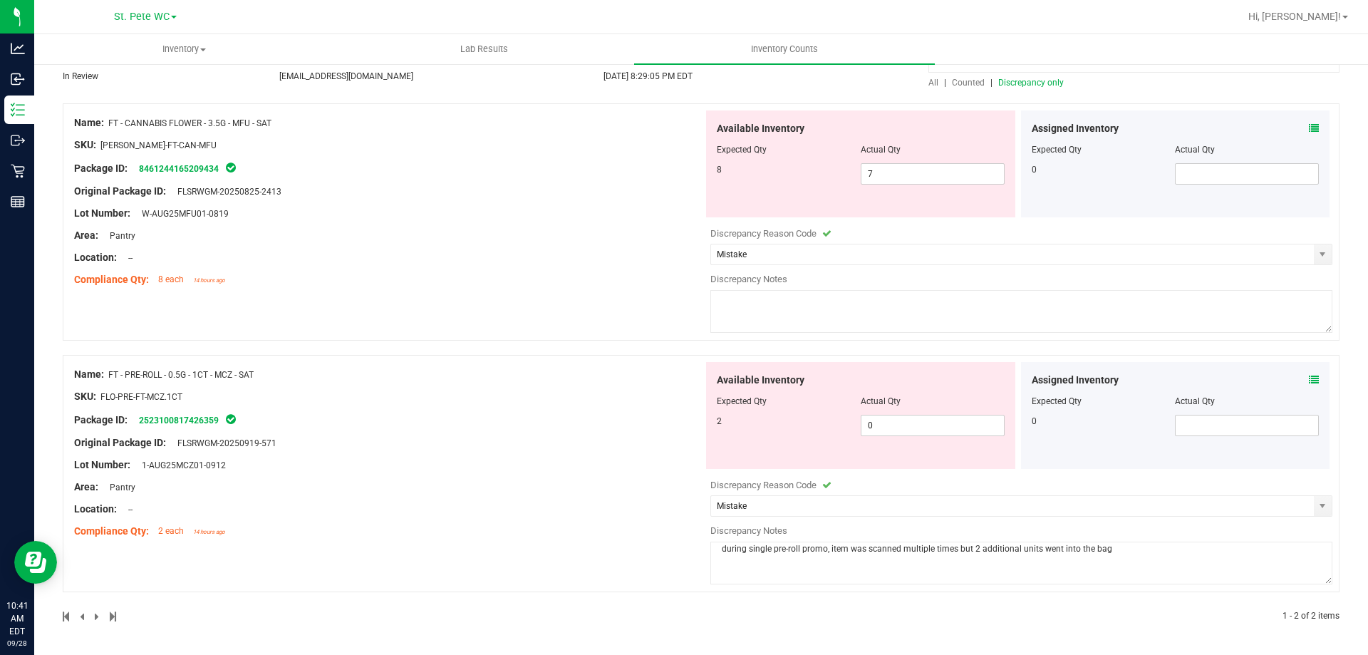
click at [822, 552] on textarea "during single pre-roll promo, item was scanned multiple times but 2 additional …" at bounding box center [1022, 563] width 622 height 43
click at [1214, 552] on textarea "during single pre-roll promo, single item was scanned multiple times but 2 addi…" at bounding box center [1022, 563] width 622 height 43
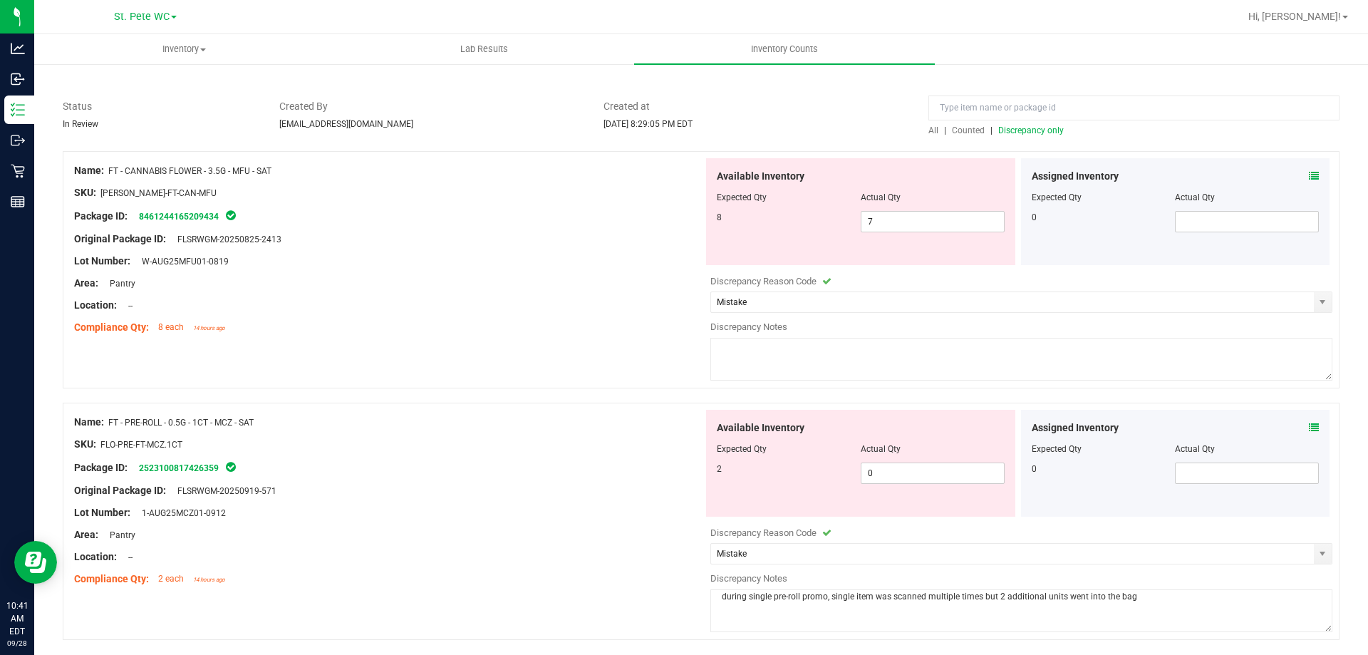
scroll to position [57, 0]
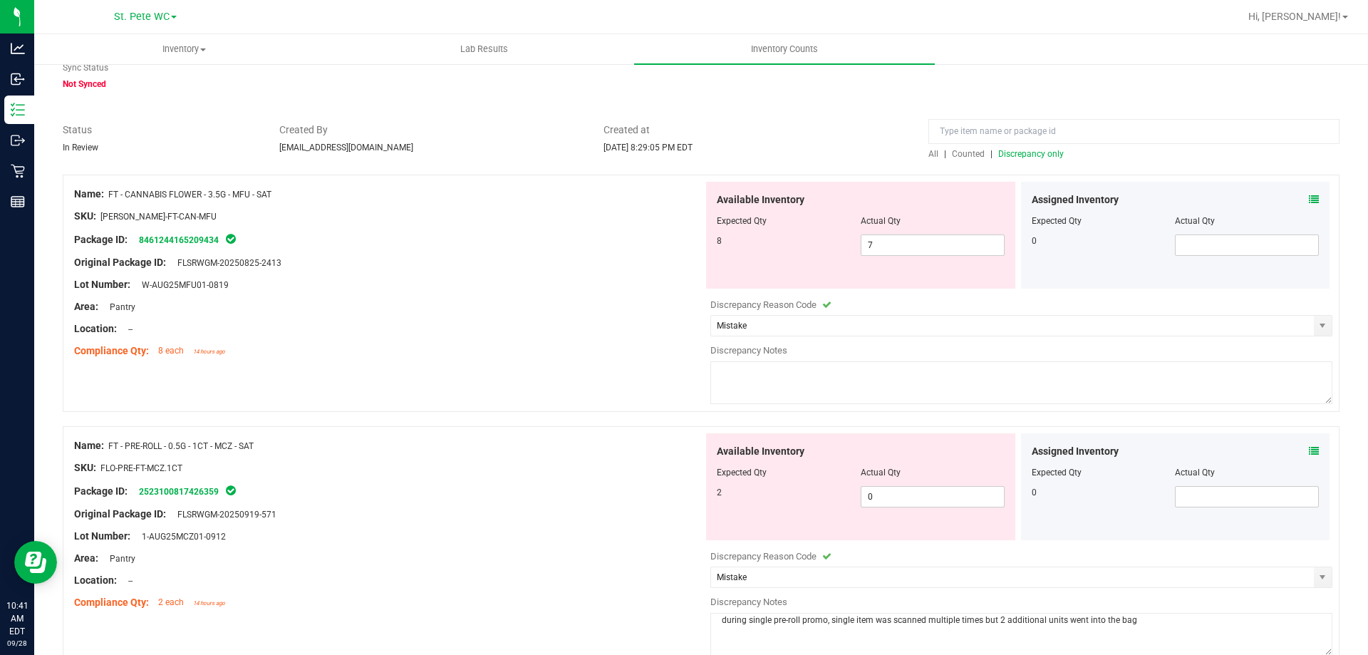
type textarea "during single pre-roll promo, single item was scanned multiple times but 2 addi…"
click at [801, 386] on textarea at bounding box center [1022, 382] width 622 height 43
click at [794, 391] on textarea at bounding box center [1022, 382] width 622 height 43
type textarea "single item"
click at [1323, 327] on div "Name: FT - CANNABIS FLOWER - 3.5G - MFU - SAT SKU: [PERSON_NAME]-FT-CAN-MFU Pac…" at bounding box center [701, 293] width 1277 height 237
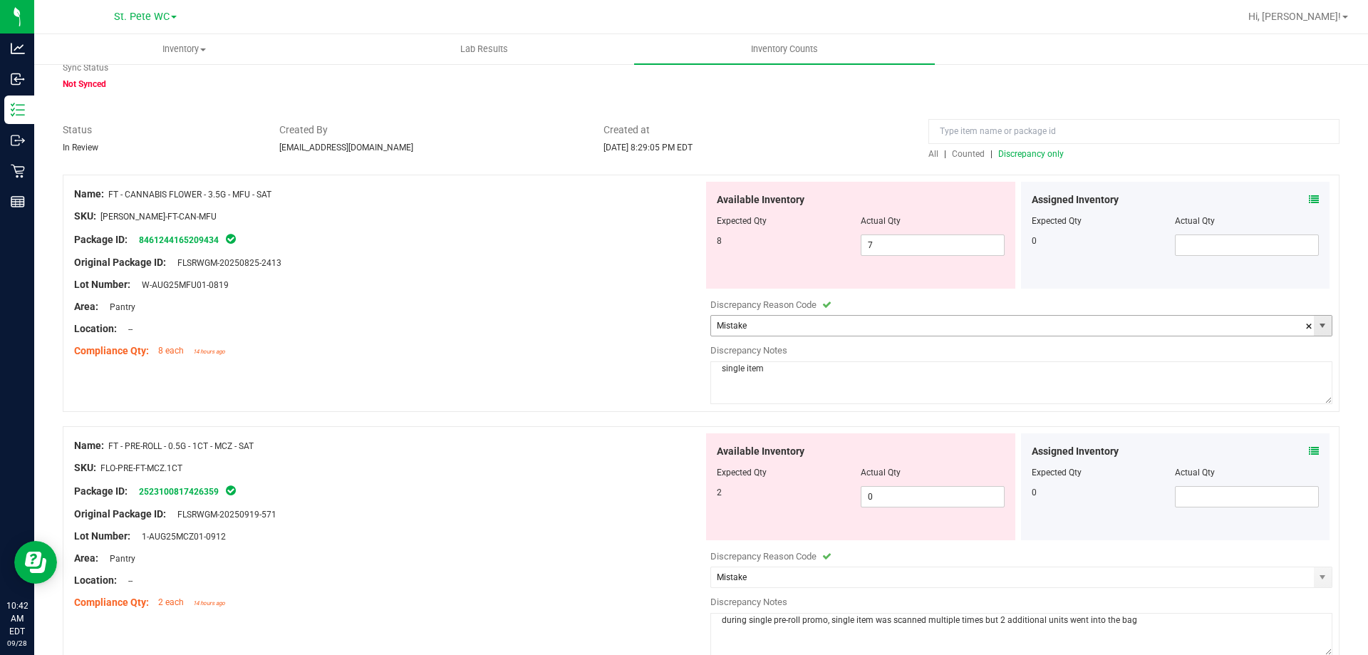
click at [1318, 327] on span "select" at bounding box center [1322, 325] width 11 height 11
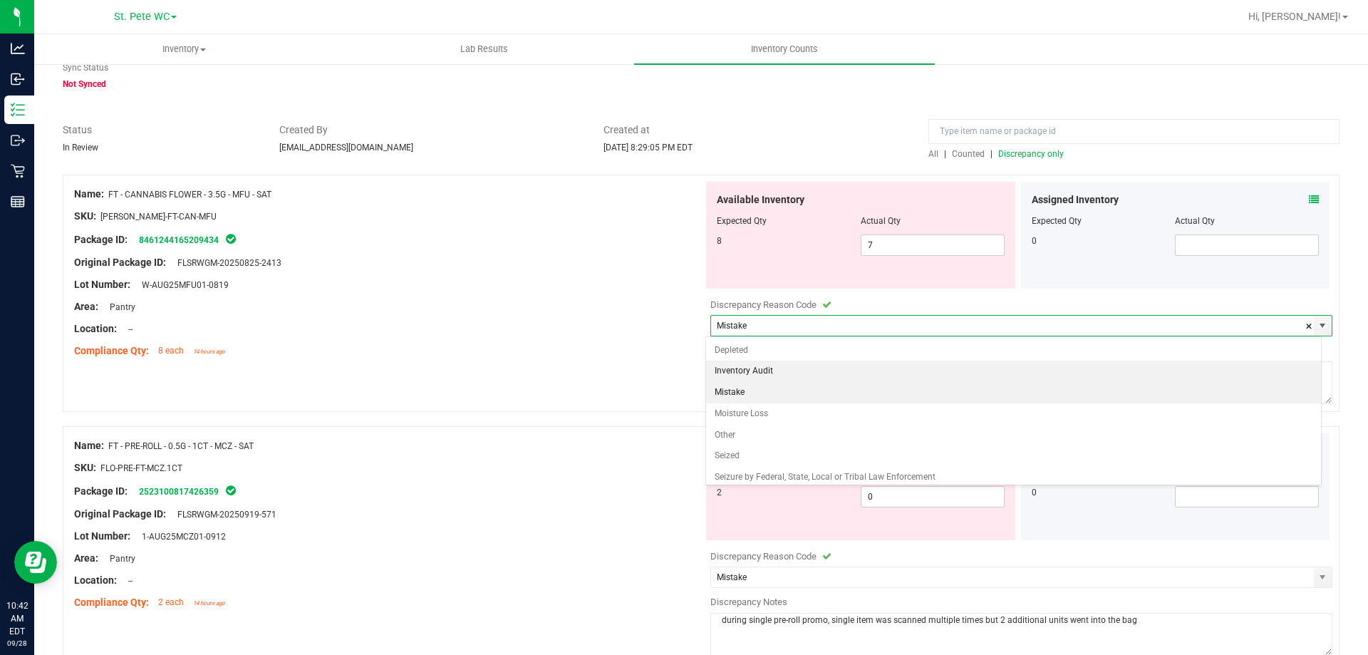
click at [771, 364] on li "Inventory Audit" at bounding box center [1014, 371] width 616 height 21
type input "Inventory Audit"
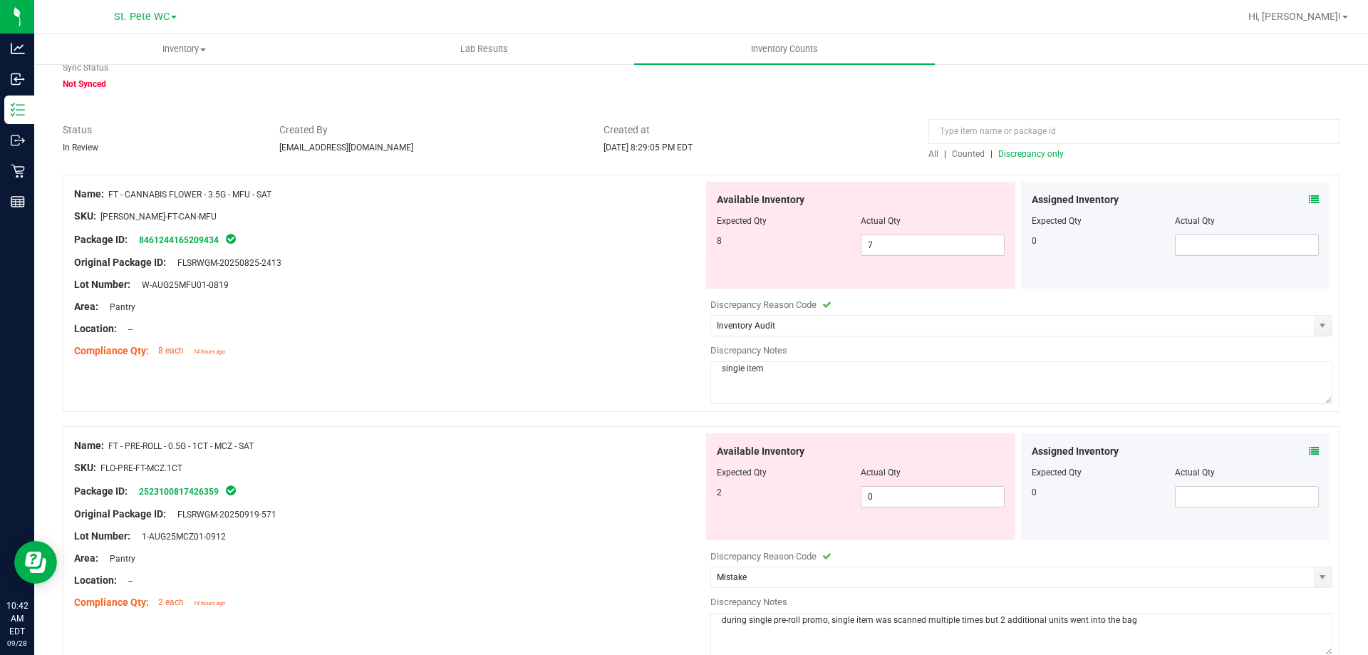
click at [784, 373] on textarea "single item" at bounding box center [1022, 382] width 622 height 43
click at [856, 370] on textarea "single item" at bounding box center [1022, 382] width 622 height 43
click at [849, 376] on textarea "single item" at bounding box center [1022, 382] width 622 height 43
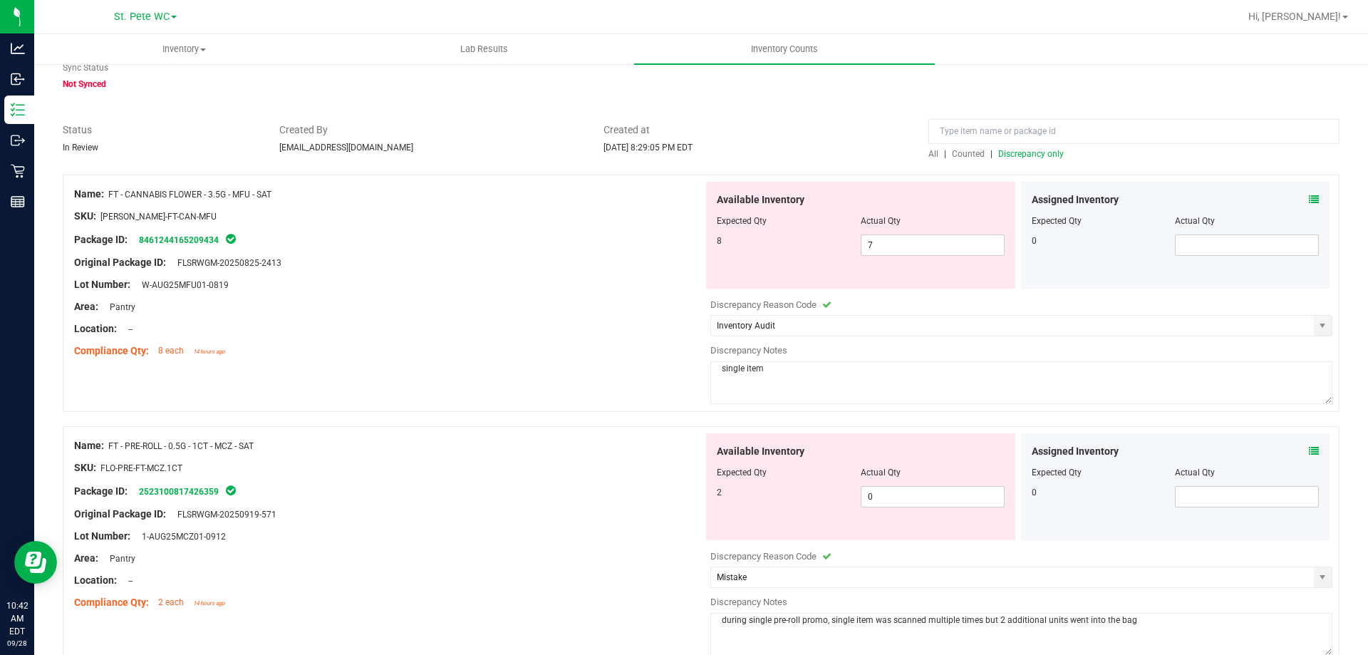
click at [849, 376] on textarea "single item" at bounding box center [1022, 382] width 622 height 43
drag, startPoint x: 847, startPoint y: 393, endPoint x: 817, endPoint y: 405, distance: 31.4
click at [817, 405] on span "single item" at bounding box center [1022, 401] width 622 height 10
click at [813, 388] on textarea "single item" at bounding box center [1022, 382] width 622 height 43
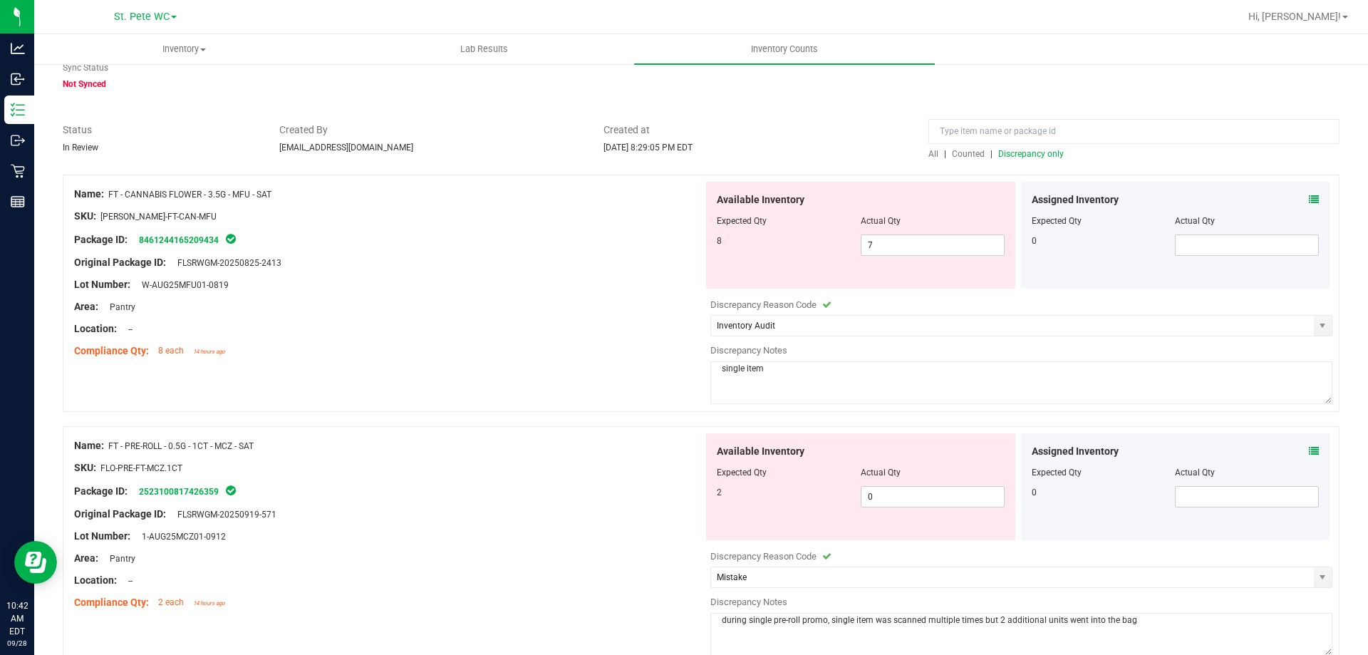
click at [813, 388] on textarea "single item" at bounding box center [1022, 382] width 622 height 43
click at [813, 389] on textarea "single item" at bounding box center [1022, 382] width 622 height 43
type textarea "i"
click at [812, 391] on textarea "Box appears to have been initially down 1" at bounding box center [1022, 382] width 622 height 43
drag, startPoint x: 884, startPoint y: 374, endPoint x: 638, endPoint y: 346, distance: 247.4
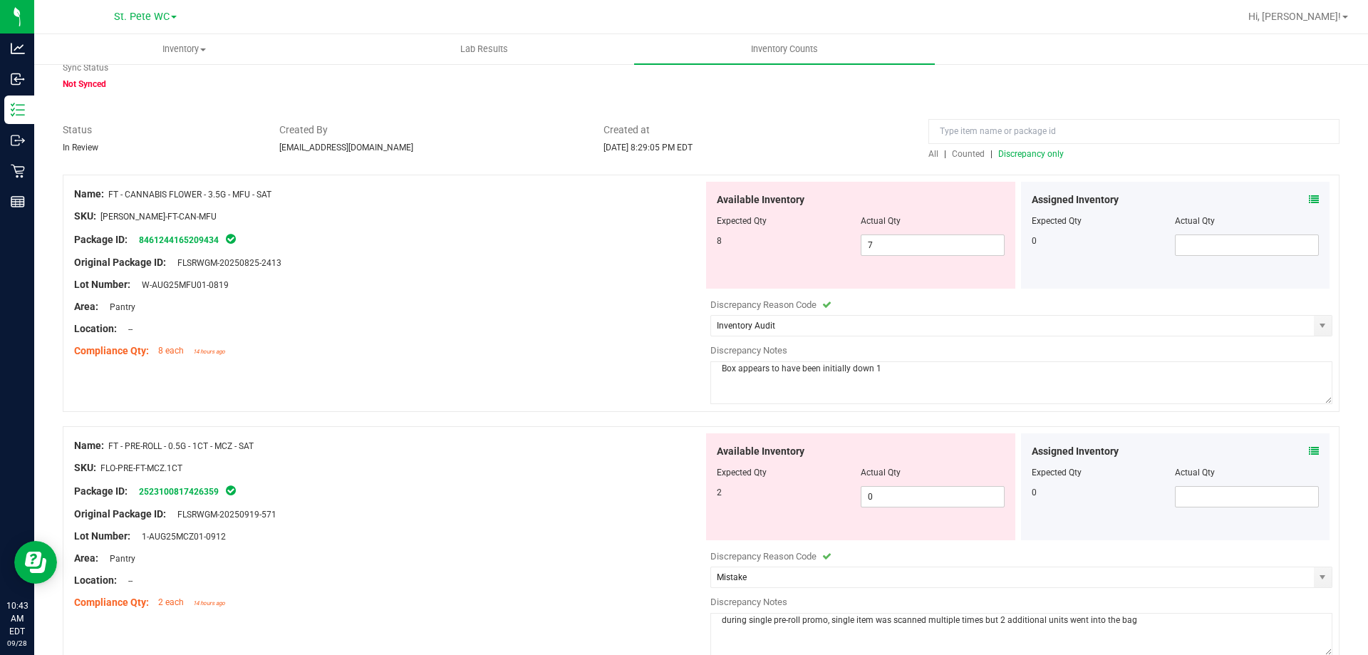
click at [638, 346] on div "Name: FT - CANNABIS FLOWER - 3.5G - MFU - SAT SKU: [PERSON_NAME]-FT-CAN-MFU Pac…" at bounding box center [701, 293] width 1277 height 237
type textarea "Box appears to have been initially down 1"
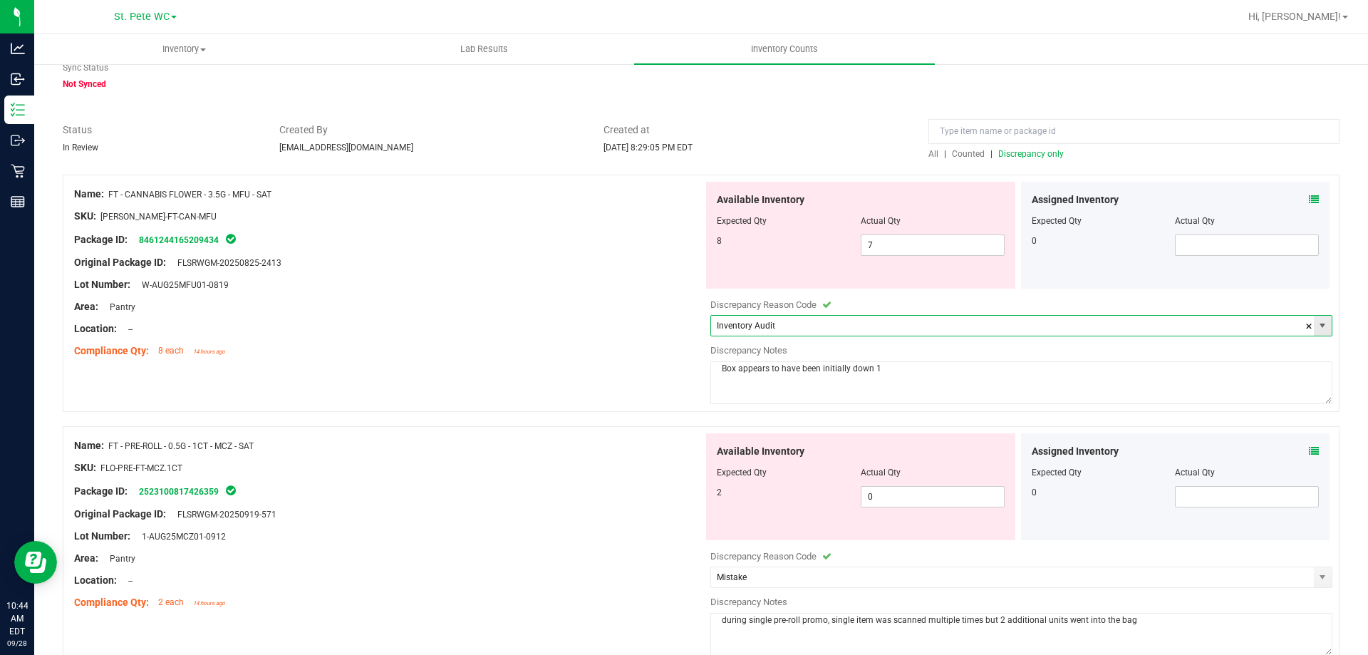
click at [783, 327] on input "Inventory Audit" at bounding box center [1012, 326] width 603 height 20
click at [1317, 325] on span "select" at bounding box center [1322, 325] width 11 height 11
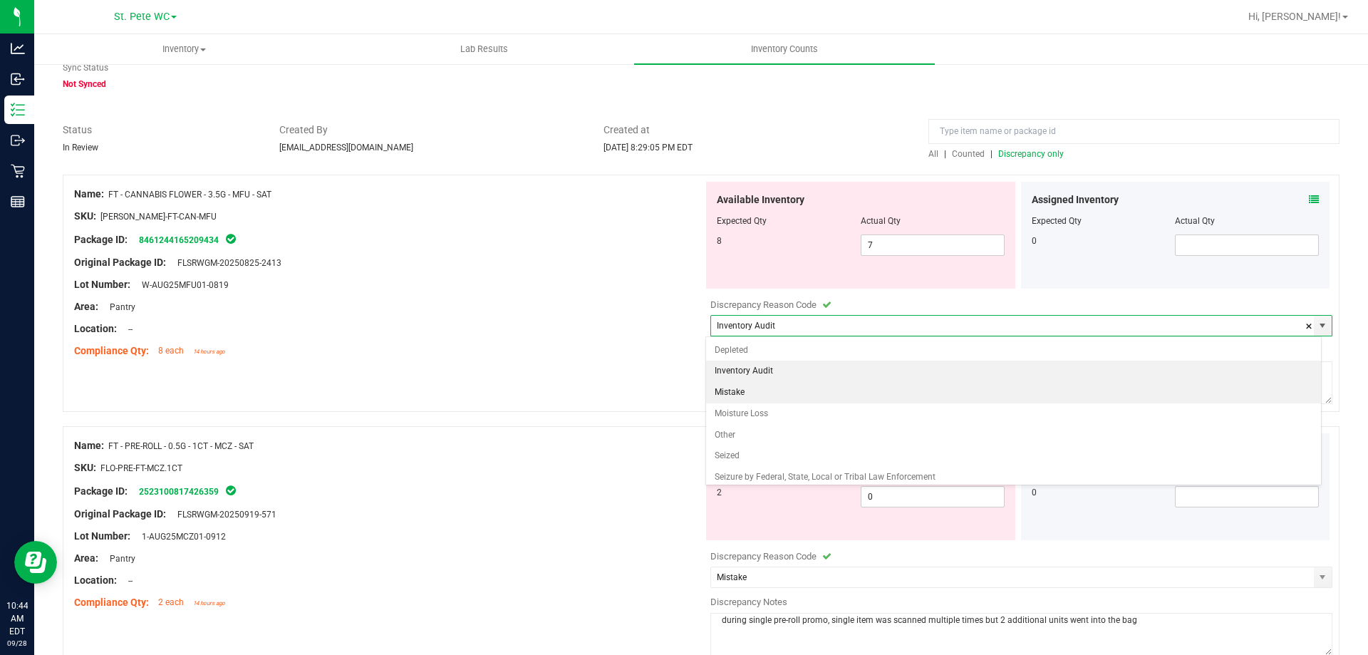
click at [814, 392] on li "Mistake" at bounding box center [1014, 392] width 616 height 21
type input "Mistake"
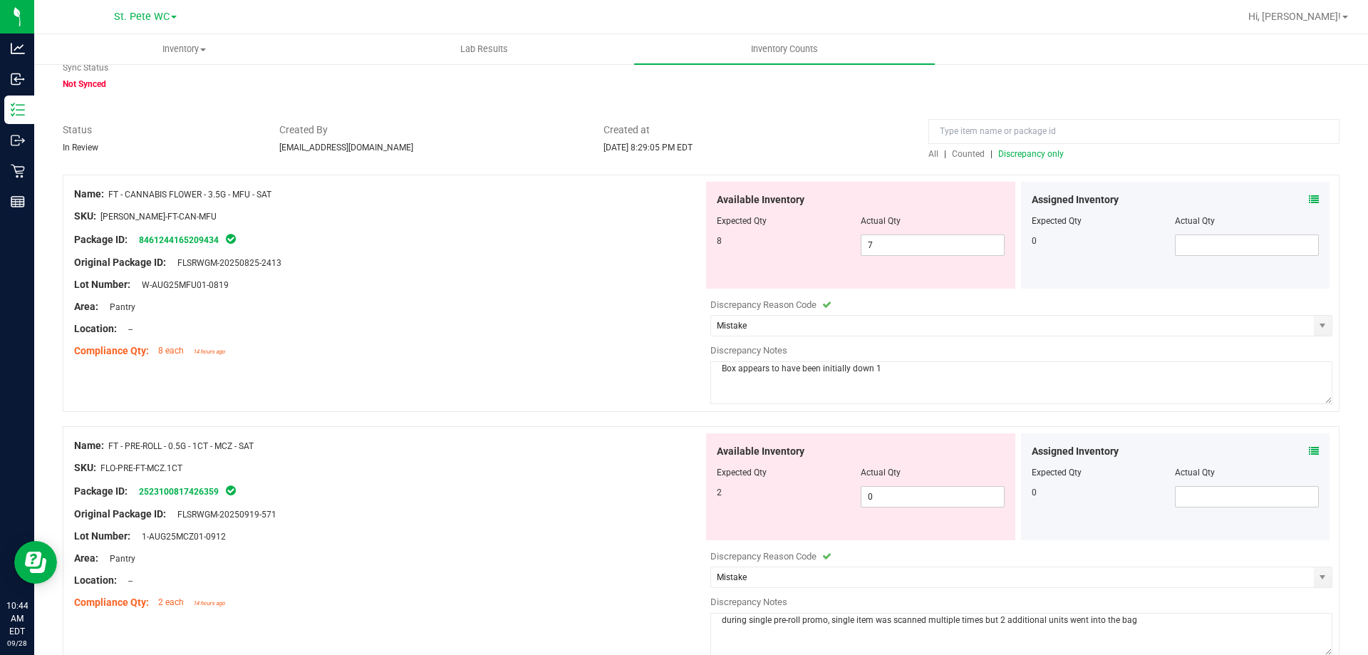
click at [835, 378] on textarea "Box appears to have been initially down 1" at bounding box center [1022, 382] width 622 height 43
click at [683, 376] on div "Name: FT - CANNABIS FLOWER - 3.5G - MFU - SAT SKU: [PERSON_NAME]-FT-CAN-MFU Pac…" at bounding box center [701, 293] width 1277 height 237
click at [745, 368] on textarea "guide did not scan item before placing it into the bag" at bounding box center [1022, 382] width 622 height 43
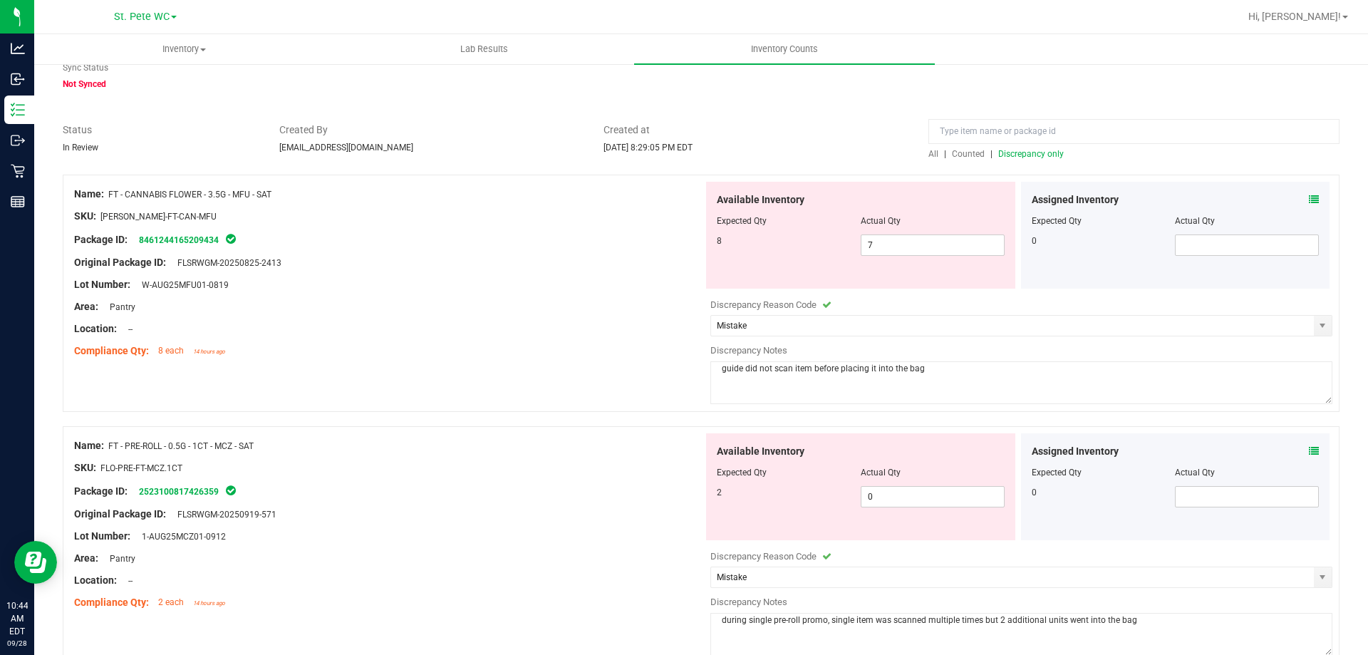
click at [745, 368] on textarea "guide did not scan item before placing it into the bag" at bounding box center [1022, 382] width 622 height 43
click at [805, 371] on textarea "guide may have not scan item before placing it into the bag" at bounding box center [1022, 382] width 622 height 43
click at [809, 371] on textarea "guide may have not scan item before placing it into the bag" at bounding box center [1022, 382] width 622 height 43
click at [890, 396] on textarea "guide may have not scanned item before placing it into the bag" at bounding box center [1022, 382] width 622 height 43
type textarea "guide may have not scanned item before placing it into the bag"
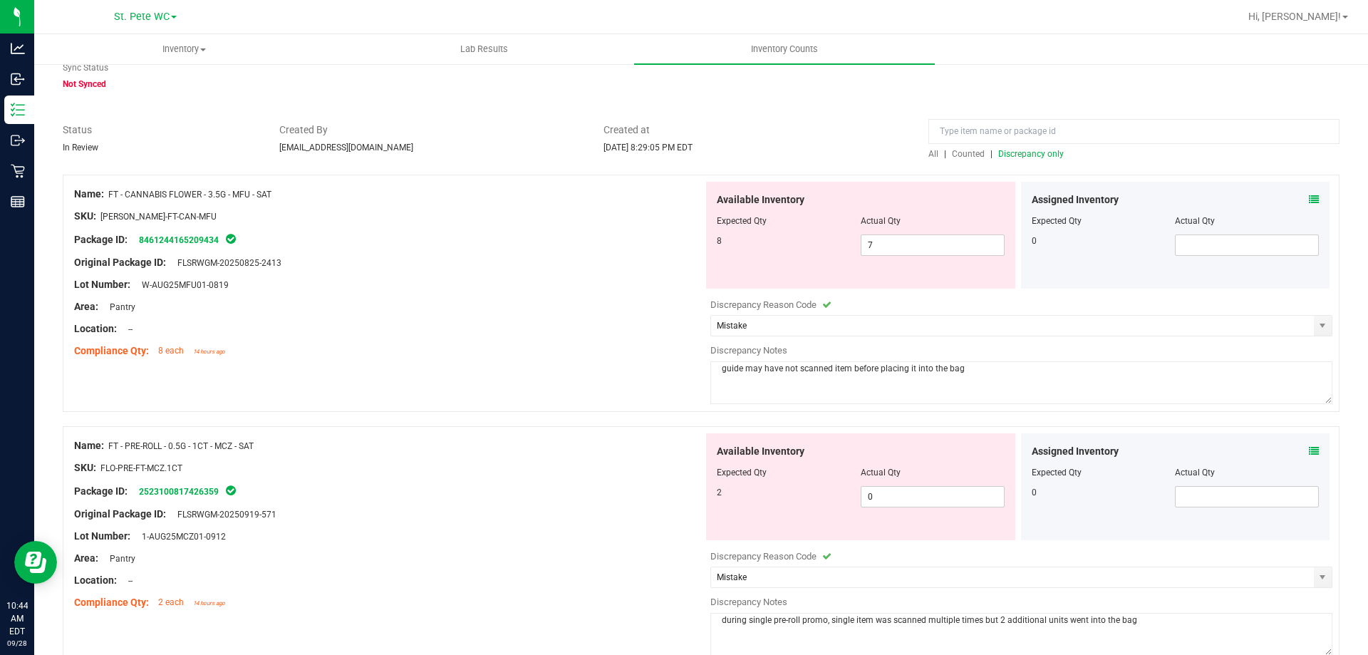
click at [596, 376] on div "Name: FT - CANNABIS FLOWER - 3.5G - MFU - SAT SKU: [PERSON_NAME]-FT-CAN-MFU Pac…" at bounding box center [701, 293] width 1277 height 237
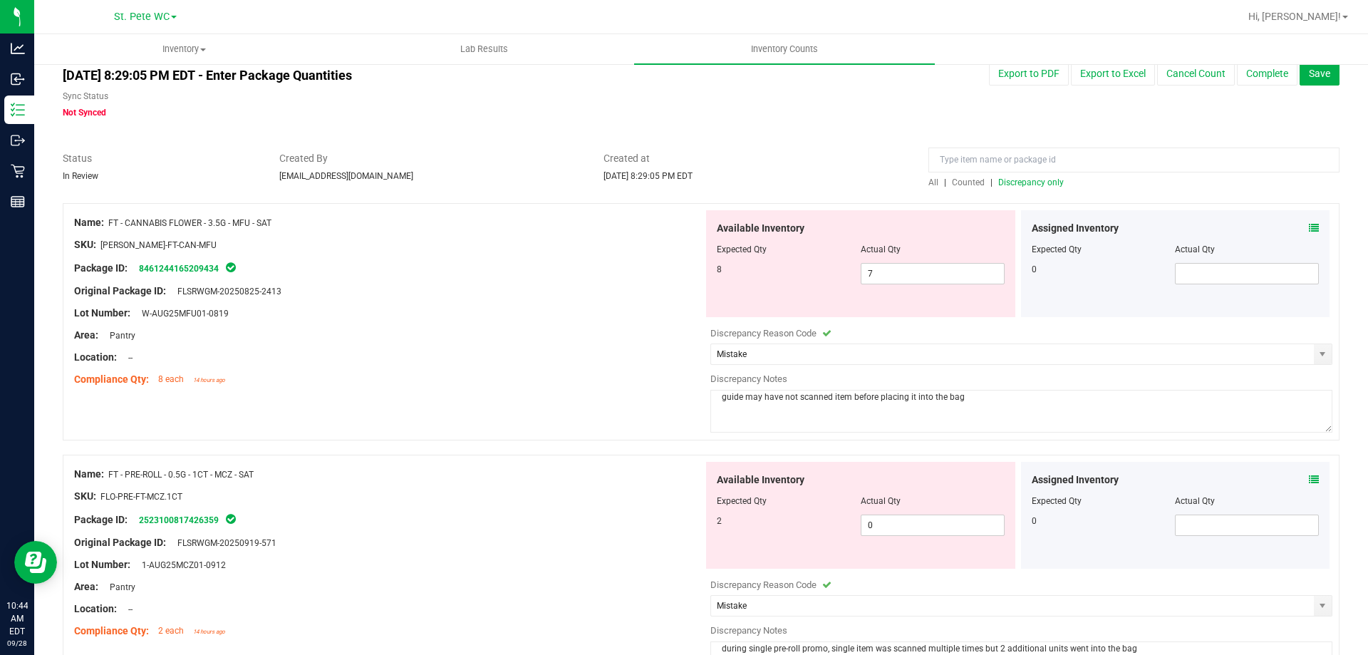
scroll to position [0, 0]
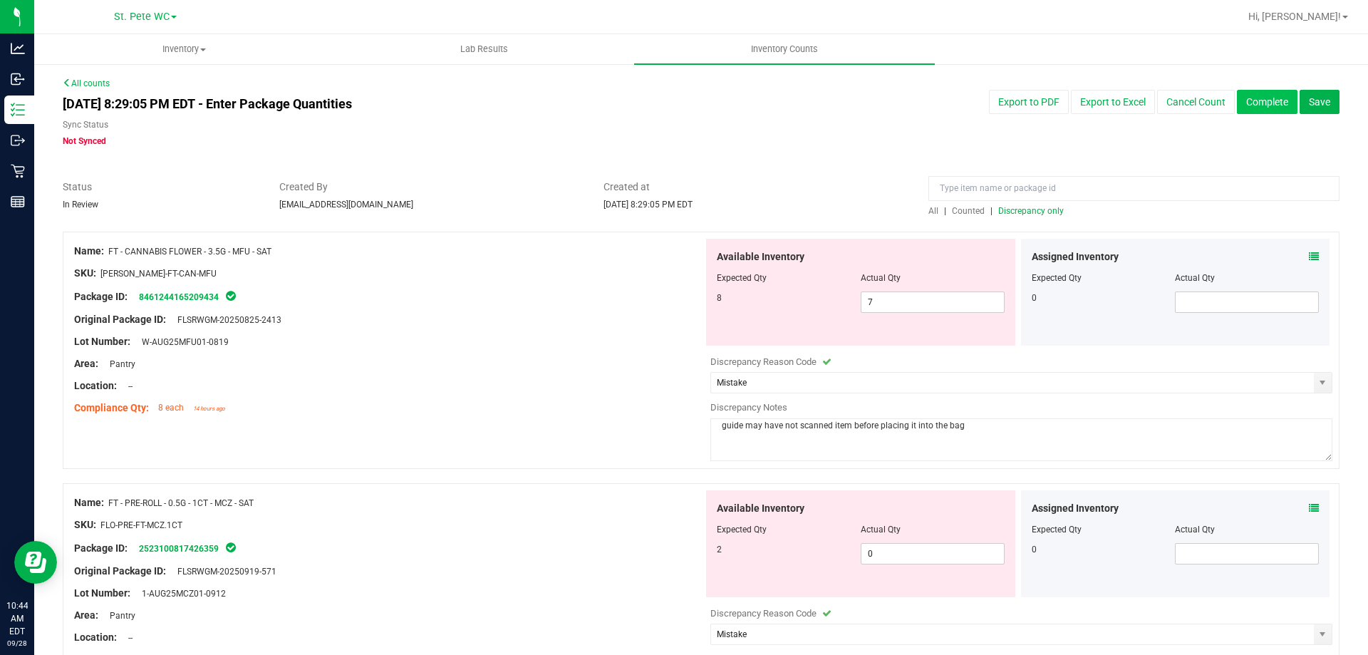
click at [1266, 98] on button "Complete" at bounding box center [1267, 102] width 61 height 24
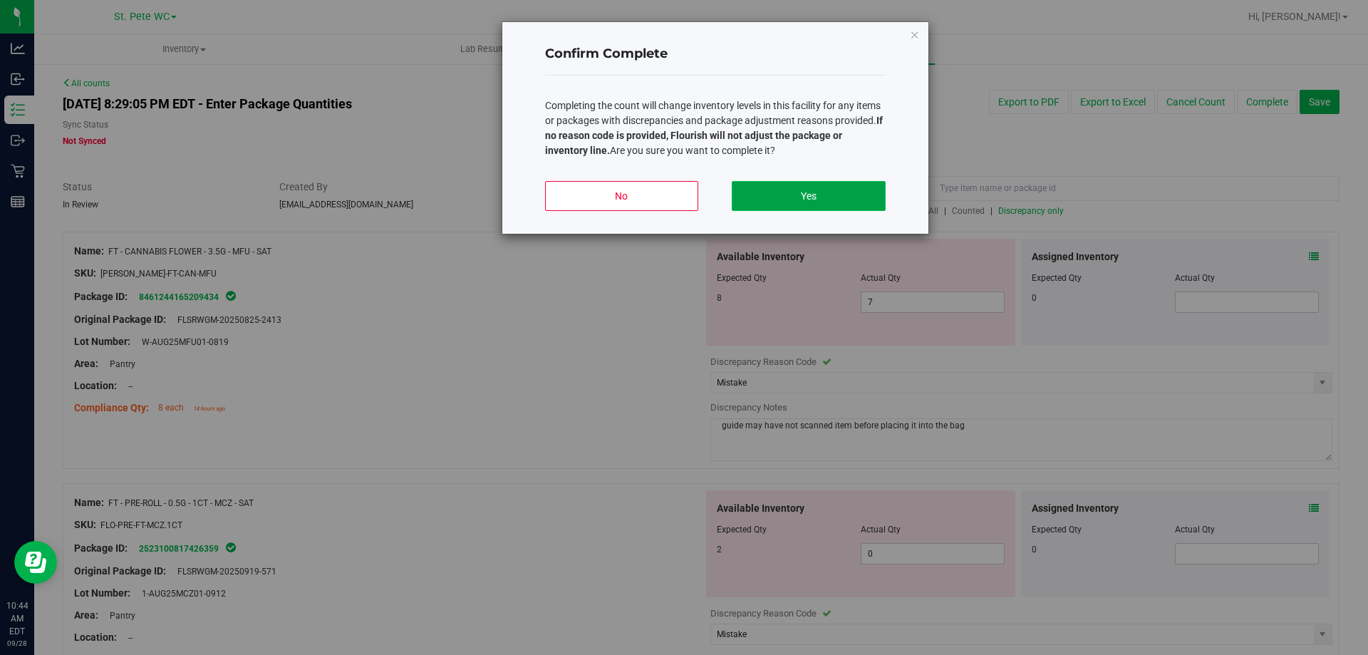
click at [812, 207] on button "Yes" at bounding box center [808, 196] width 153 height 30
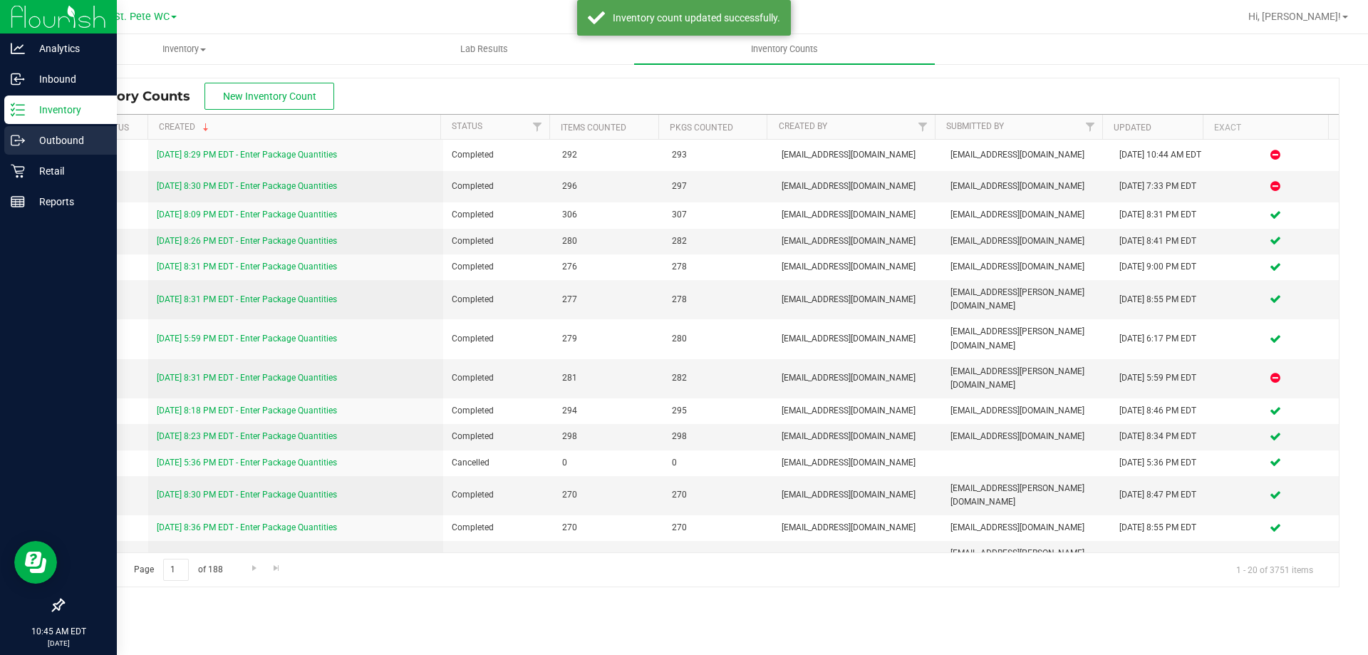
click at [46, 128] on div "Outbound" at bounding box center [60, 140] width 113 height 29
click at [46, 115] on p "Inventory" at bounding box center [68, 109] width 86 height 17
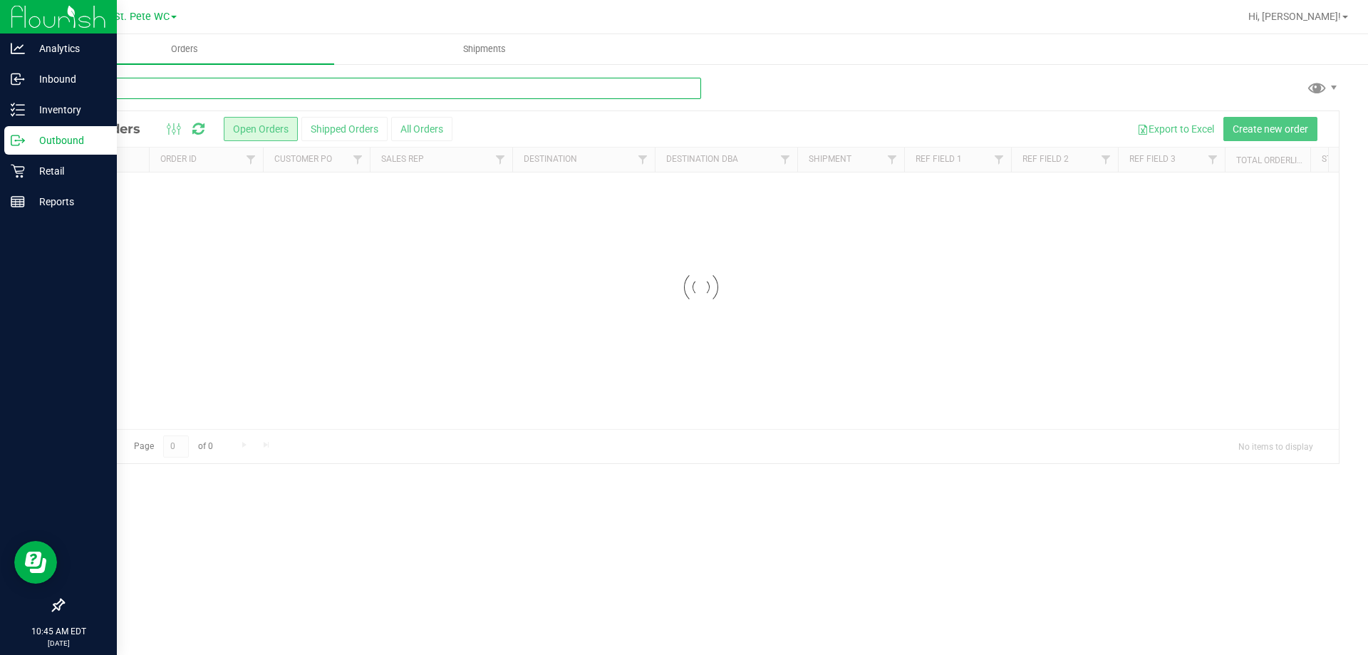
click at [199, 94] on input "text" at bounding box center [382, 88] width 639 height 21
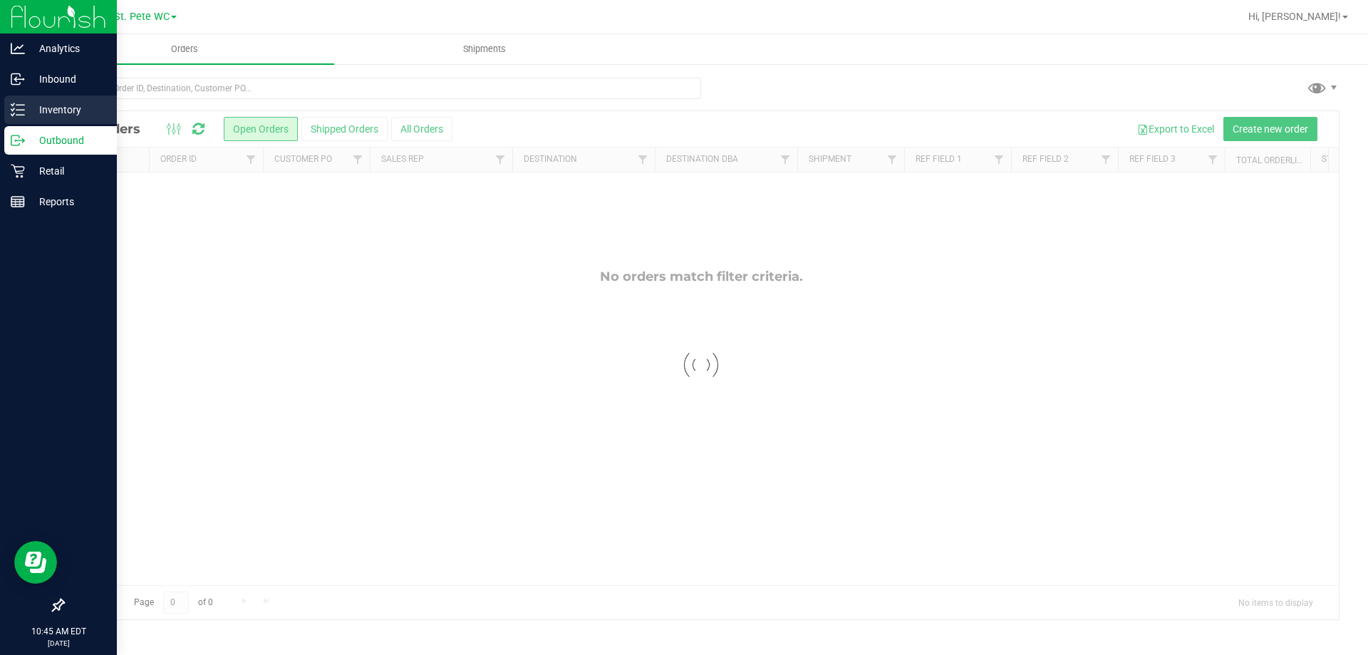
click at [22, 110] on line at bounding box center [20, 110] width 8 height 0
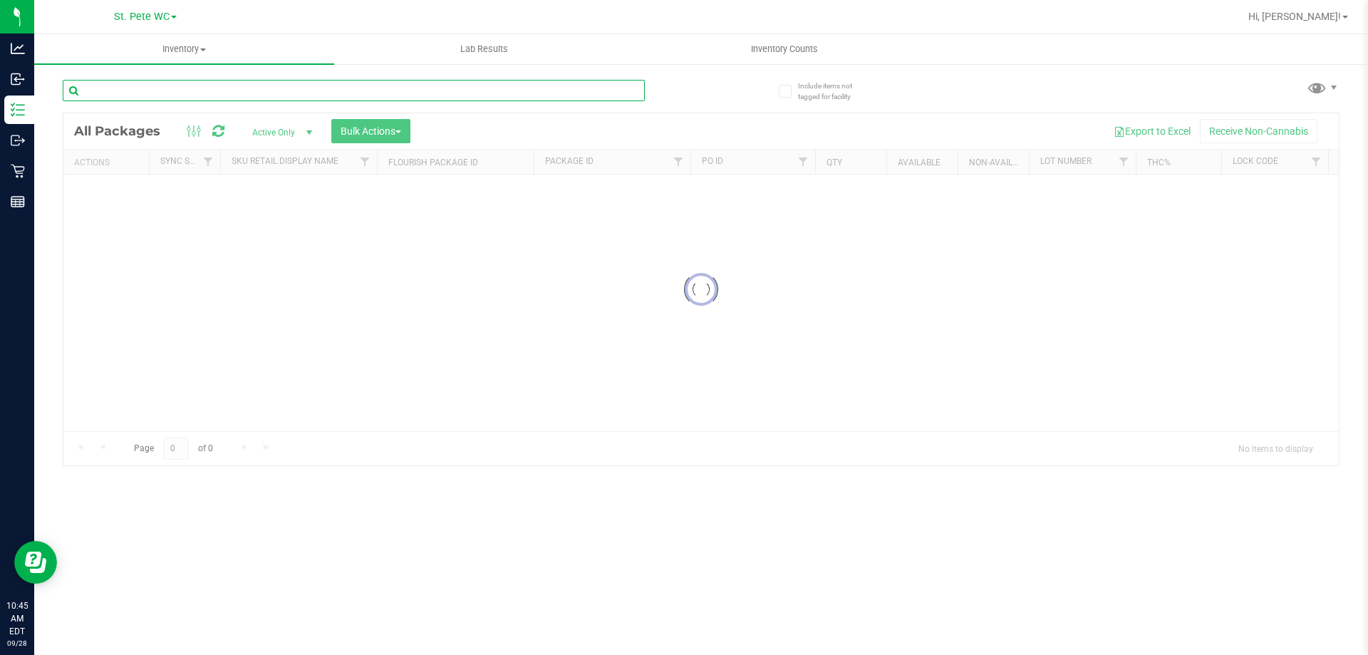
click at [189, 88] on input "text" at bounding box center [354, 90] width 582 height 21
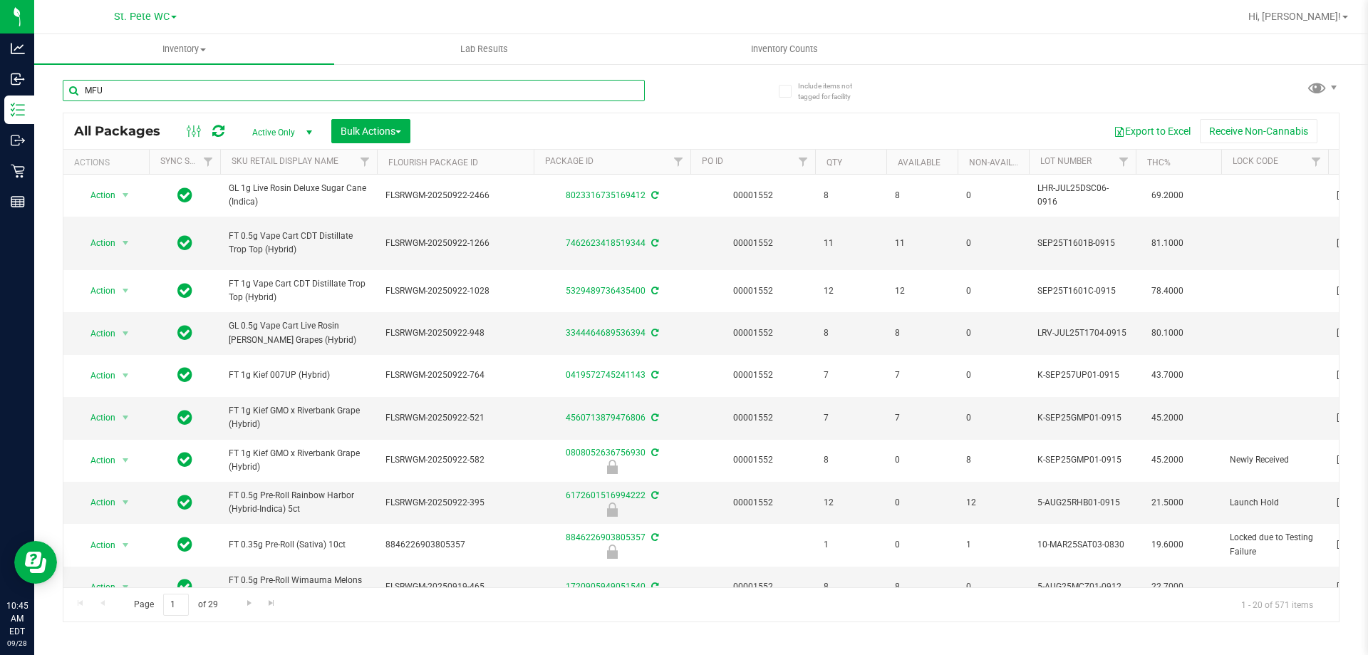
type input "MFU"
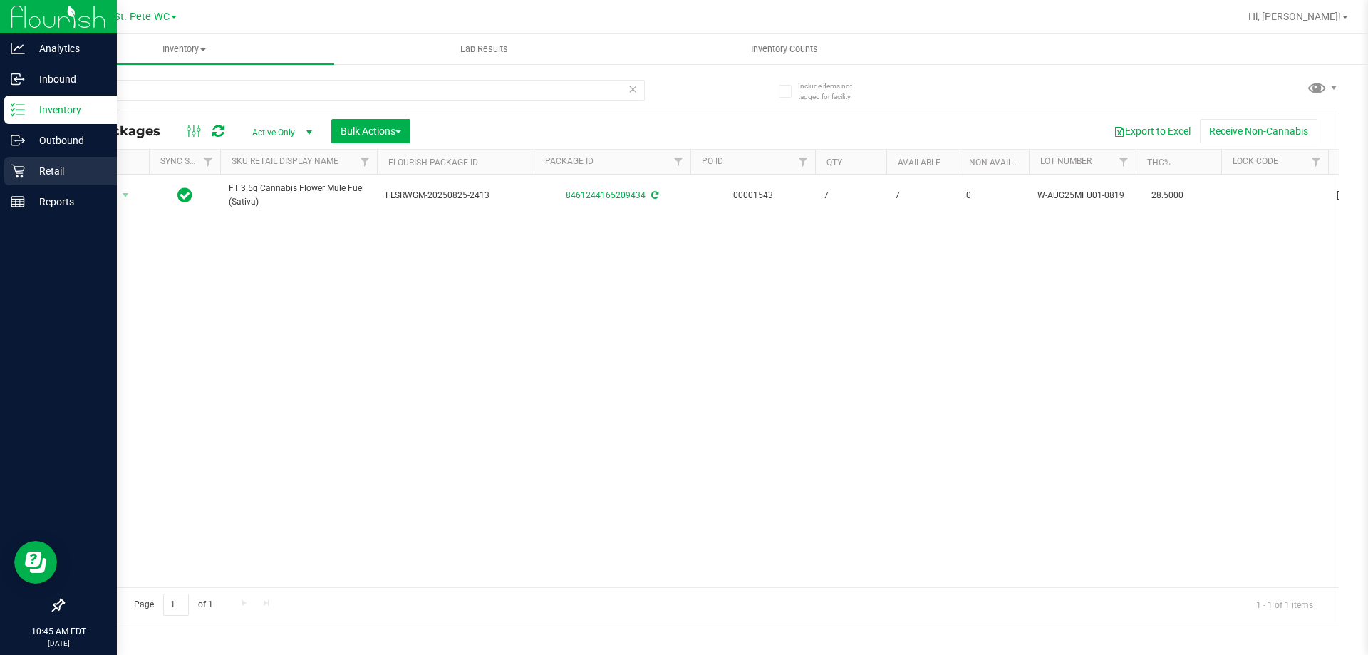
click at [17, 173] on icon at bounding box center [18, 172] width 14 height 14
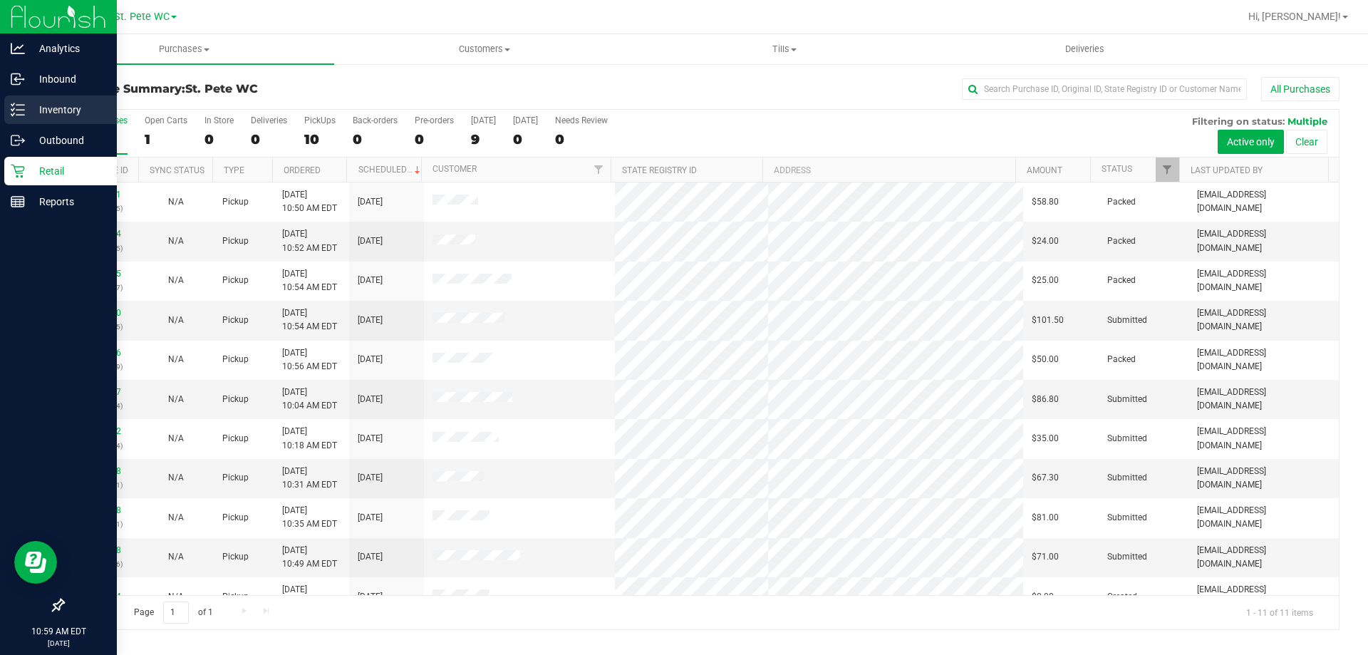
click at [24, 108] on icon at bounding box center [18, 110] width 14 height 14
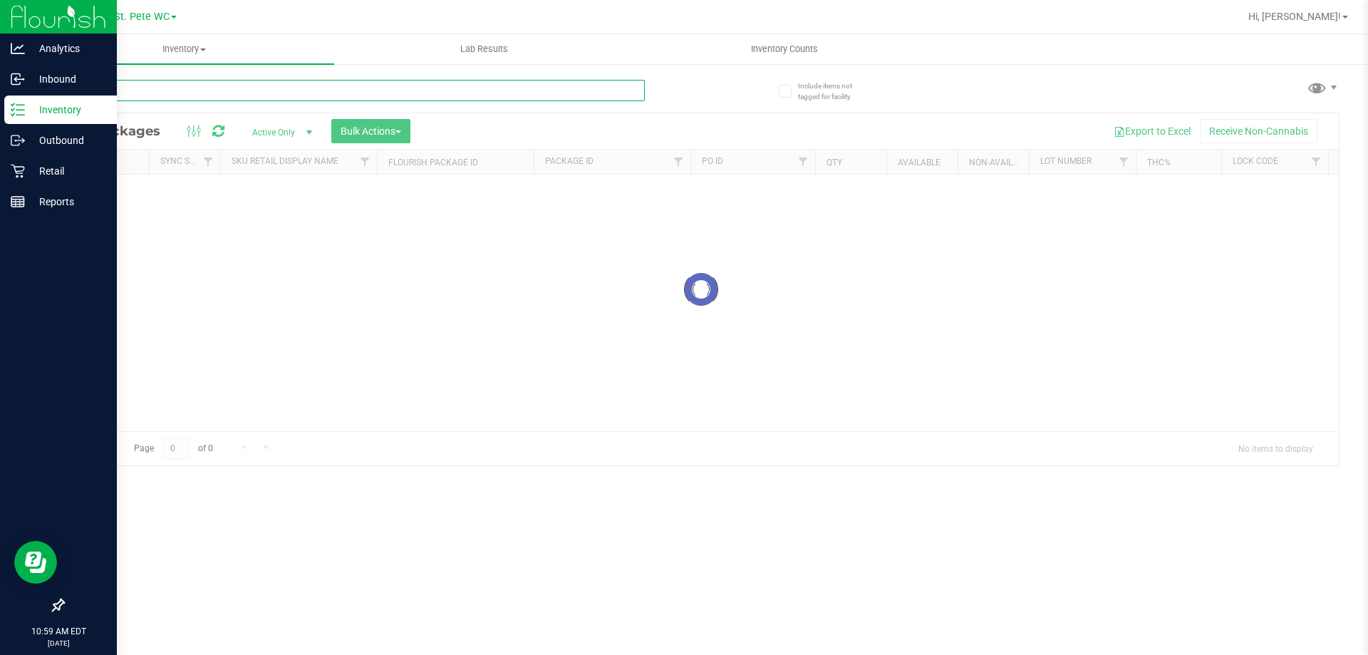
click at [148, 98] on input "text" at bounding box center [354, 90] width 582 height 21
click at [209, 97] on input "gai" at bounding box center [354, 90] width 582 height 21
click at [253, 88] on input "gai" at bounding box center [354, 90] width 582 height 21
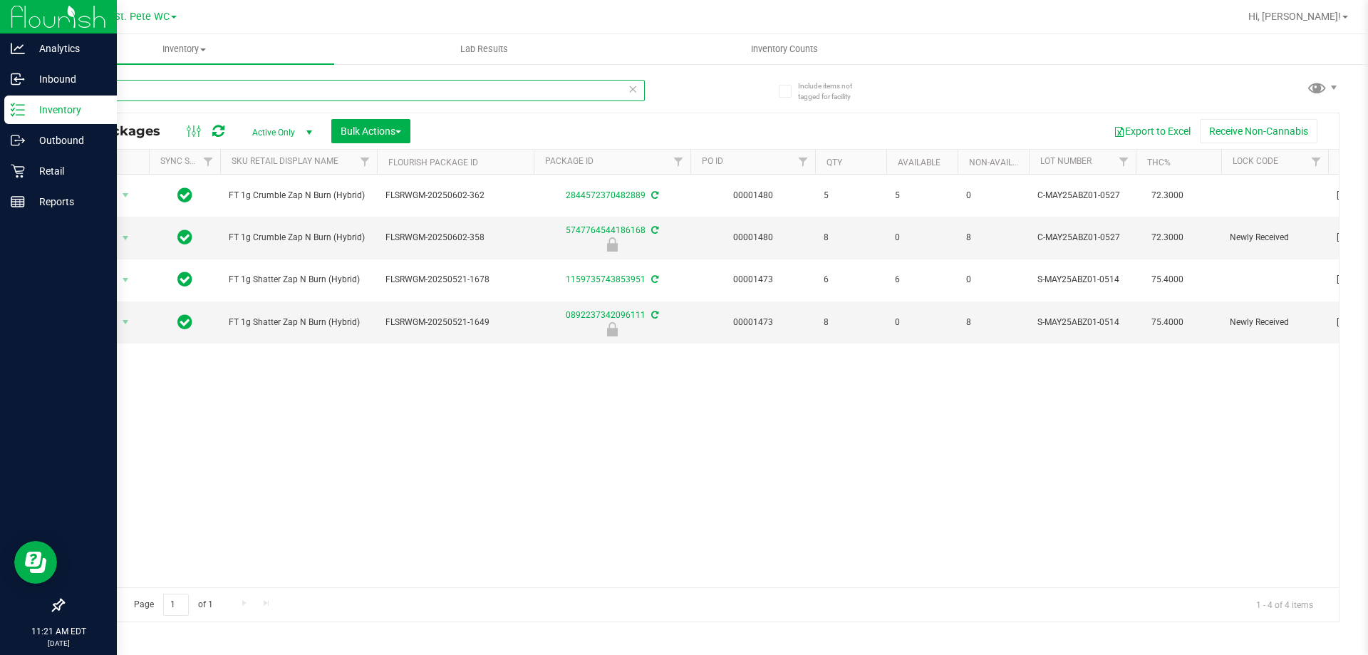
type input "abz"
click at [263, 74] on div "abz" at bounding box center [382, 90] width 639 height 46
click at [262, 85] on input "abz" at bounding box center [354, 90] width 582 height 21
click at [15, 169] on icon at bounding box center [18, 172] width 14 height 14
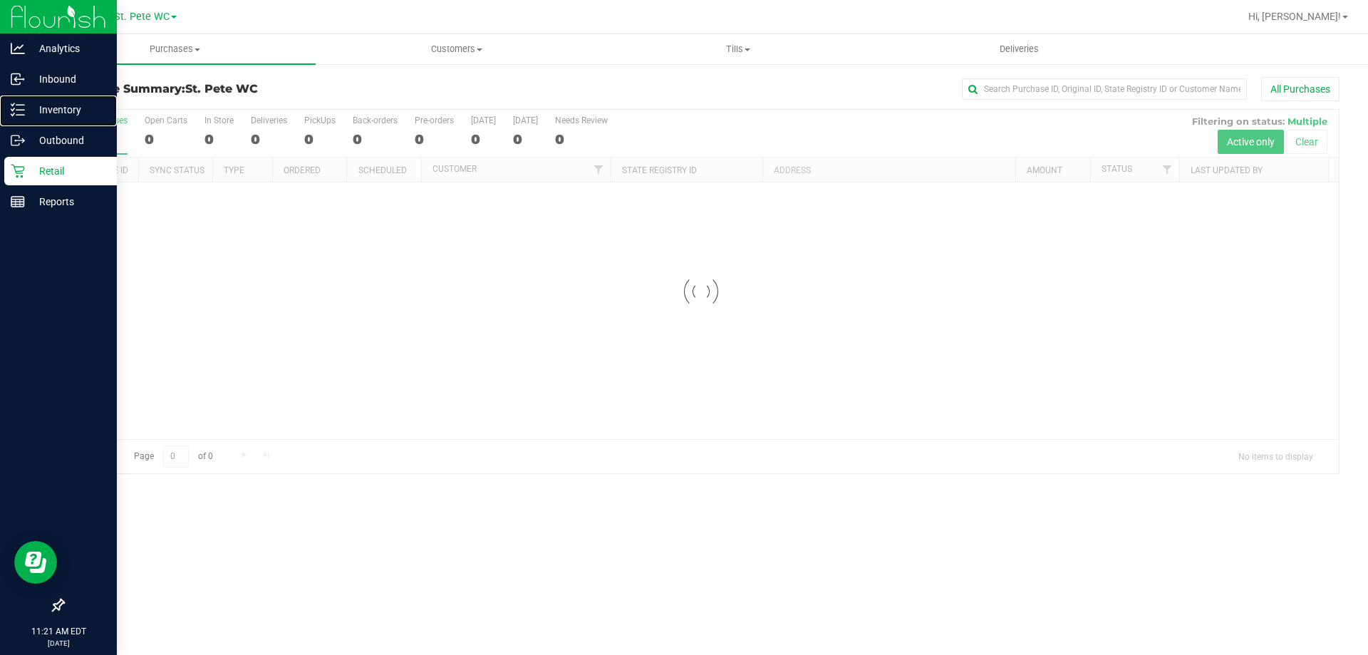
click at [58, 108] on p "Inventory" at bounding box center [68, 109] width 86 height 17
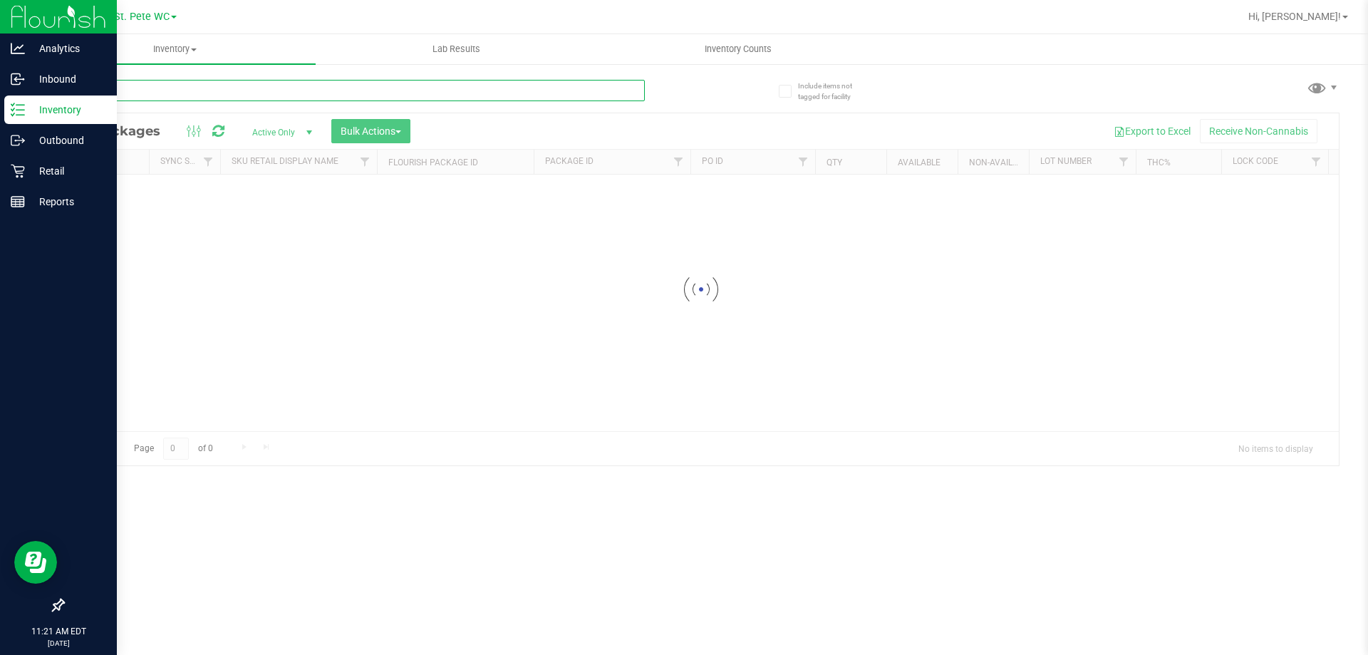
click at [150, 99] on input "text" at bounding box center [354, 90] width 582 height 21
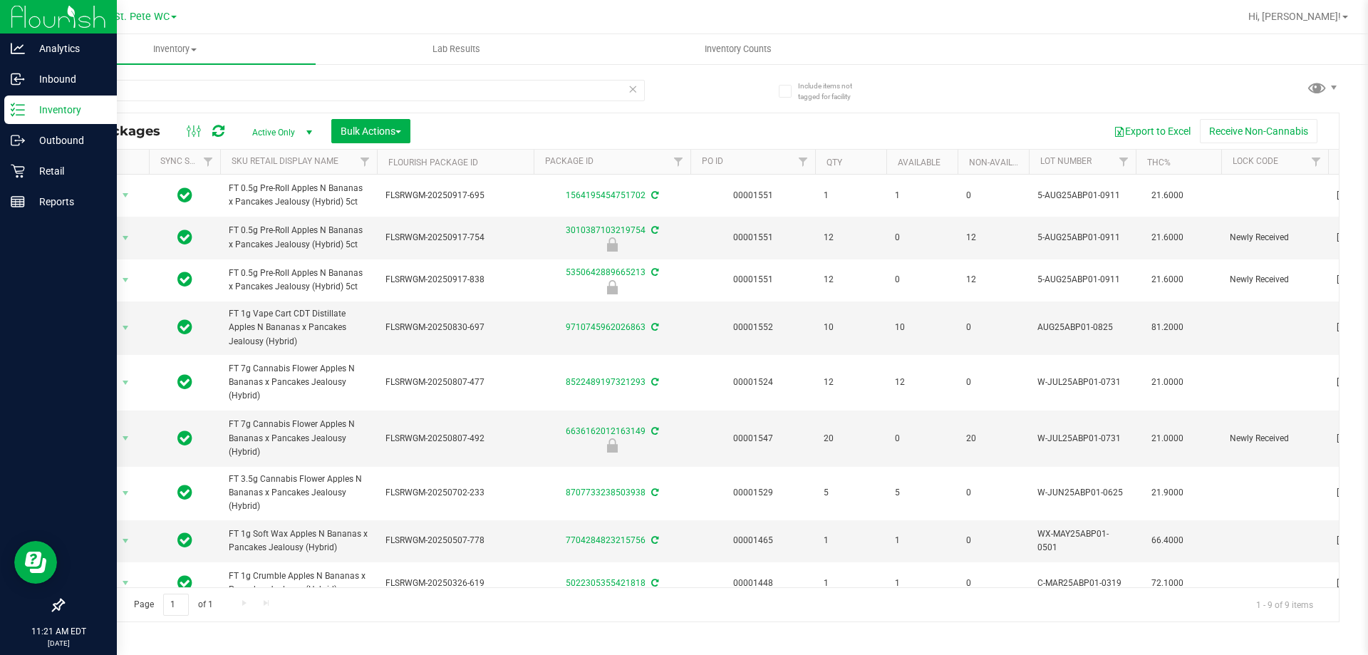
click at [311, 115] on div "All Packages Active Only Active Only Lab Samples Locked All External Internal B…" at bounding box center [701, 131] width 1276 height 36
click at [309, 102] on div "abp" at bounding box center [354, 96] width 582 height 33
click at [309, 94] on input "abp" at bounding box center [354, 90] width 582 height 21
click at [309, 93] on input "abp" at bounding box center [354, 90] width 582 height 21
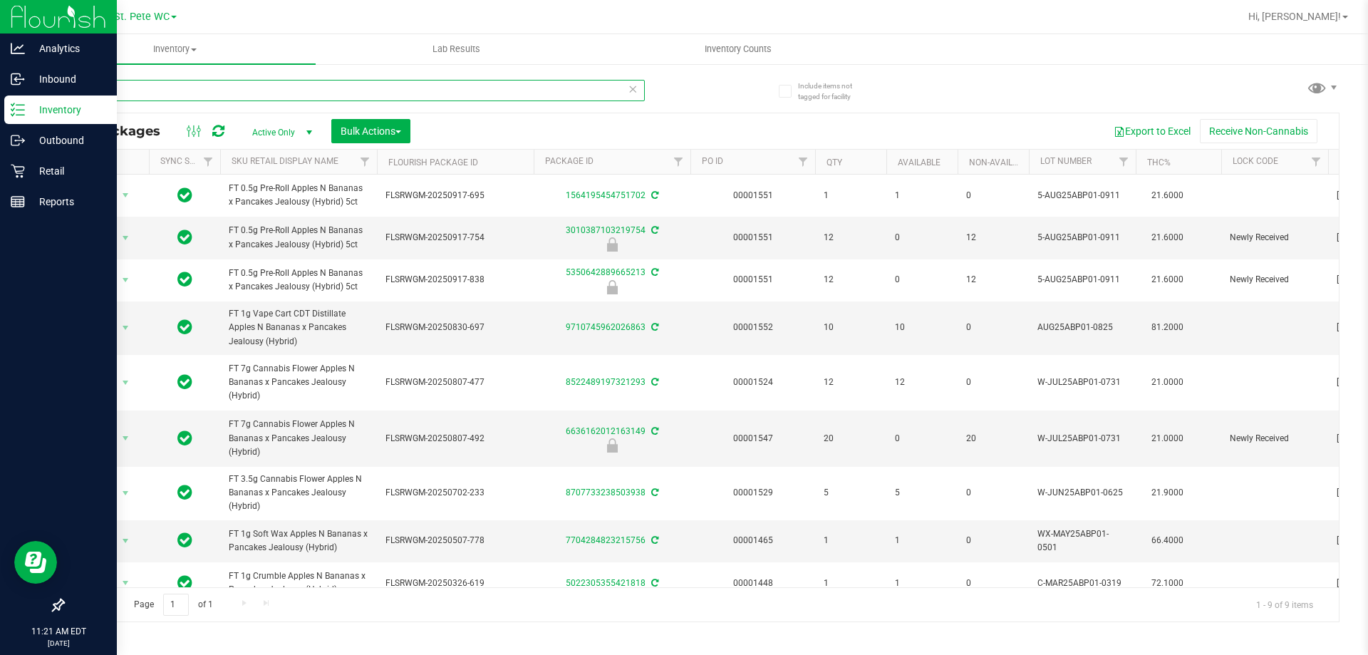
type input "arz"
